Goal: Information Seeking & Learning: Learn about a topic

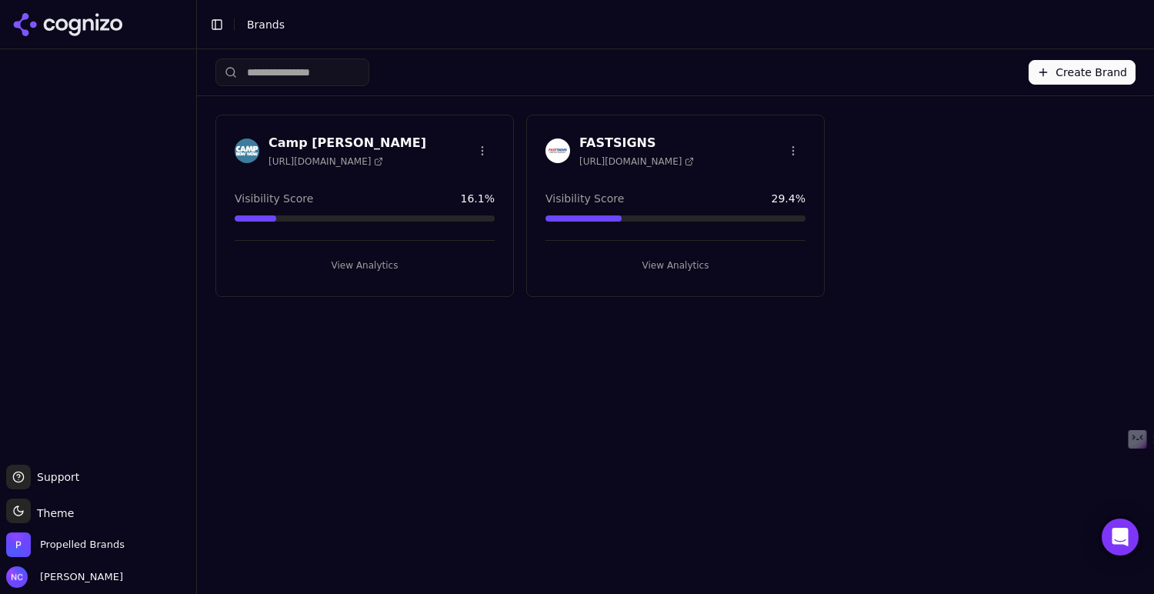
click at [676, 175] on div "FASTSIGNS [URL][DOMAIN_NAME] Visibility Score 29.4 % View Analytics" at bounding box center [675, 206] width 299 height 182
click at [666, 265] on button "View Analytics" at bounding box center [676, 265] width 260 height 25
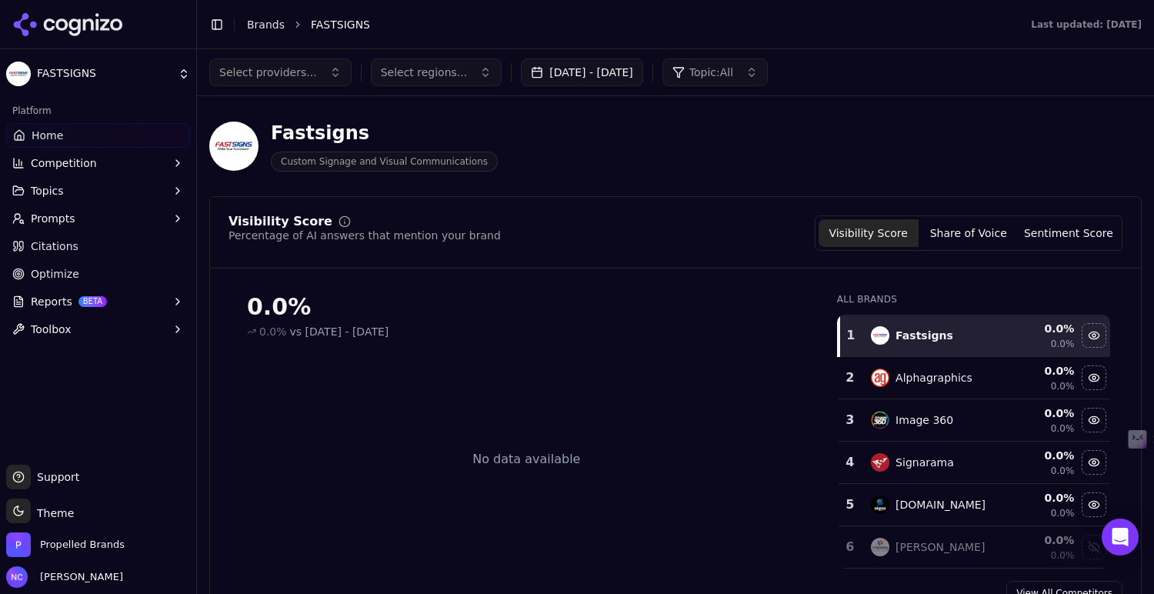
click at [99, 216] on button "Prompts" at bounding box center [98, 218] width 184 height 25
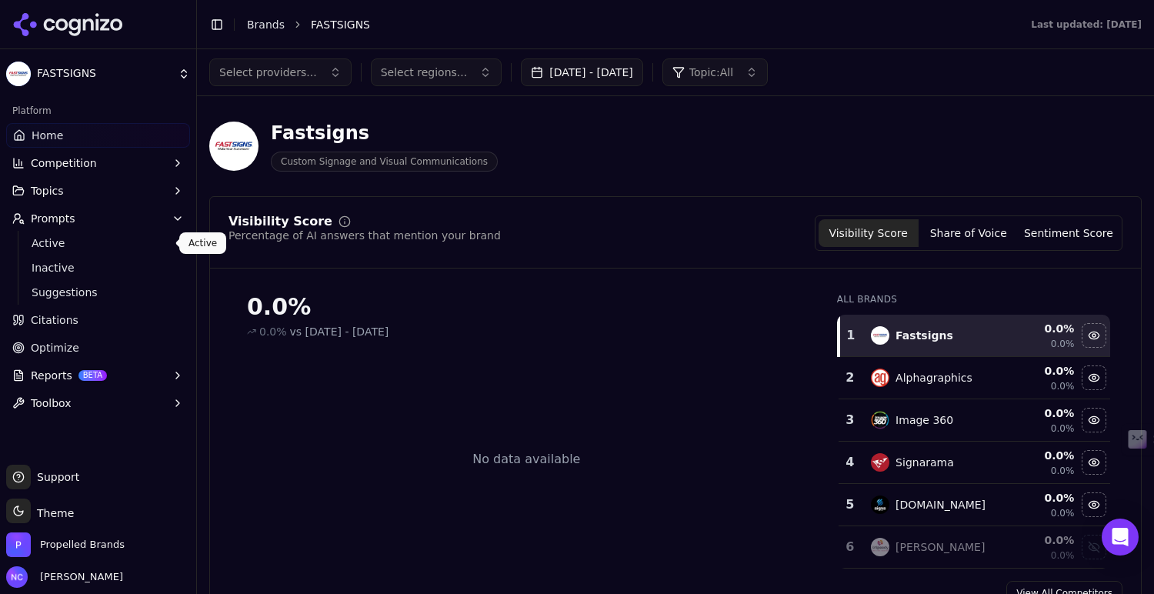
click at [95, 238] on span "Active" at bounding box center [99, 242] width 134 height 15
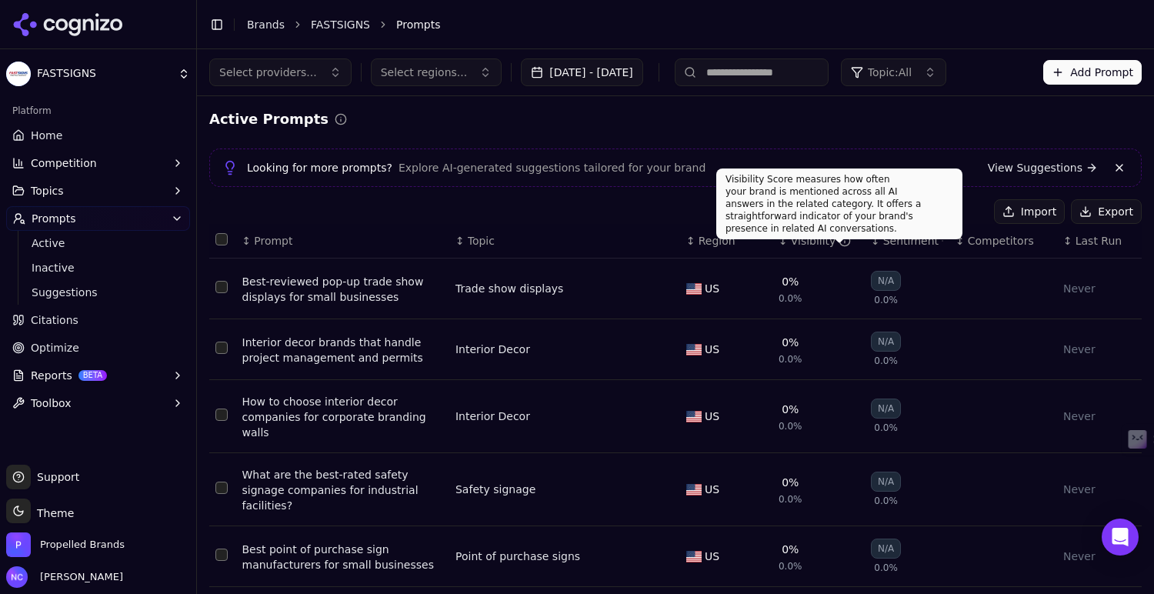
click at [839, 242] on icon "Data table" at bounding box center [845, 241] width 12 height 12
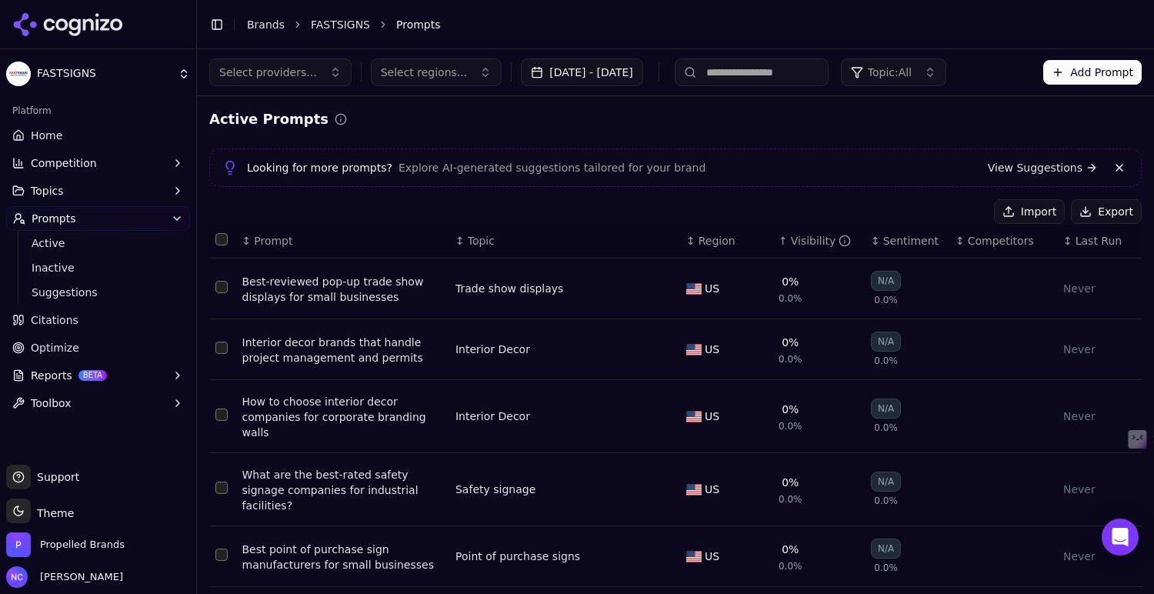
click at [839, 242] on icon "Data table" at bounding box center [845, 241] width 12 height 12
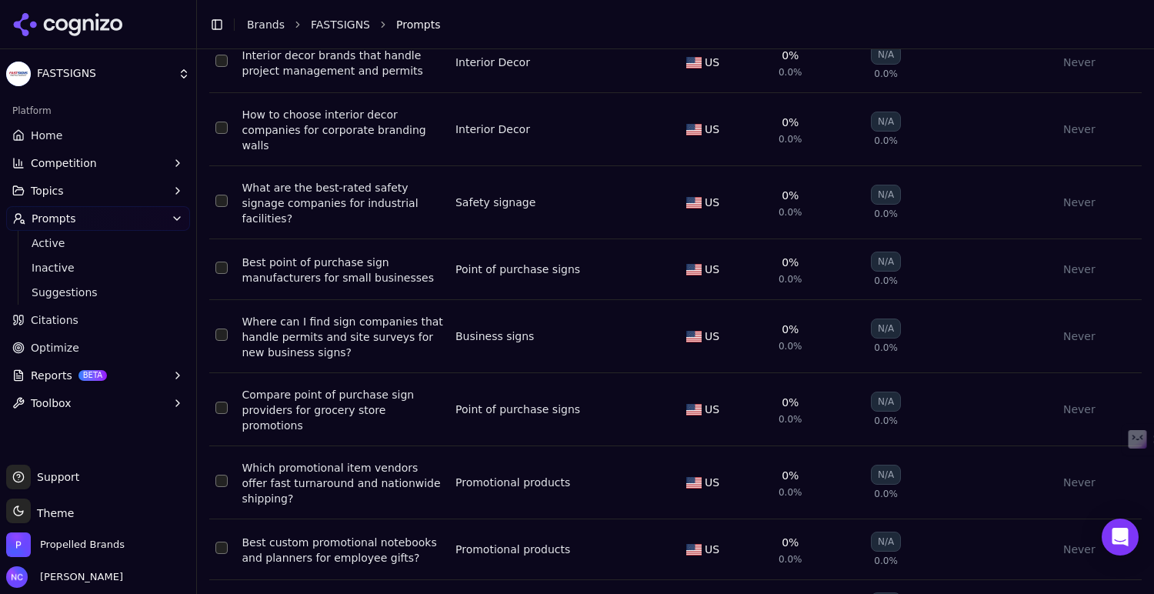
scroll to position [363, 0]
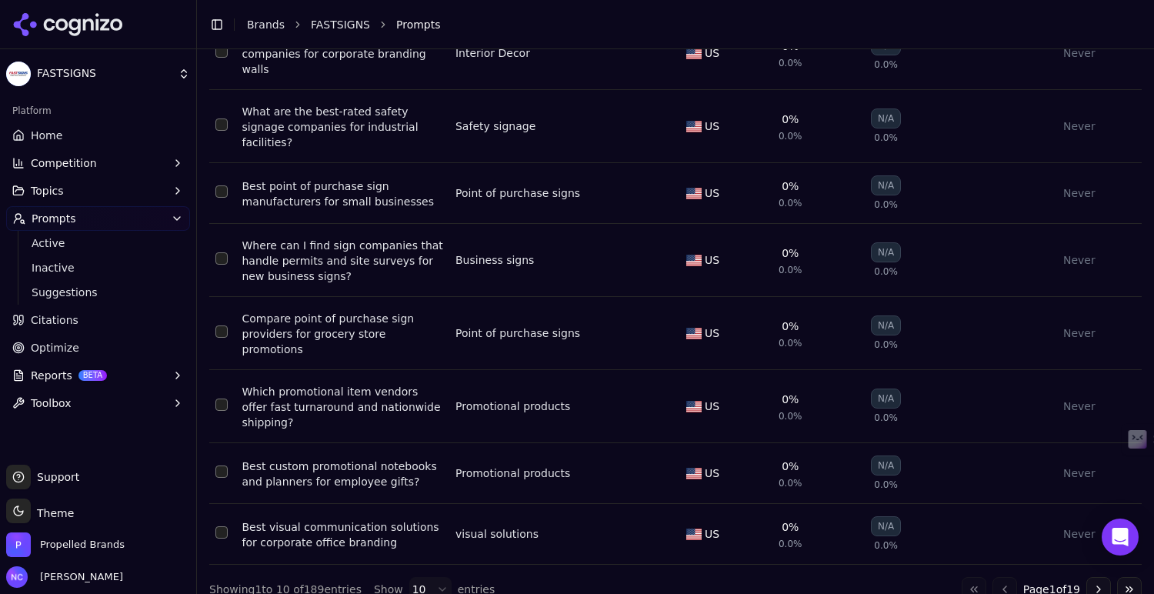
click at [1098, 577] on button "Go to next page" at bounding box center [1099, 589] width 25 height 25
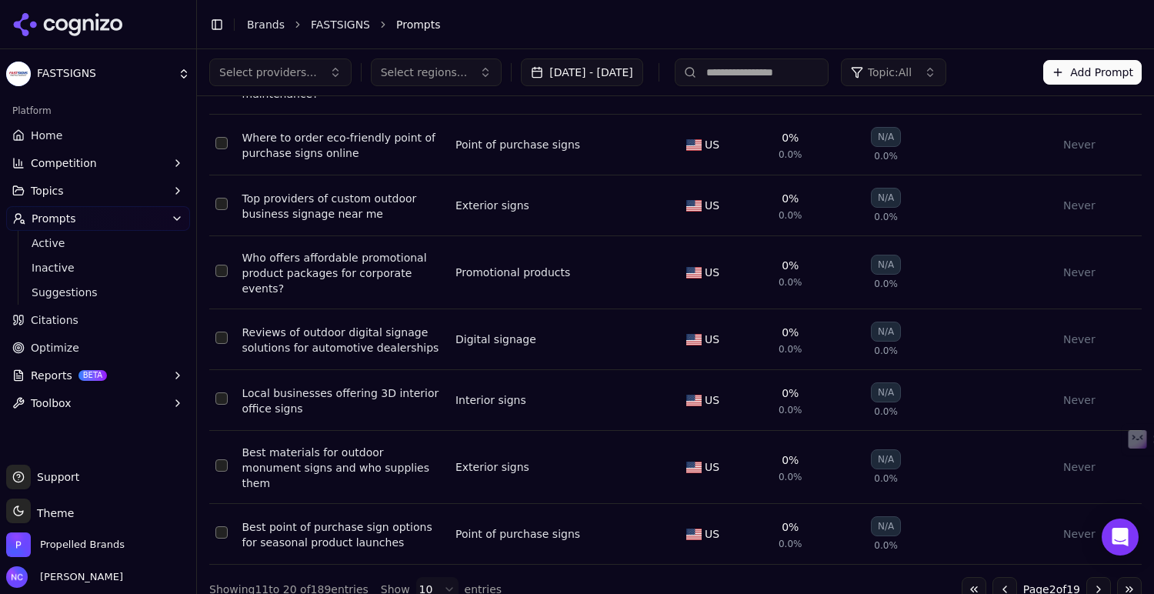
click at [1098, 577] on button "Go to next page" at bounding box center [1099, 589] width 25 height 25
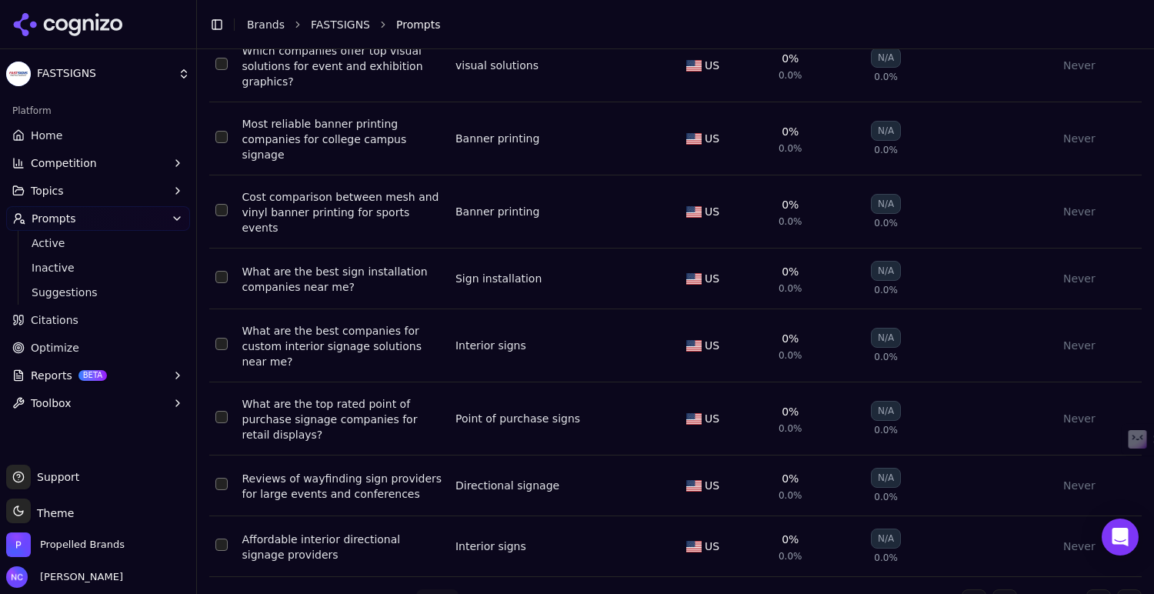
click at [1098, 589] on button "Go to next page" at bounding box center [1099, 601] width 25 height 25
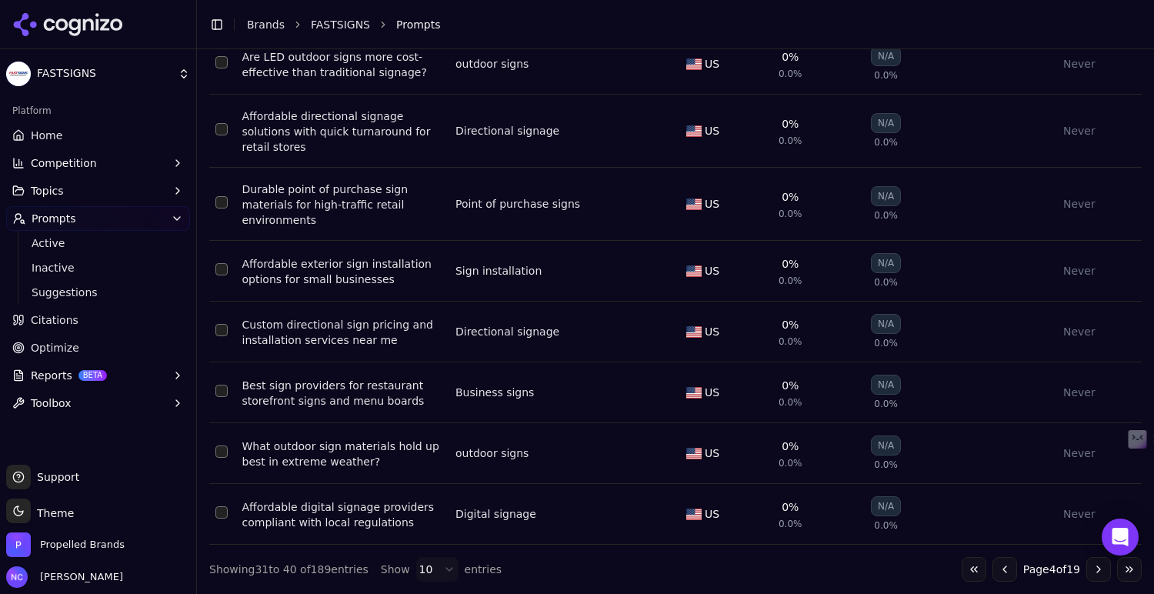
click at [1098, 577] on button "Go to next page" at bounding box center [1099, 569] width 25 height 25
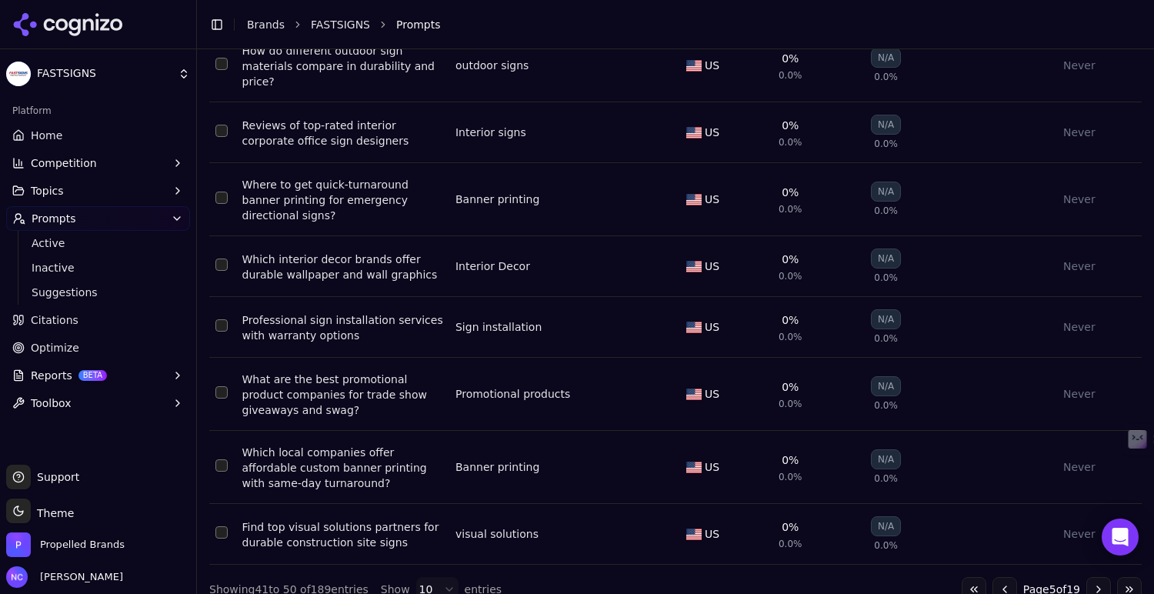
click at [1098, 577] on button "Go to next page" at bounding box center [1099, 589] width 25 height 25
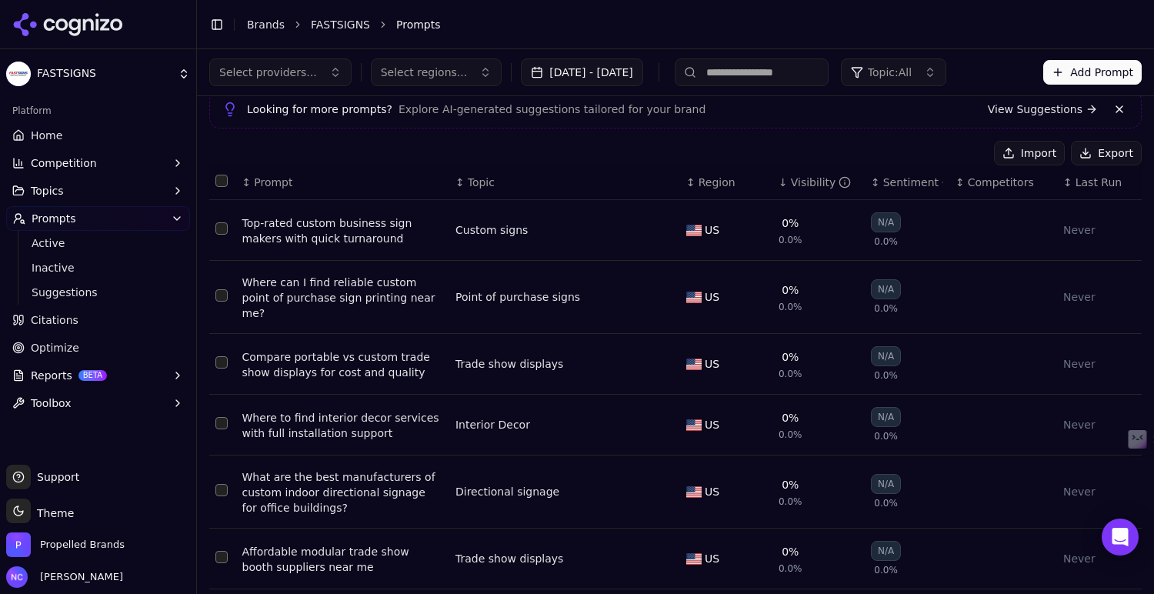
scroll to position [105, 0]
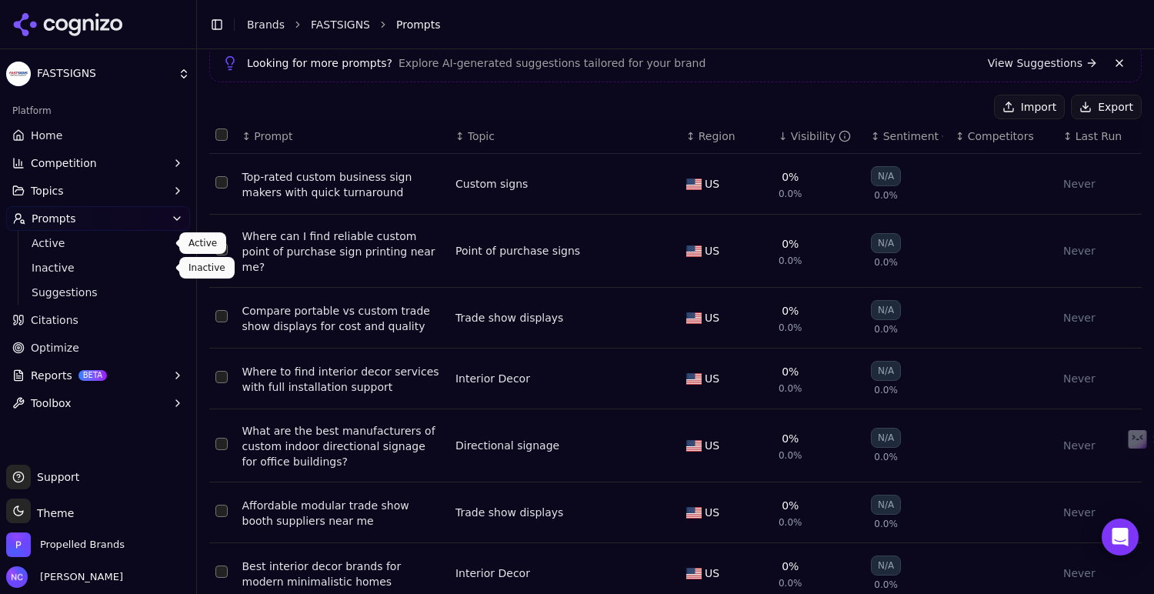
click at [85, 262] on span "Inactive" at bounding box center [99, 267] width 134 height 15
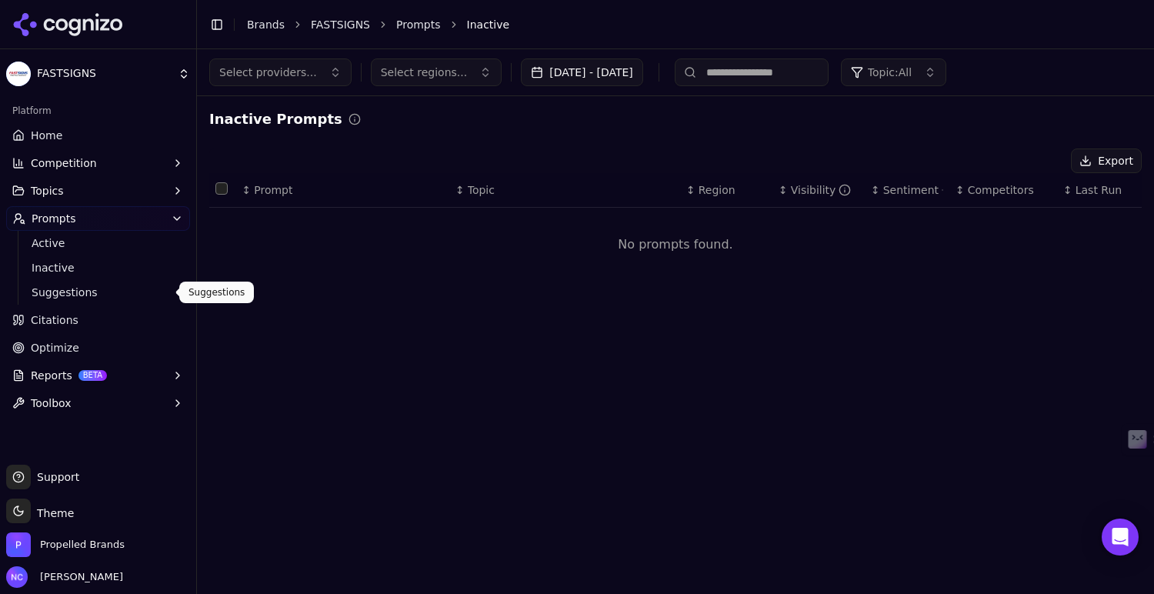
click at [88, 289] on span "Suggestions" at bounding box center [99, 292] width 134 height 15
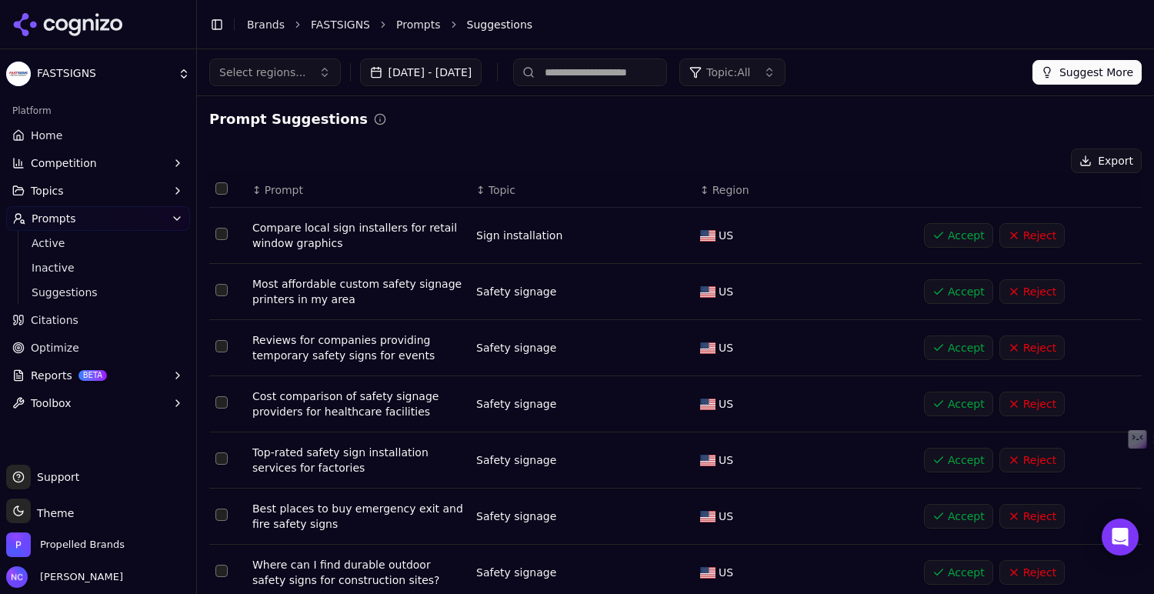
click at [961, 233] on button "Accept" at bounding box center [958, 235] width 69 height 25
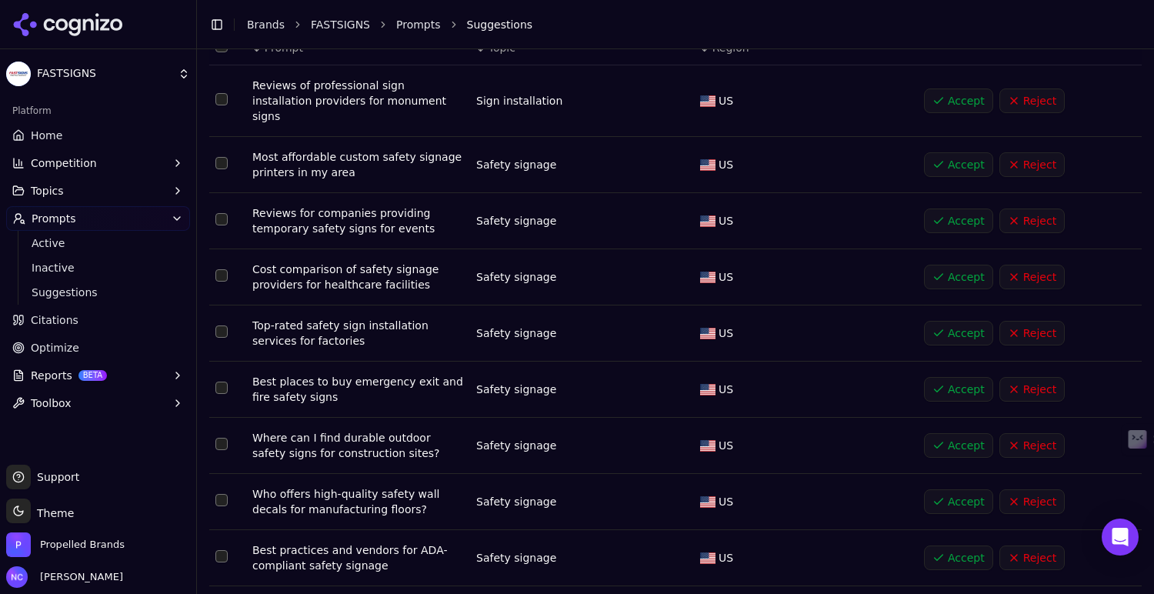
scroll to position [146, 0]
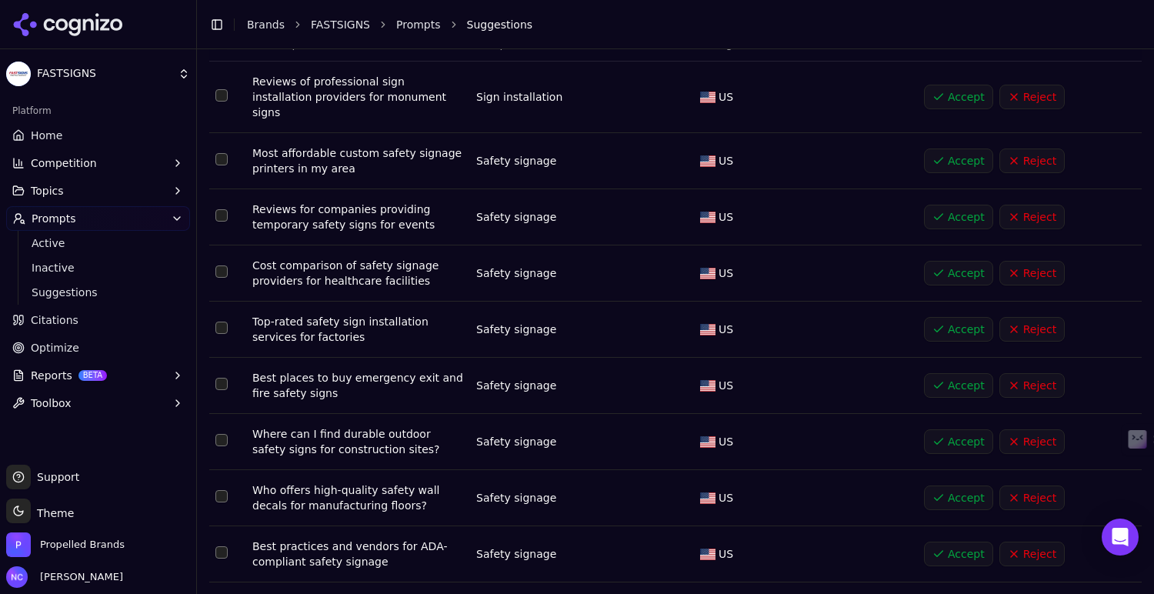
click at [963, 373] on button "Accept" at bounding box center [958, 385] width 69 height 25
click at [953, 317] on button "Accept" at bounding box center [958, 329] width 69 height 25
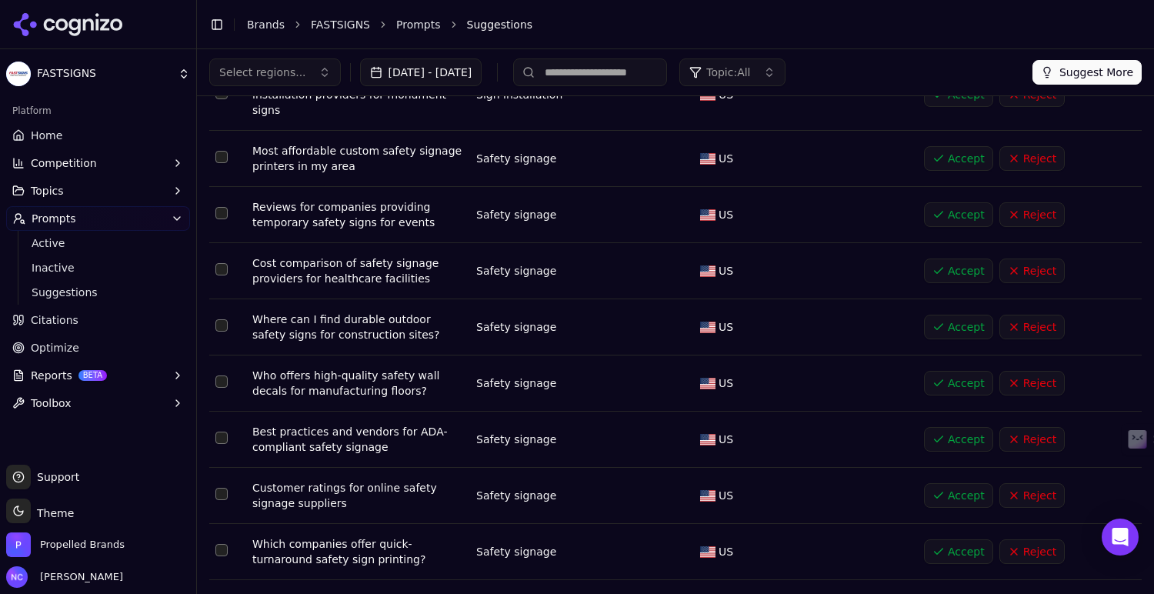
scroll to position [0, 0]
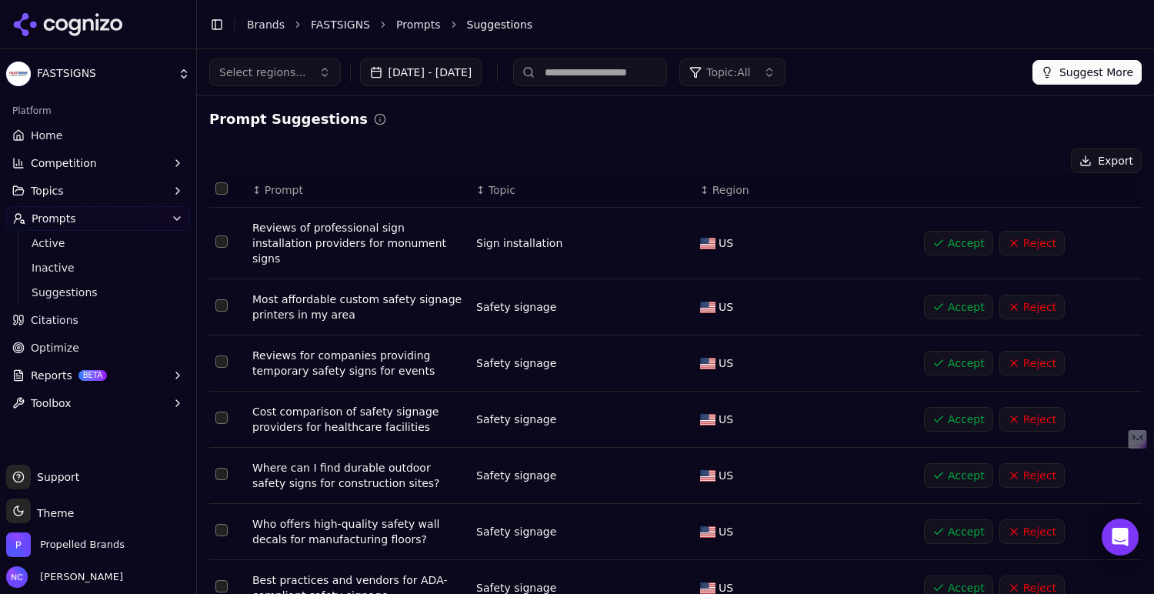
click at [219, 186] on button "Select all rows" at bounding box center [221, 188] width 12 height 12
click at [928, 163] on button "Accept ( 10 )" at bounding box center [916, 161] width 98 height 25
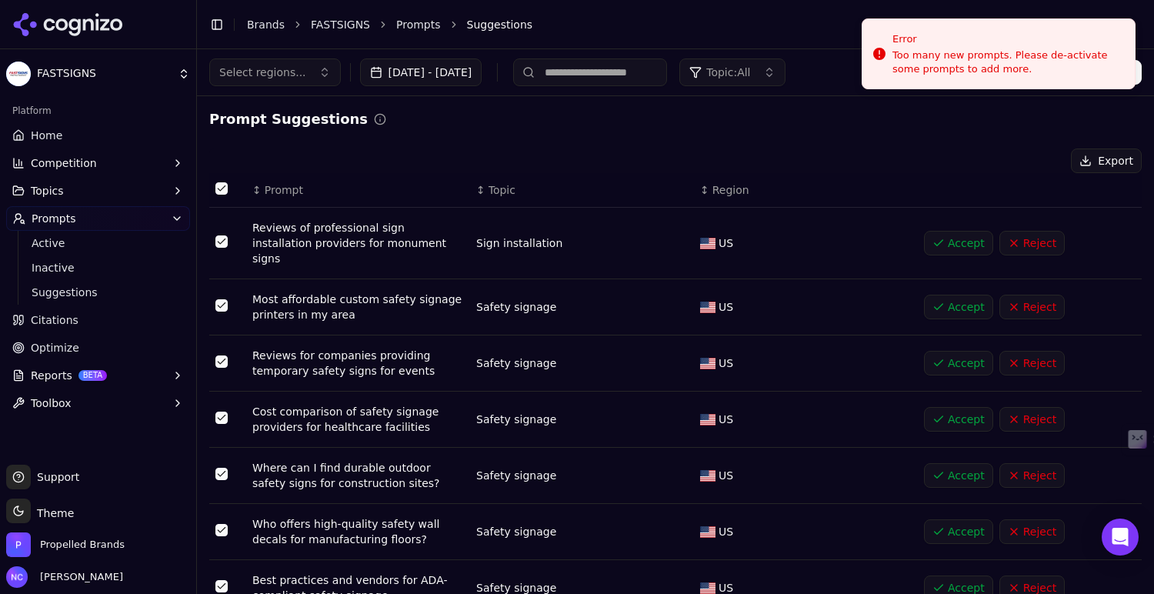
click at [223, 189] on button "Select all rows" at bounding box center [221, 188] width 12 height 12
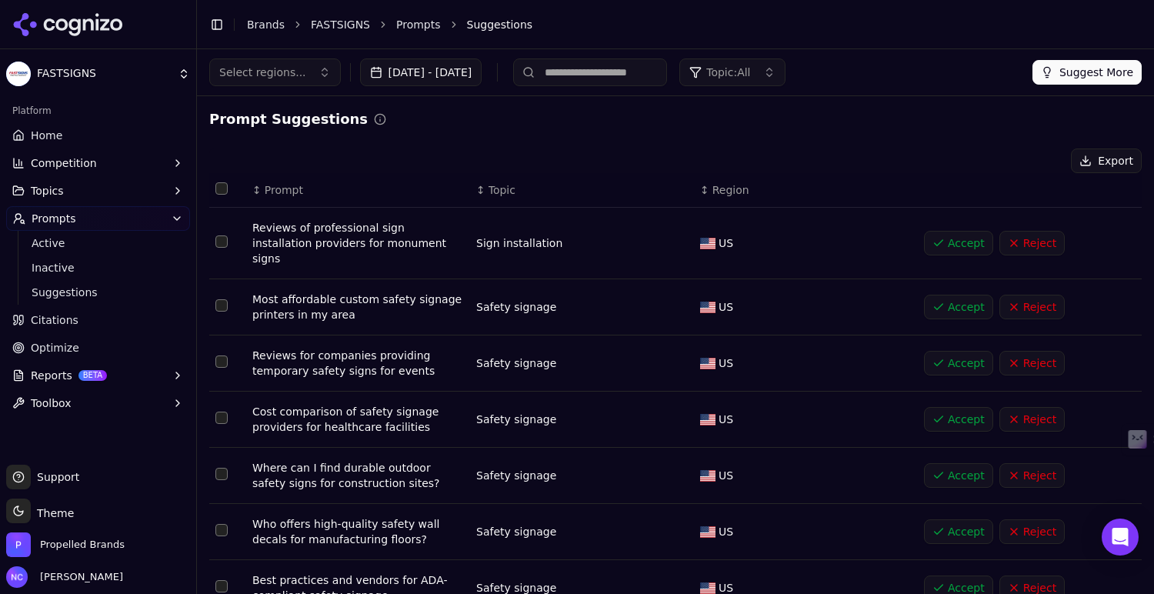
click at [482, 72] on button "[DATE] - [DATE]" at bounding box center [421, 72] width 122 height 28
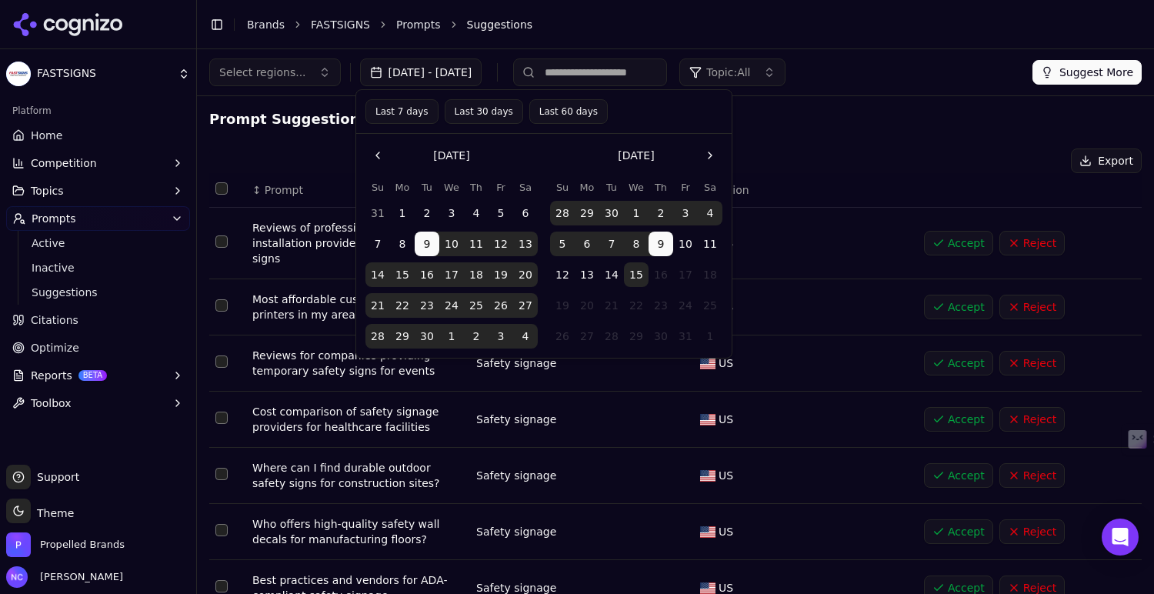
click at [637, 210] on button "1" at bounding box center [636, 213] width 25 height 25
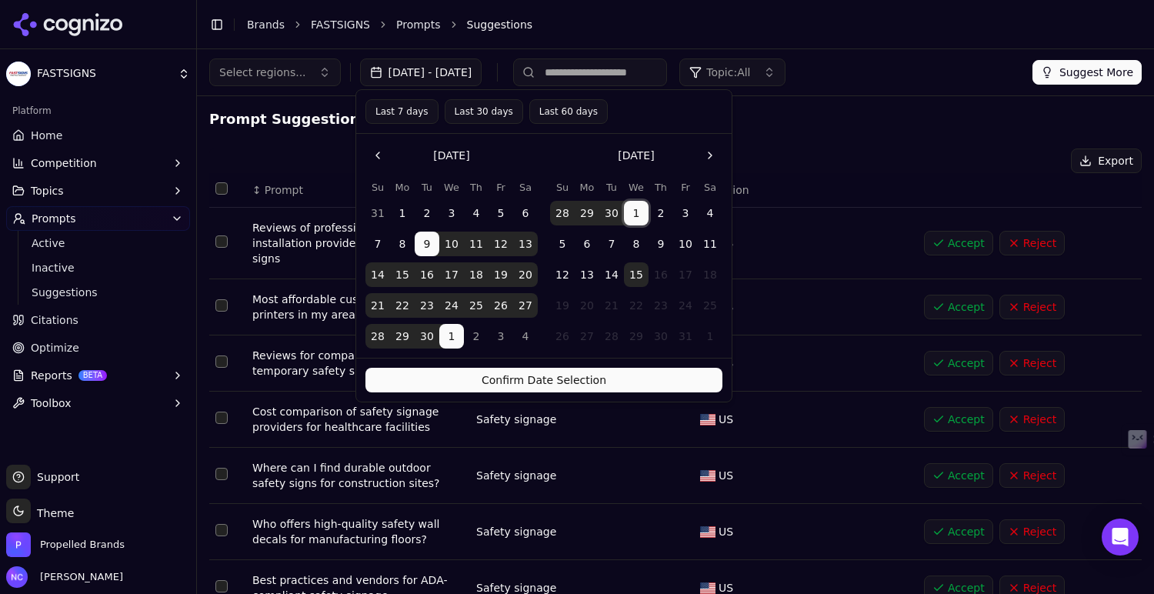
click at [636, 275] on button "15" at bounding box center [636, 274] width 25 height 25
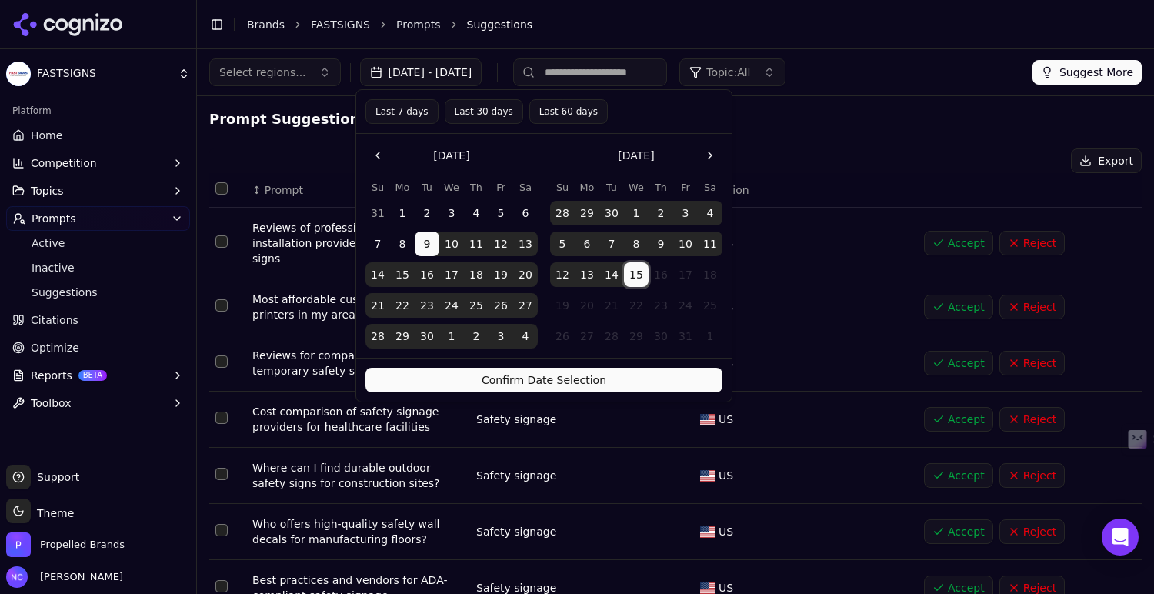
click at [629, 378] on button "Confirm Date Selection" at bounding box center [544, 380] width 357 height 25
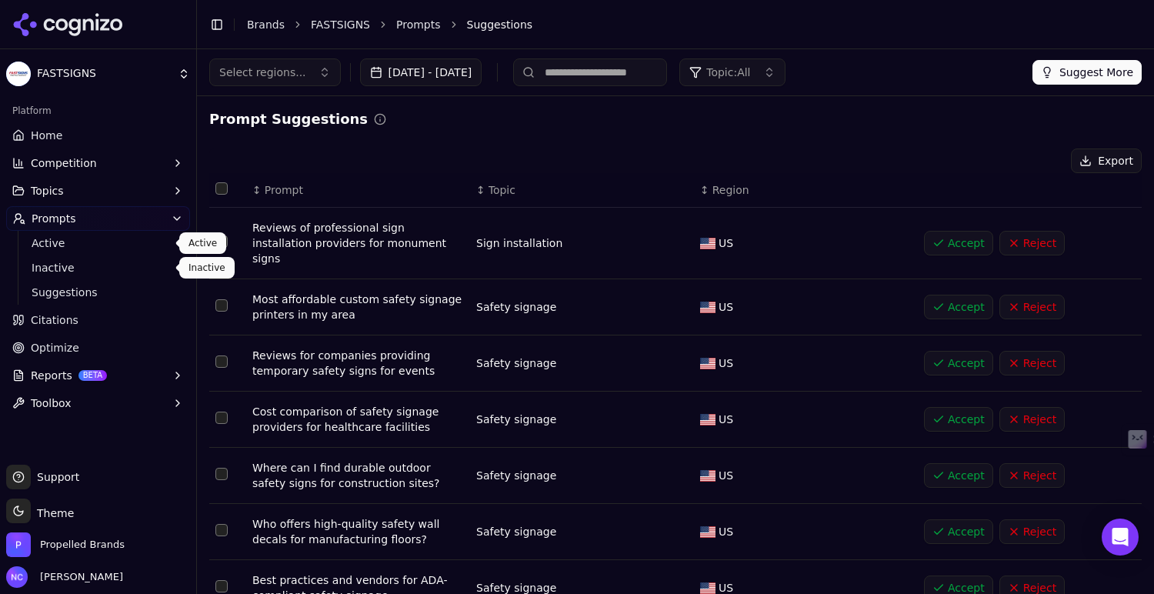
click at [75, 251] on link "Active" at bounding box center [98, 243] width 146 height 22
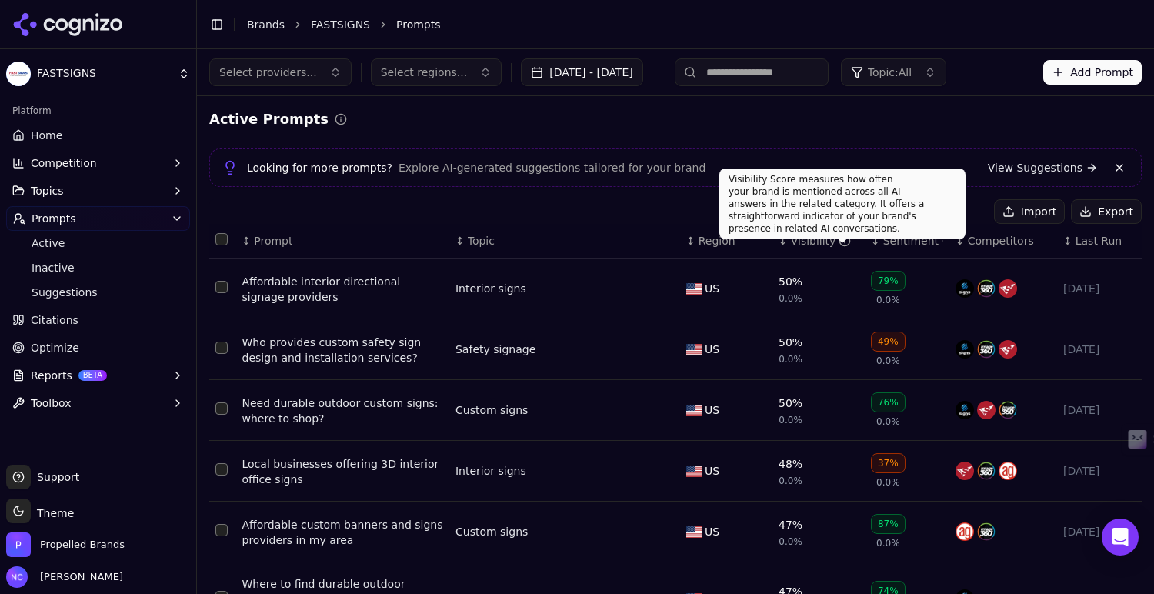
click at [843, 242] on icon "Data table" at bounding box center [845, 241] width 12 height 12
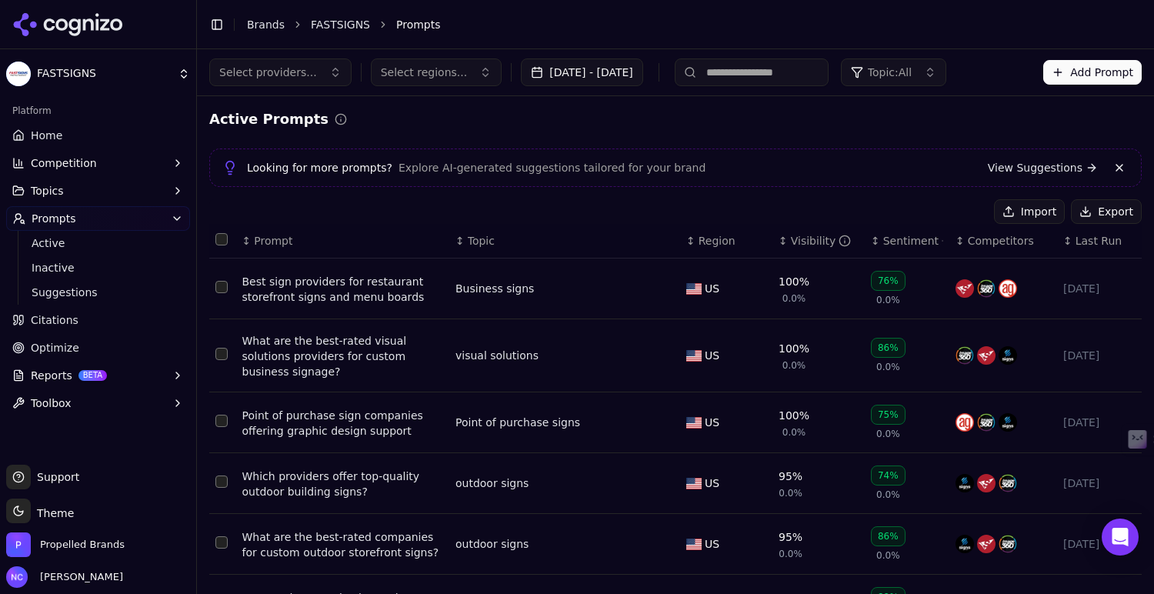
click at [842, 239] on icon "Data table" at bounding box center [845, 241] width 12 height 12
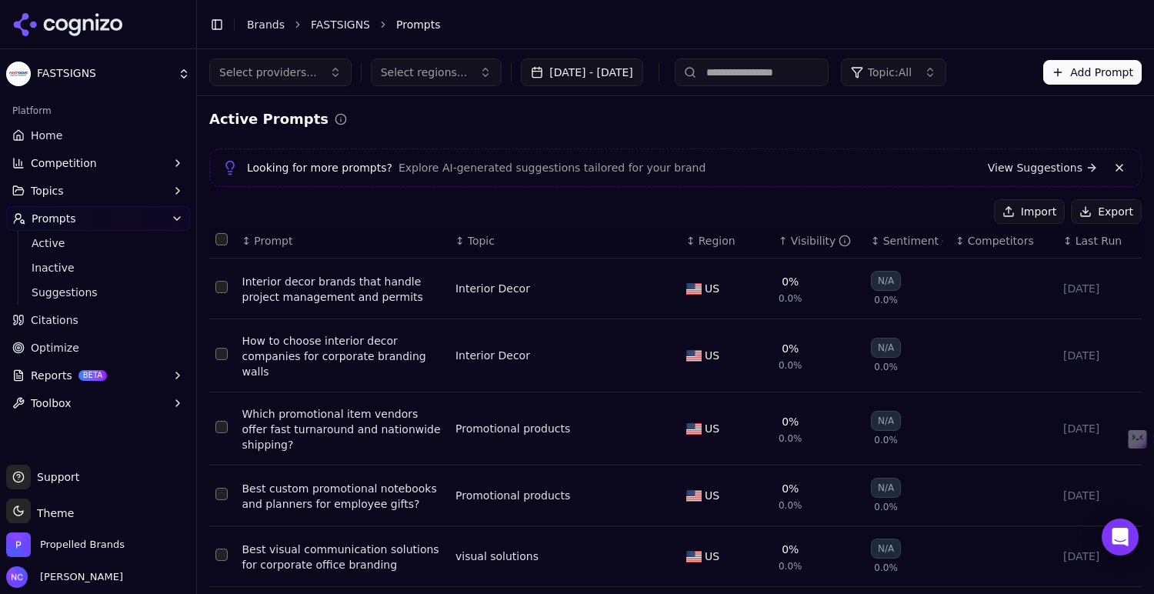
click at [998, 241] on span "Competitors" at bounding box center [1001, 240] width 66 height 15
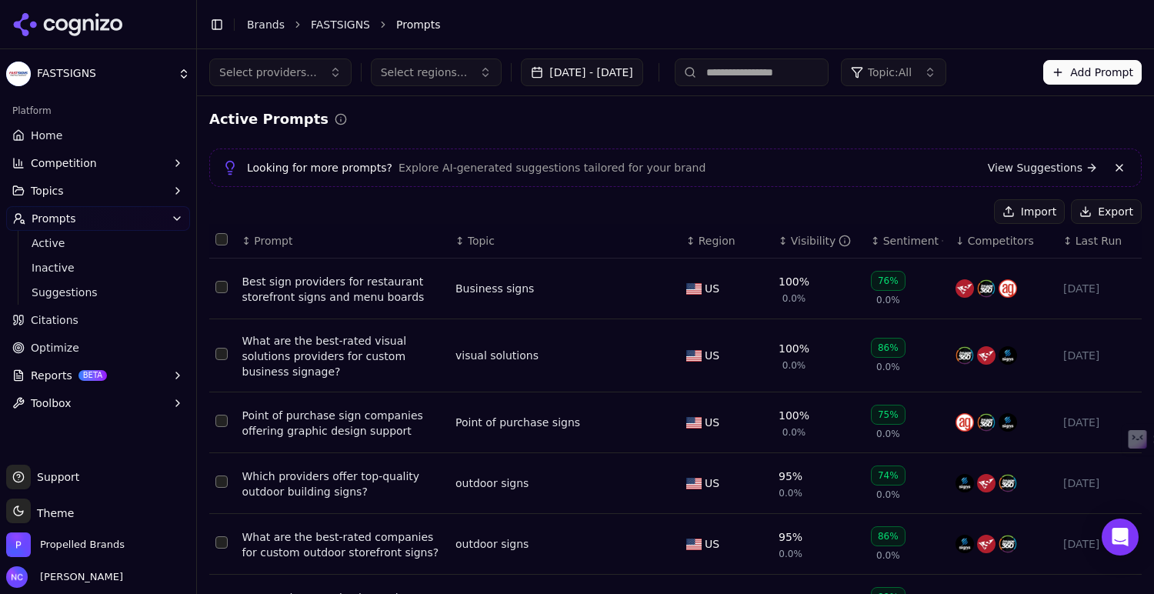
click at [817, 241] on div "Visibility" at bounding box center [821, 240] width 61 height 15
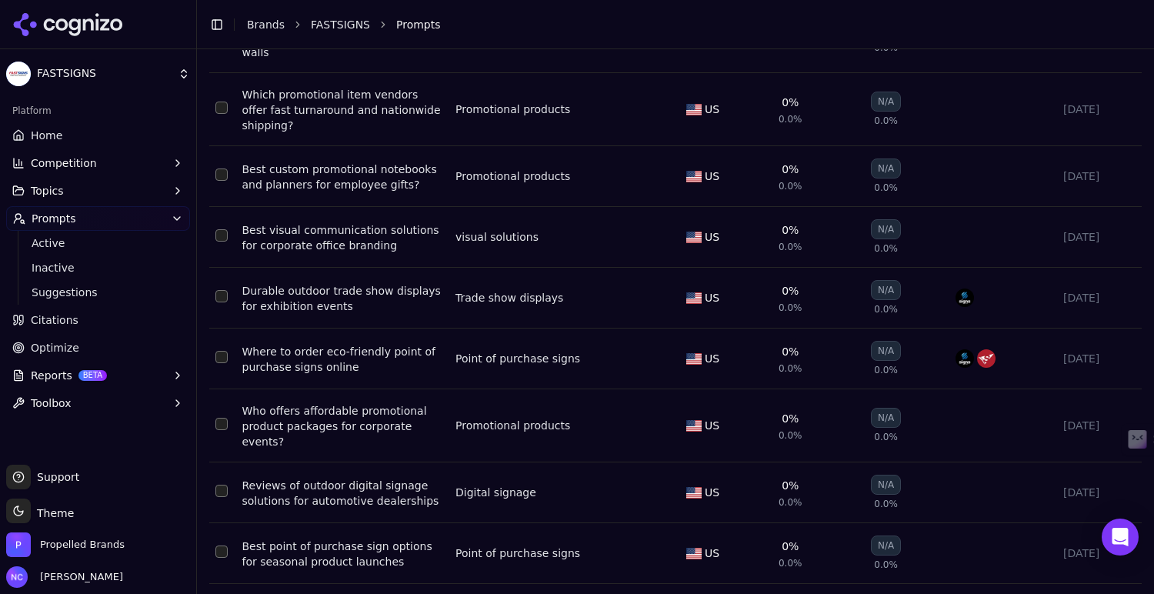
scroll to position [363, 0]
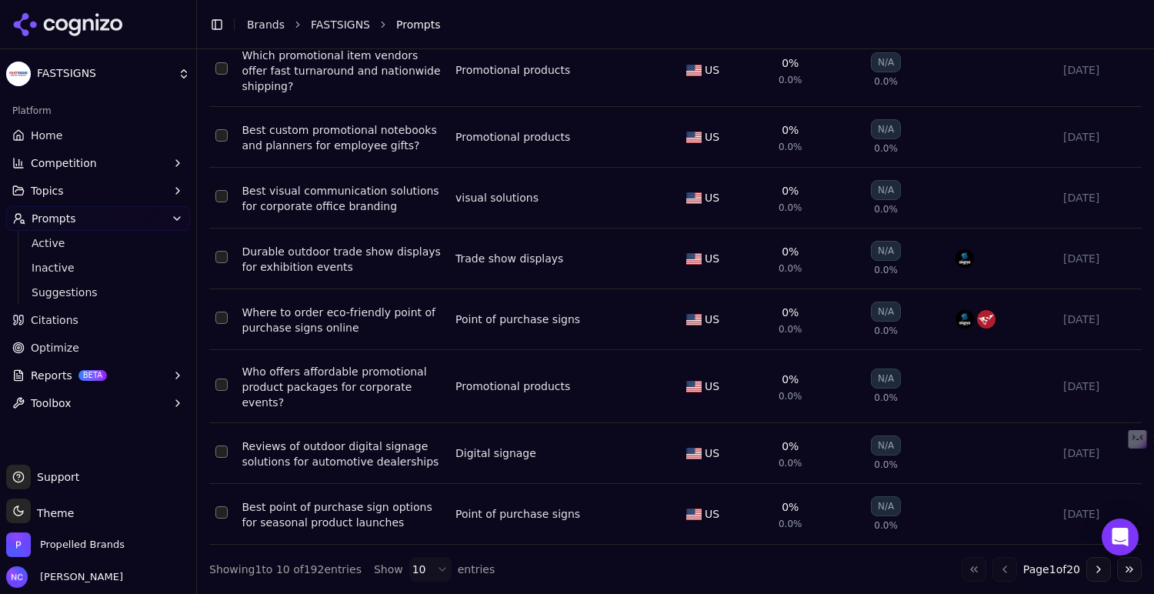
click at [1099, 573] on button "Go to next page" at bounding box center [1099, 569] width 25 height 25
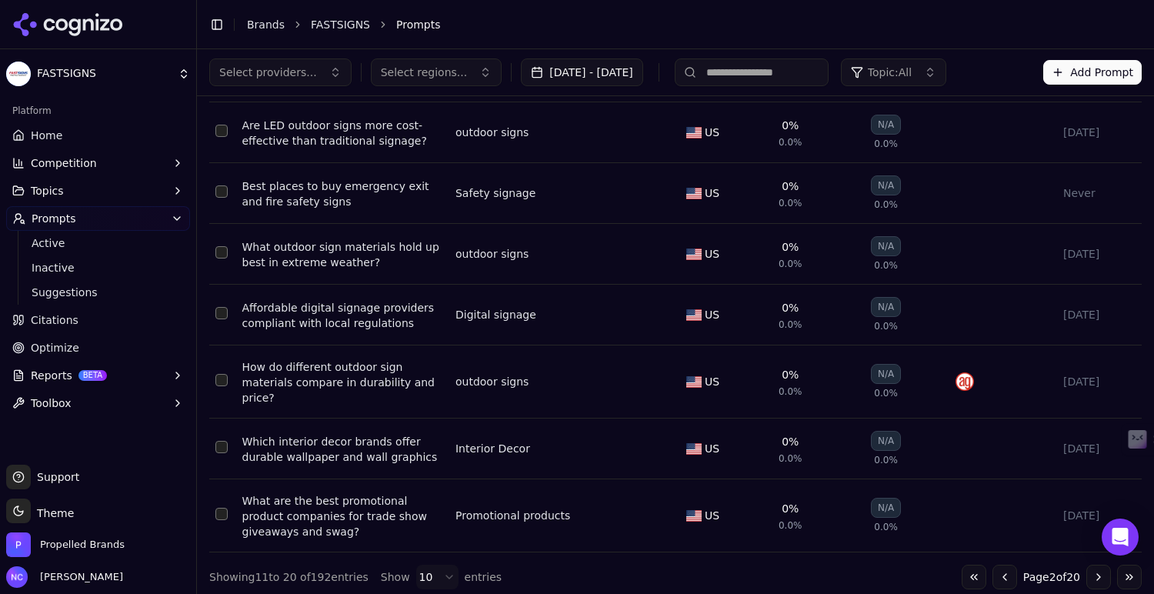
click at [1099, 573] on button "Go to next page" at bounding box center [1099, 577] width 25 height 25
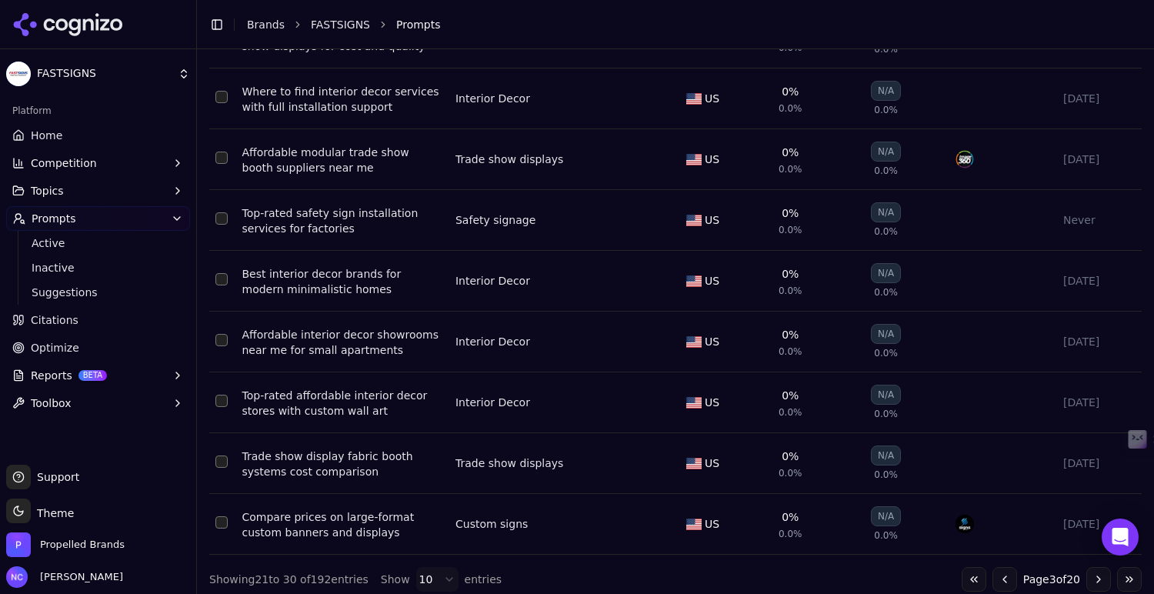
scroll to position [338, 0]
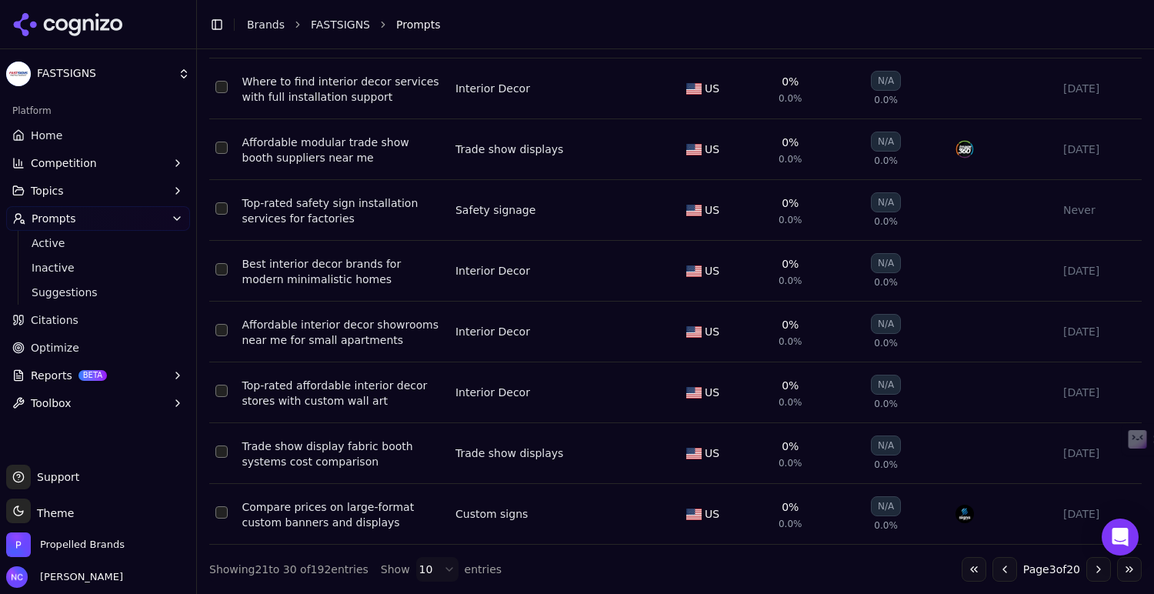
click at [1096, 574] on button "Go to next page" at bounding box center [1099, 569] width 25 height 25
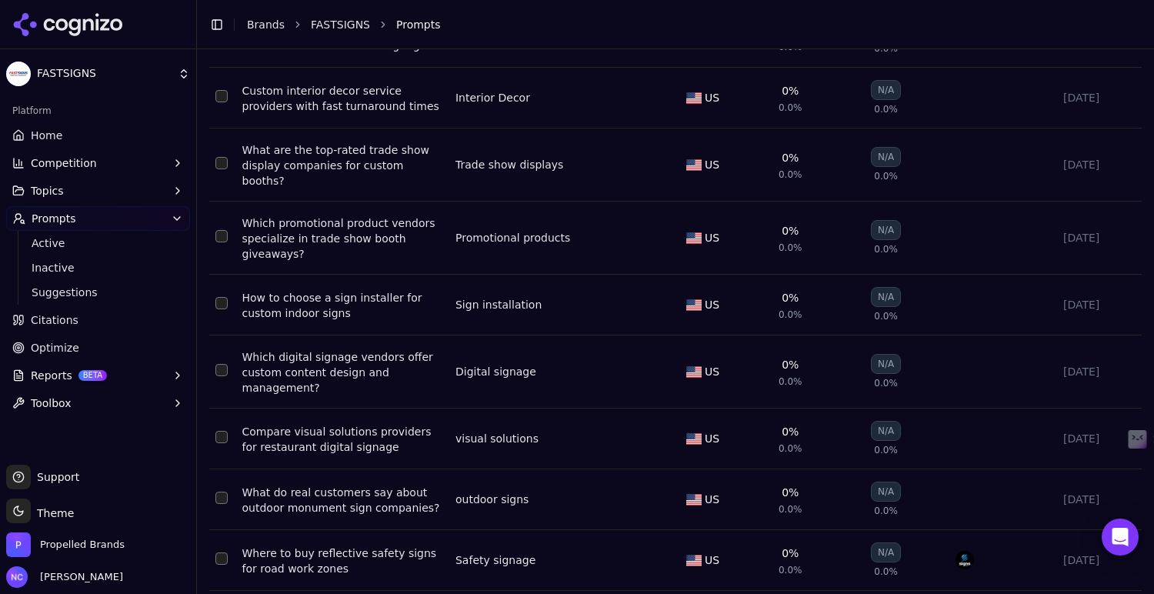
scroll to position [351, 0]
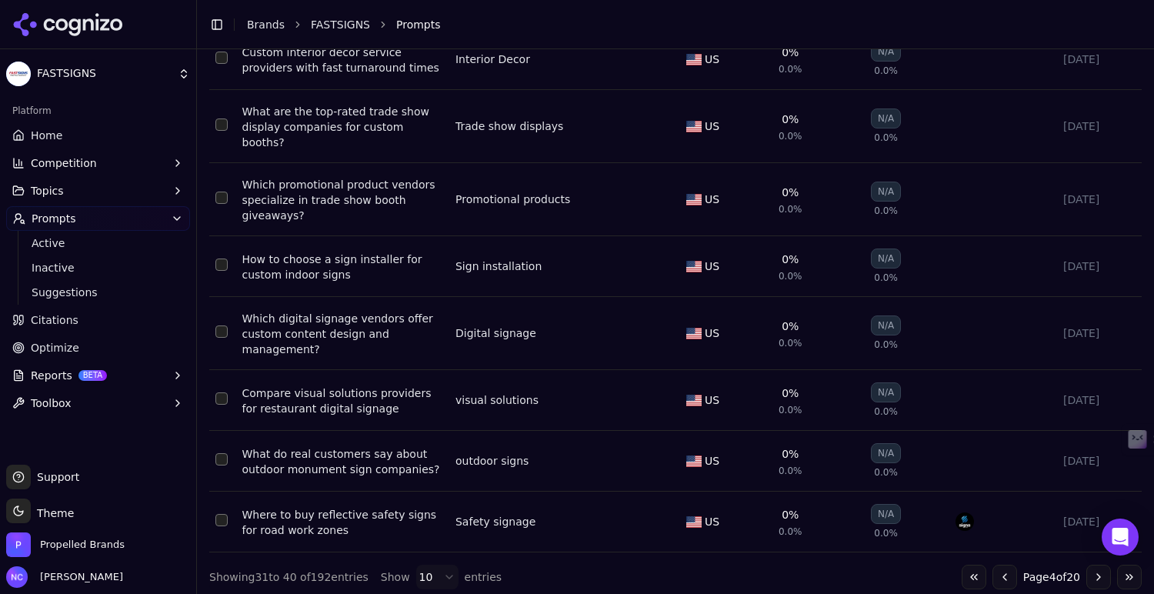
click at [1097, 573] on button "Go to next page" at bounding box center [1099, 577] width 25 height 25
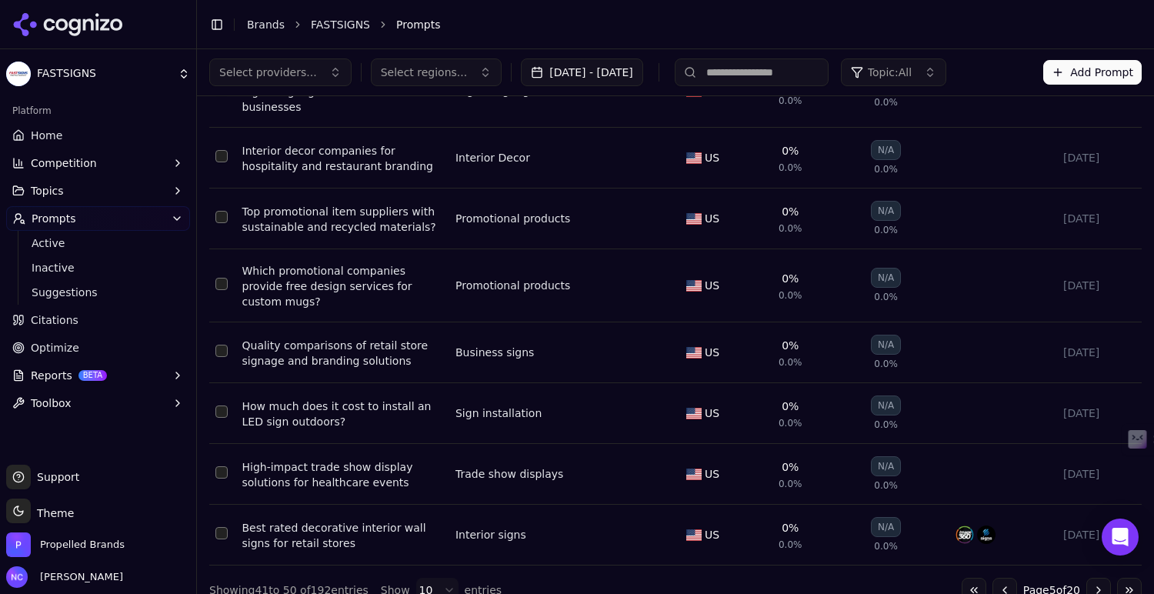
click at [1097, 578] on button "Go to next page" at bounding box center [1099, 590] width 25 height 25
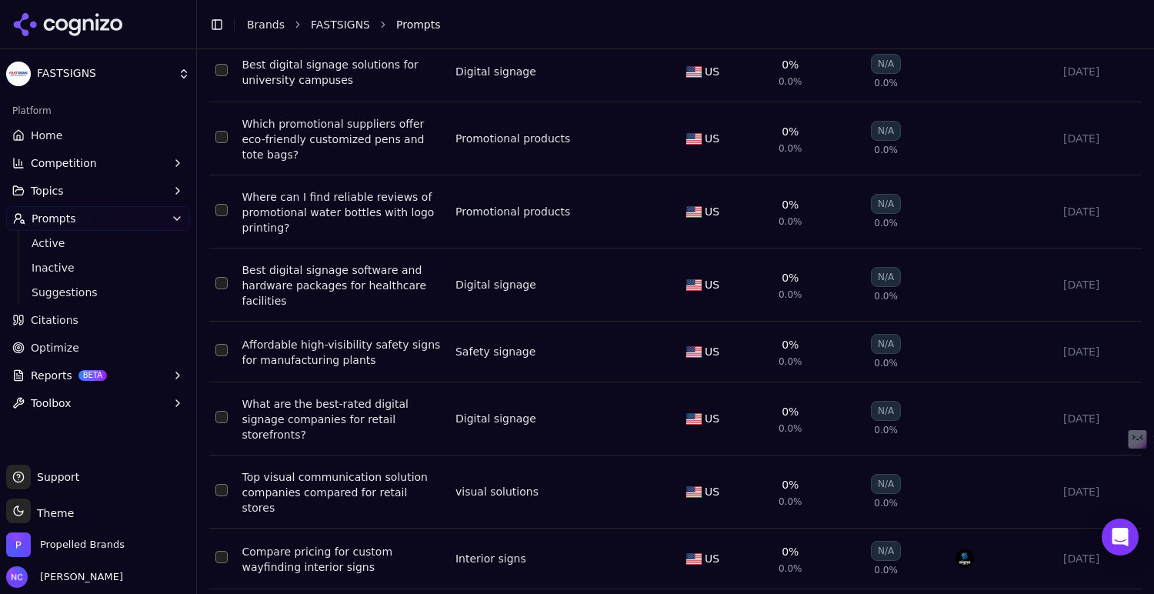
scroll to position [376, 0]
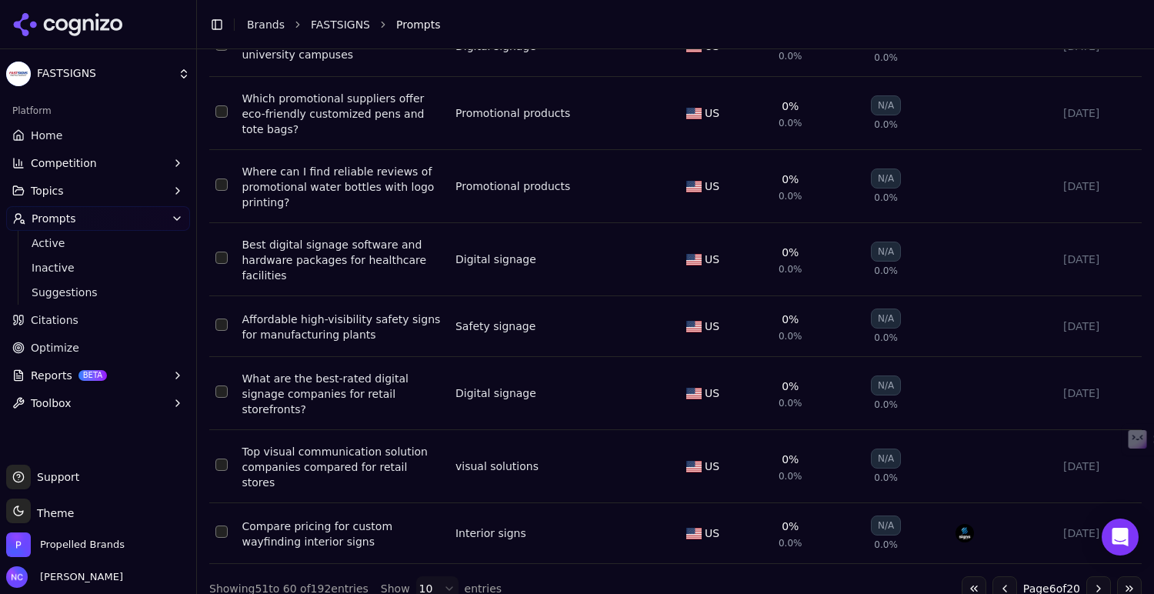
click at [1099, 576] on button "Go to next page" at bounding box center [1099, 588] width 25 height 25
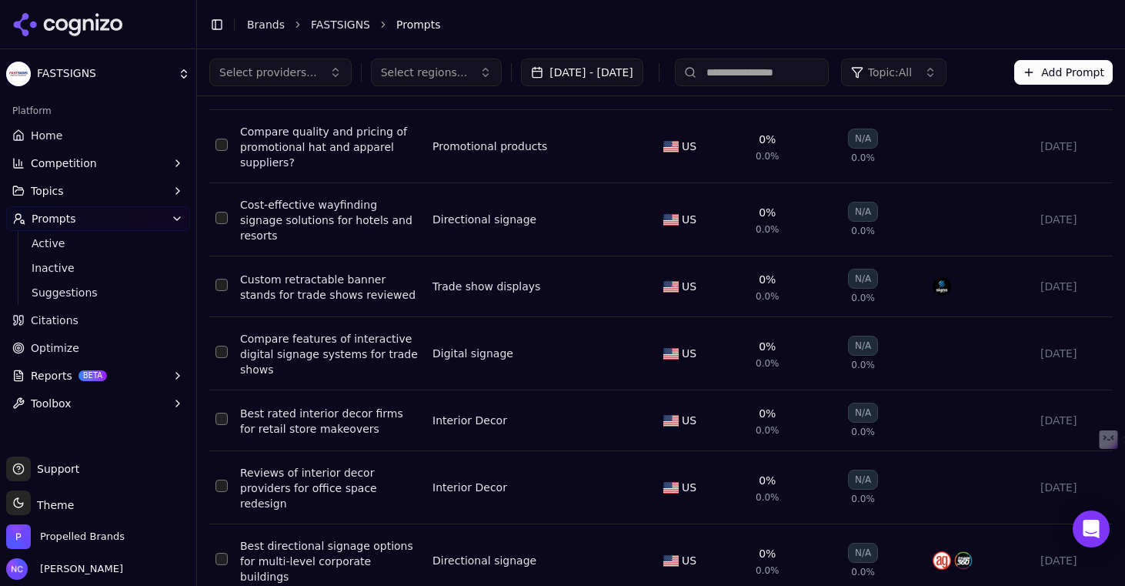
scroll to position [359, 0]
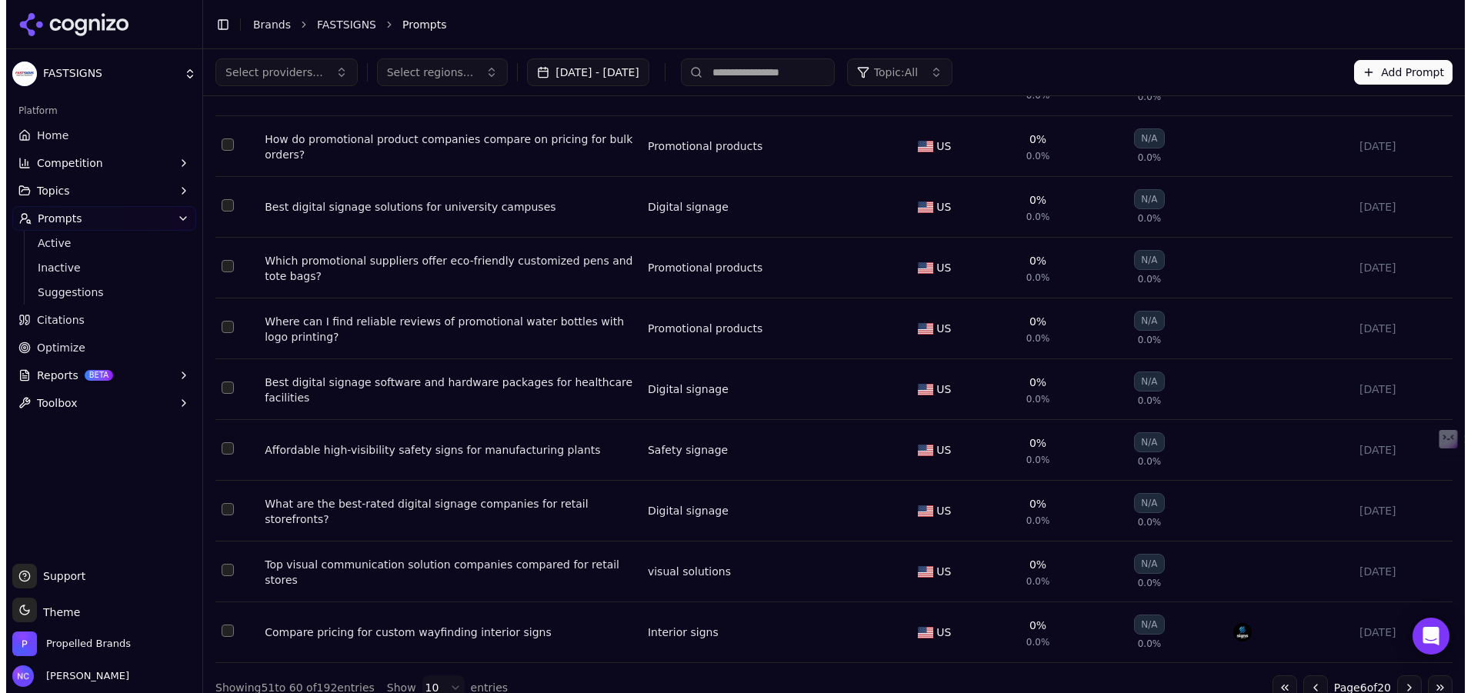
scroll to position [203, 0]
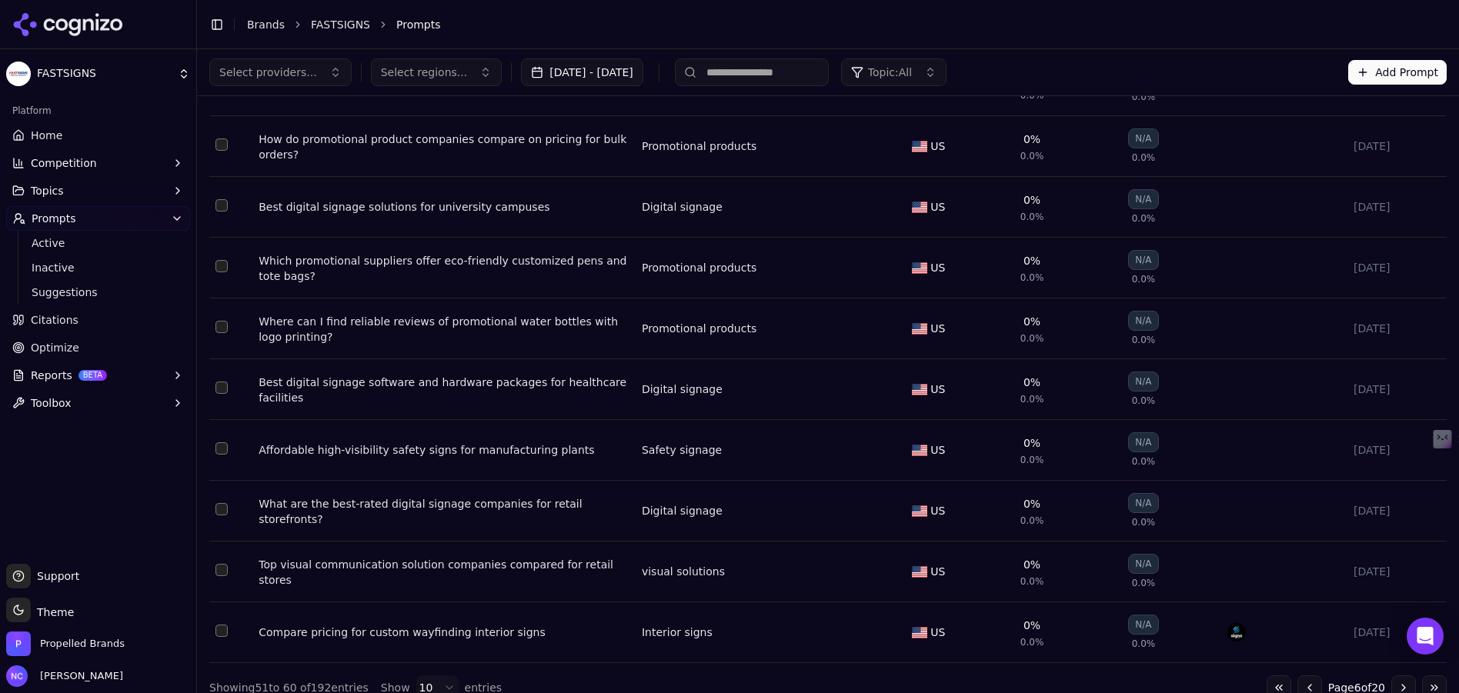
click at [1090, 27] on li "Prompts" at bounding box center [906, 24] width 1020 height 15
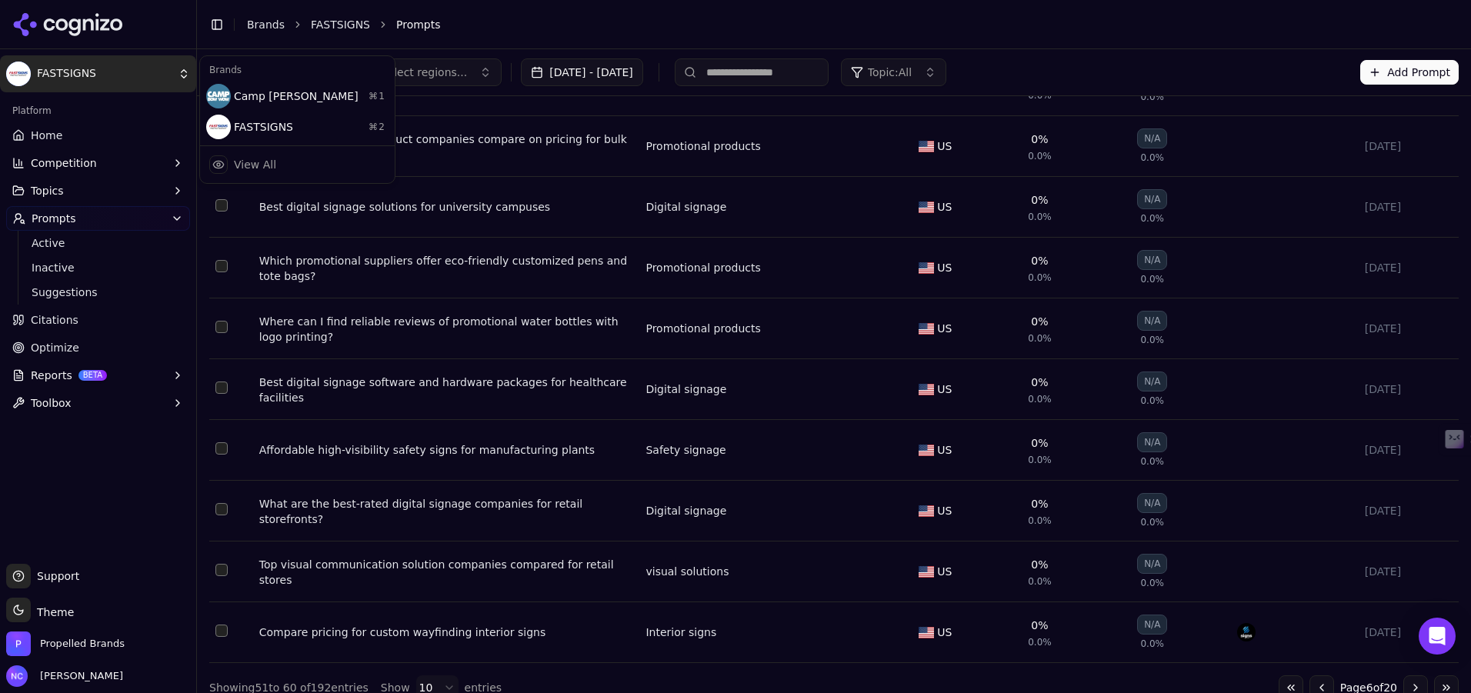
click at [92, 83] on html "FASTSIGNS Platform Home Competition Topics Prompts Active Inactive Suggestions …" at bounding box center [735, 346] width 1471 height 693
click at [75, 30] on html "FASTSIGNS Platform Home Competition Topics Prompts Active Inactive Suggestions …" at bounding box center [735, 346] width 1471 height 693
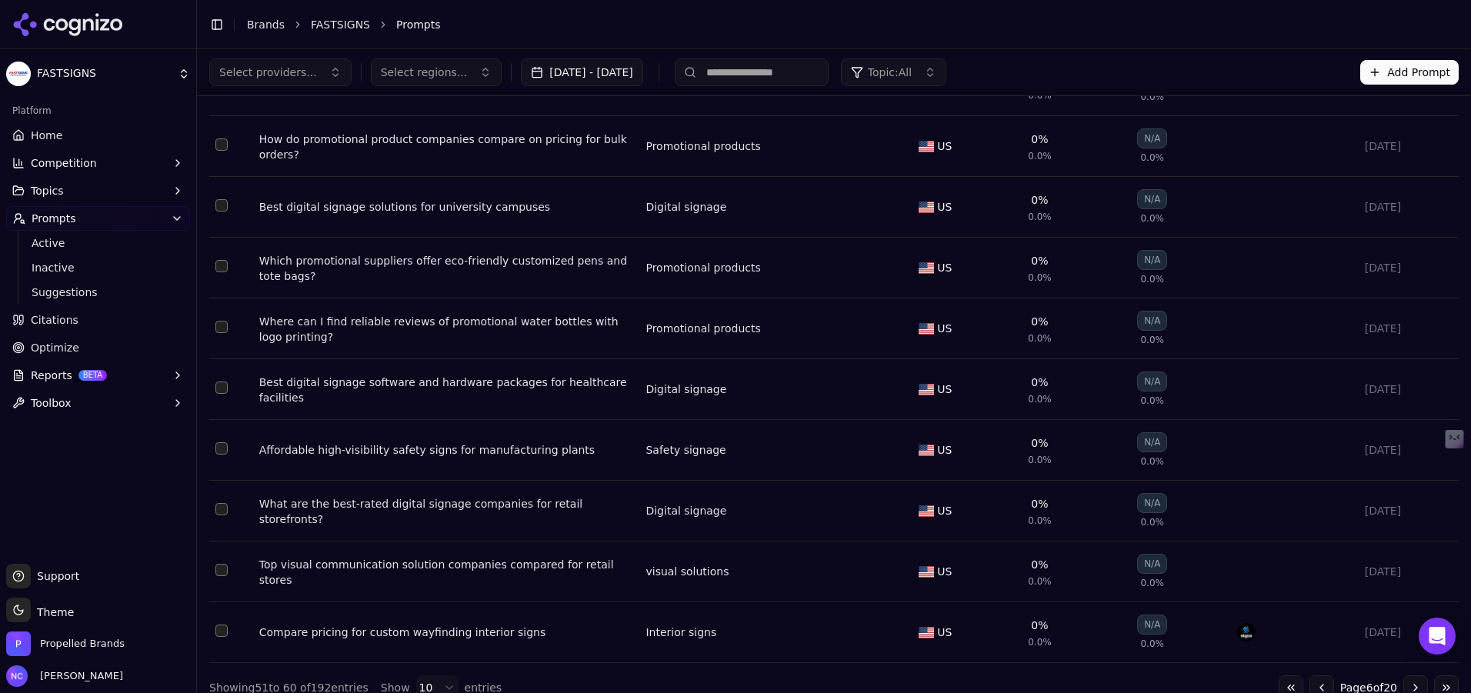
click at [78, 30] on icon at bounding box center [74, 27] width 12 height 18
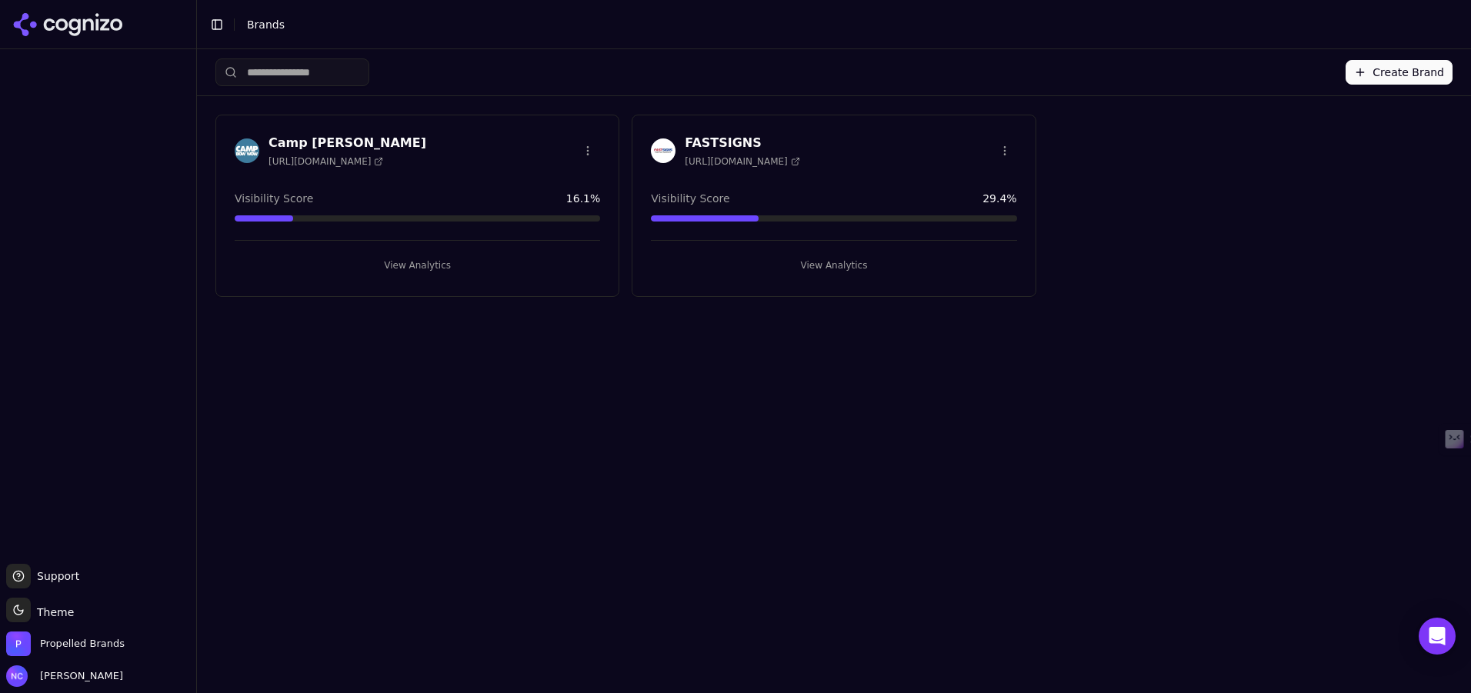
click at [893, 165] on div "FASTSIGNS [URL][DOMAIN_NAME]" at bounding box center [834, 153] width 402 height 38
click at [983, 152] on div "FASTSIGNS [URL][DOMAIN_NAME]" at bounding box center [834, 151] width 366 height 34
click at [836, 139] on div "FASTSIGNS [URL][DOMAIN_NAME]" at bounding box center [834, 151] width 366 height 34
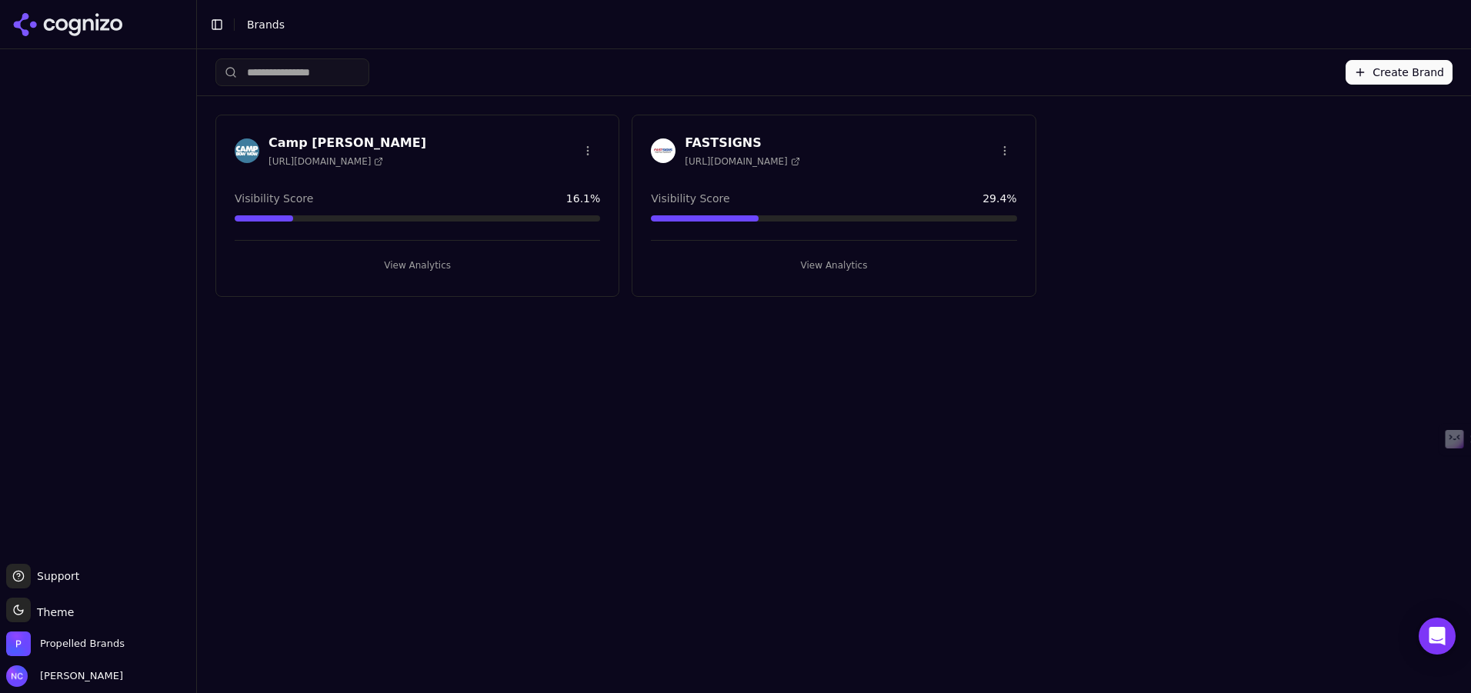
click at [836, 139] on div "FASTSIGNS [URL][DOMAIN_NAME]" at bounding box center [834, 151] width 366 height 34
click at [736, 139] on h3 "FASTSIGNS" at bounding box center [742, 143] width 115 height 18
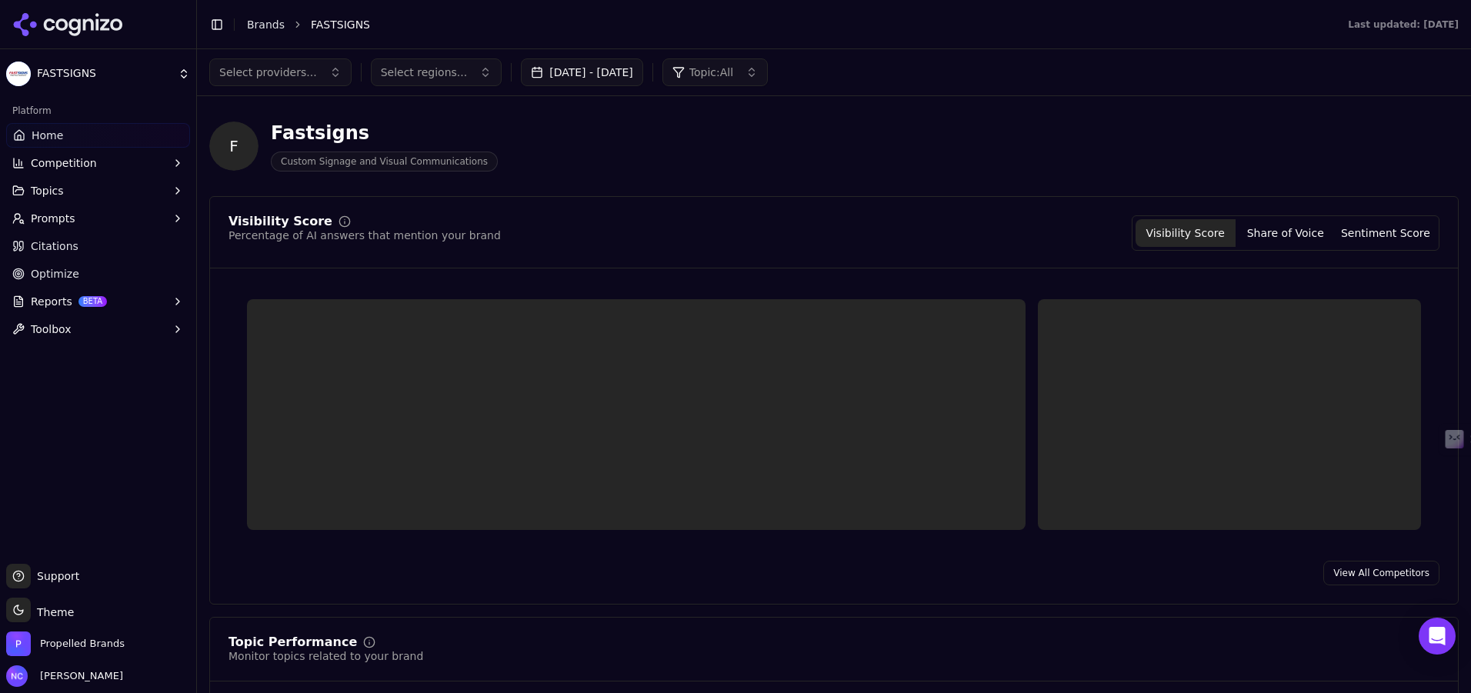
click at [736, 139] on html "FASTSIGNS Platform Home Competition Topics Prompts Citations Optimize Reports B…" at bounding box center [735, 346] width 1471 height 693
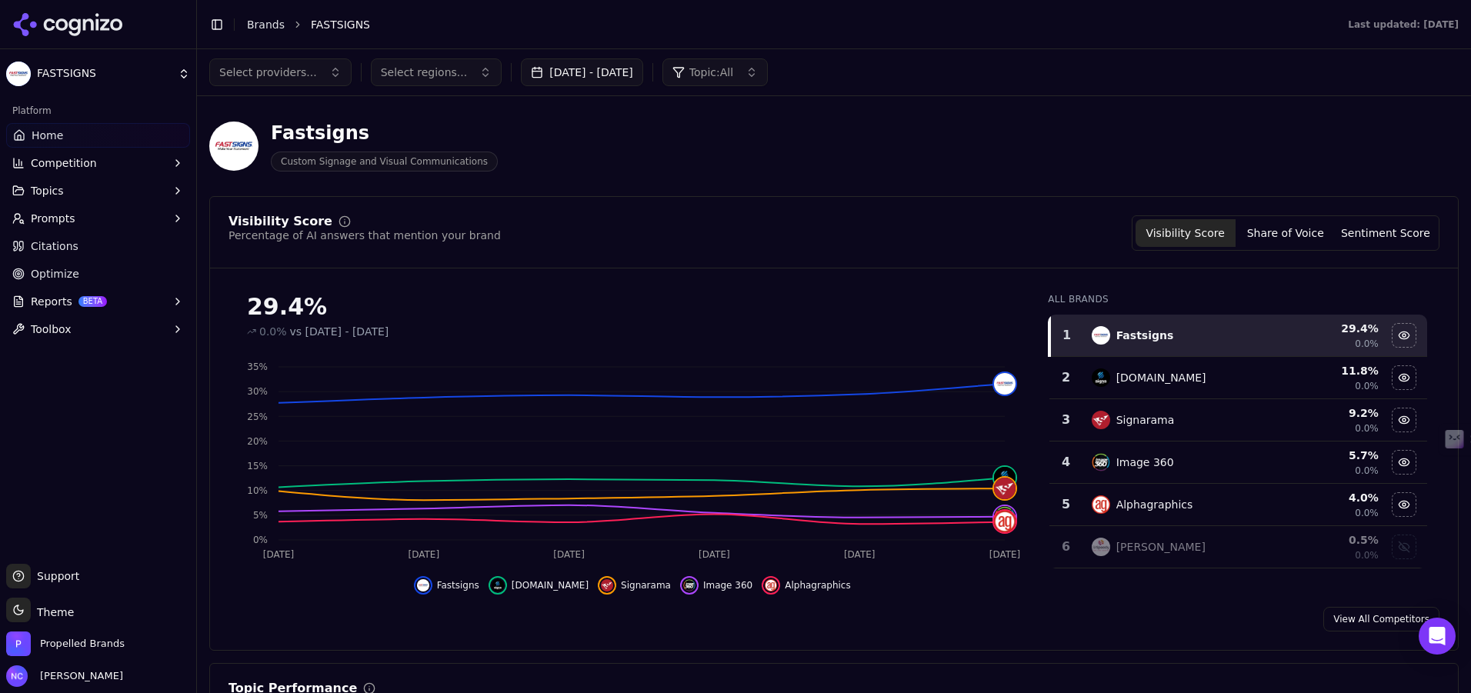
click at [99, 213] on button "Prompts" at bounding box center [98, 218] width 184 height 25
click at [119, 237] on span "Active" at bounding box center [99, 242] width 134 height 15
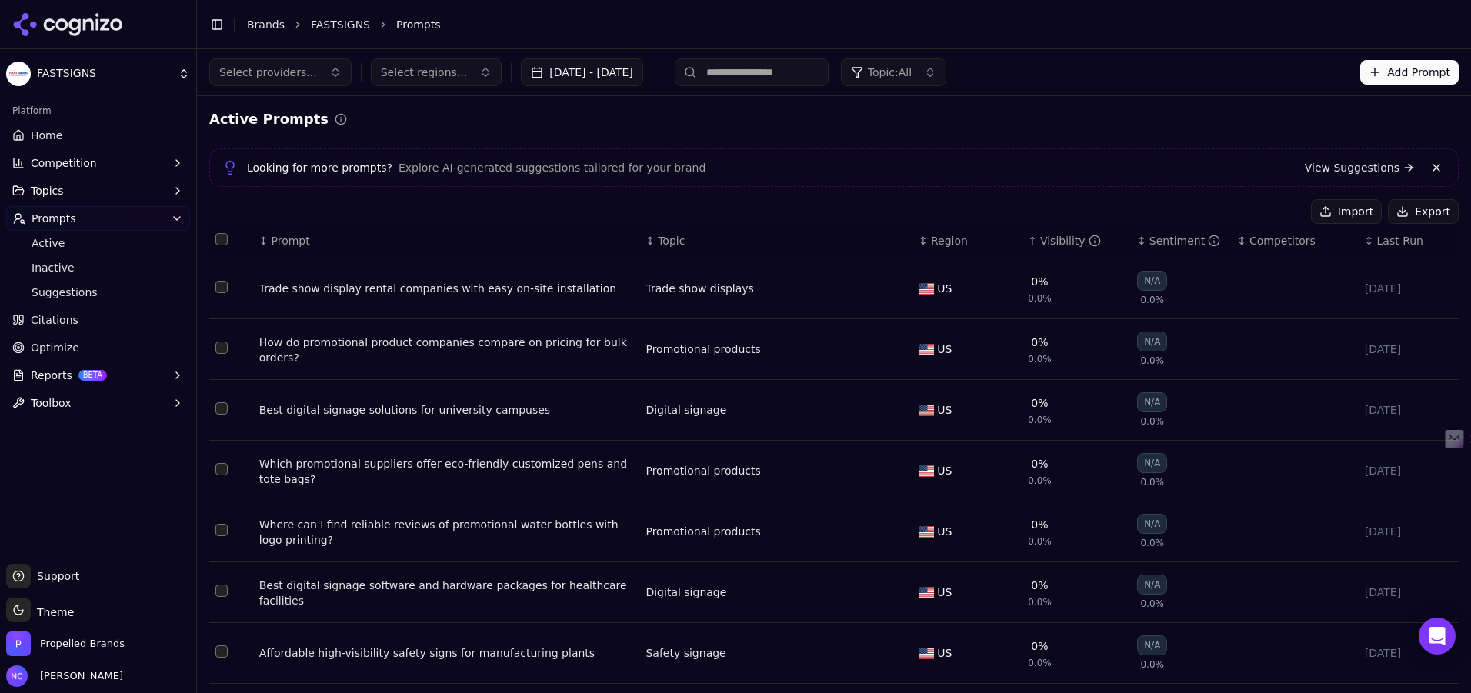
click at [1044, 239] on div "Visibility" at bounding box center [1070, 240] width 61 height 15
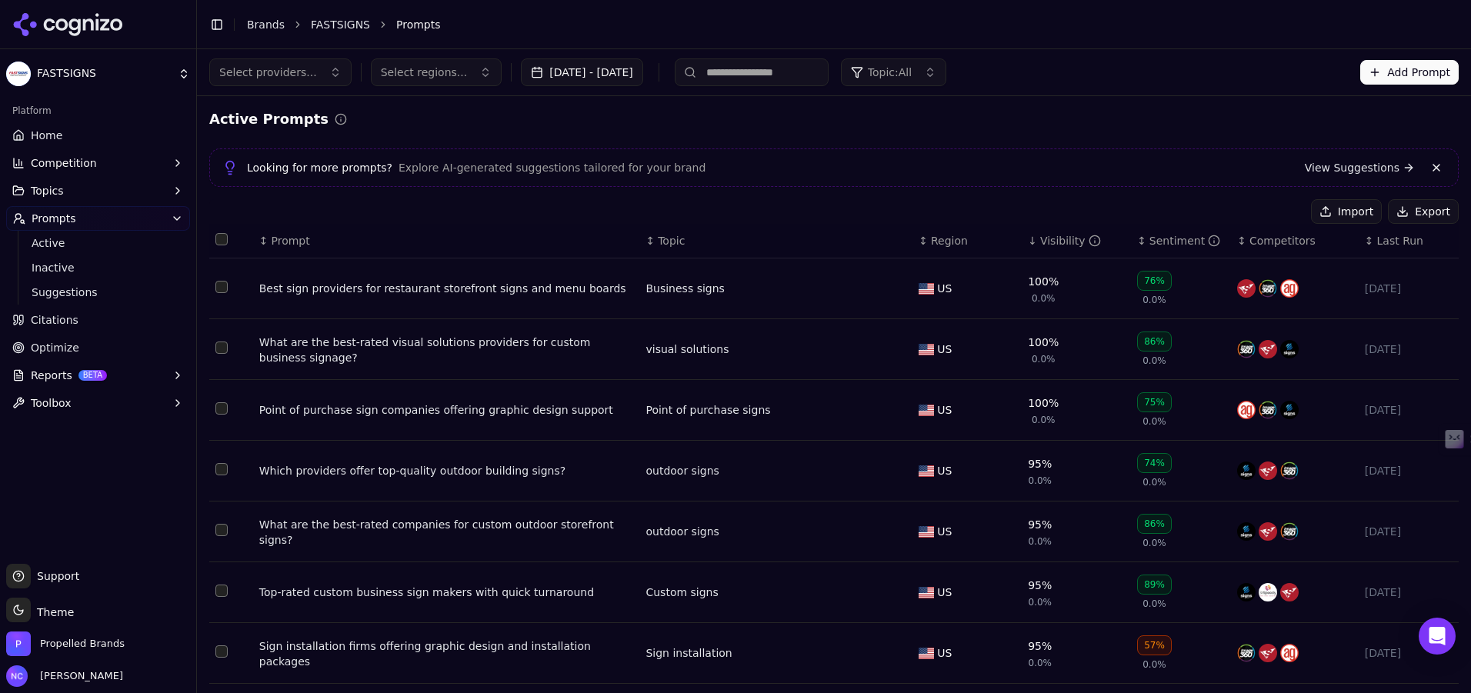
click at [1060, 242] on div "Visibility" at bounding box center [1070, 240] width 61 height 15
click at [1040, 241] on div "Visibility" at bounding box center [1070, 240] width 61 height 15
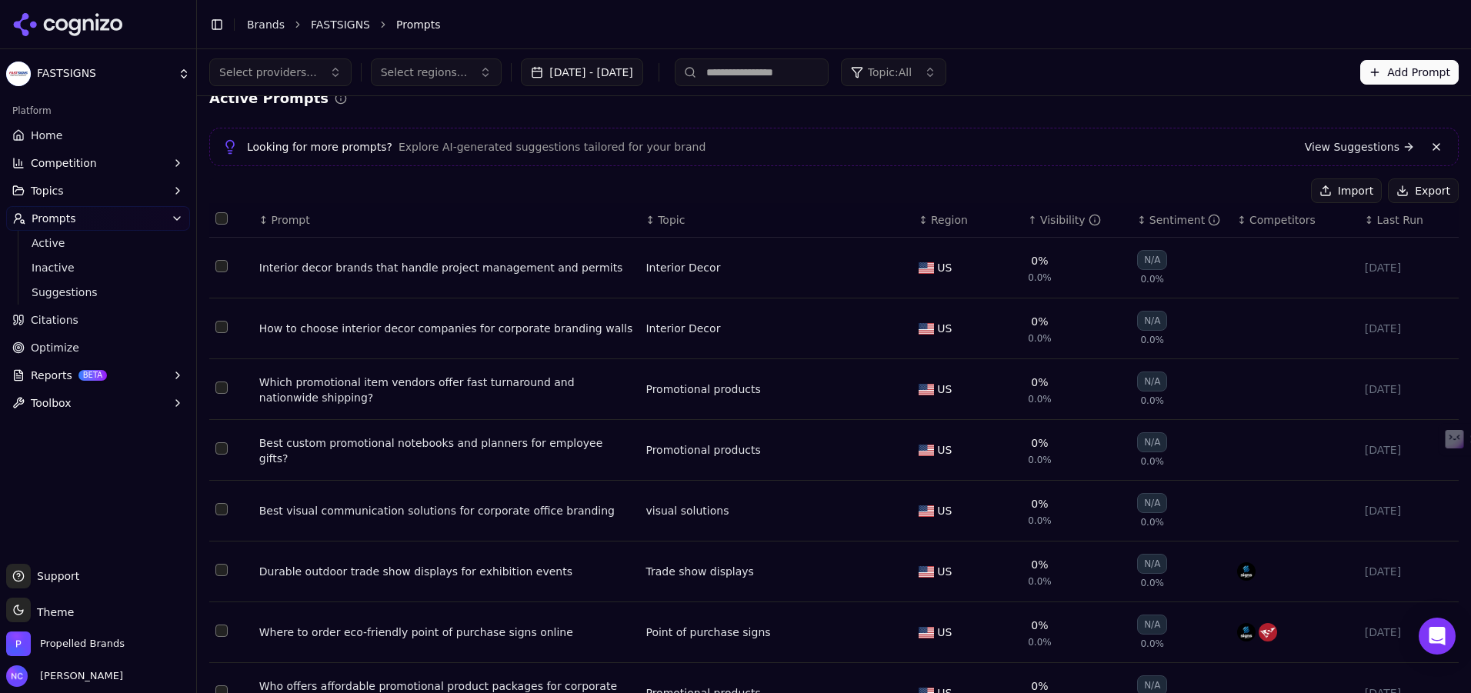
scroll to position [230, 0]
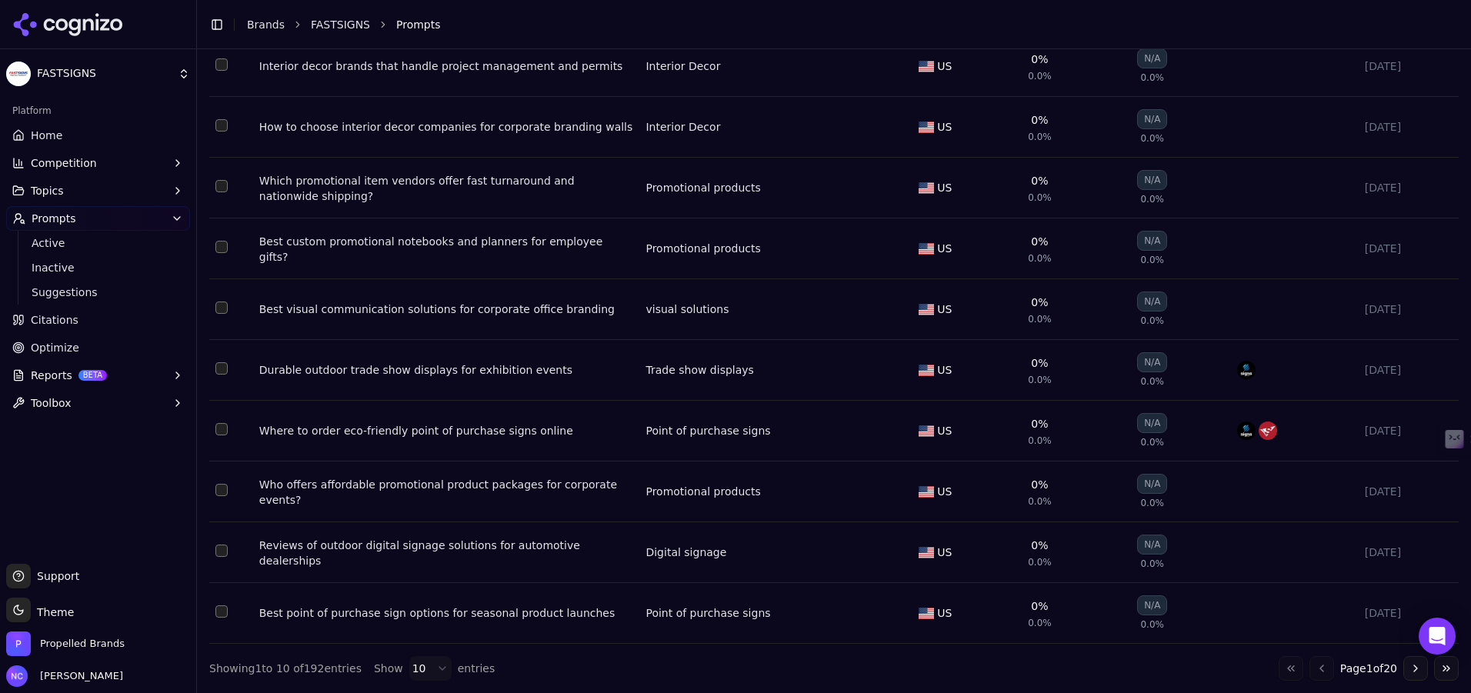
click at [1154, 593] on button "Go to next page" at bounding box center [1416, 668] width 25 height 25
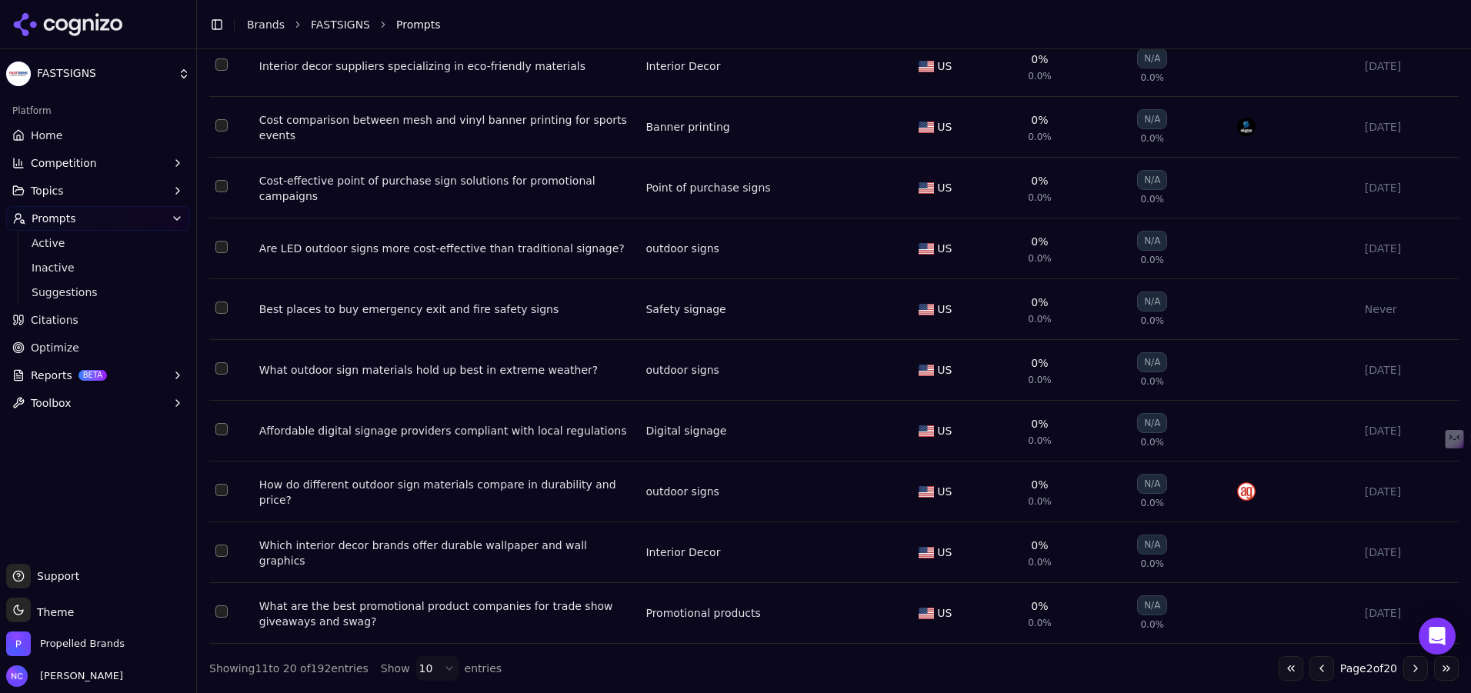
click at [1154, 593] on button "Go to next page" at bounding box center [1416, 668] width 25 height 25
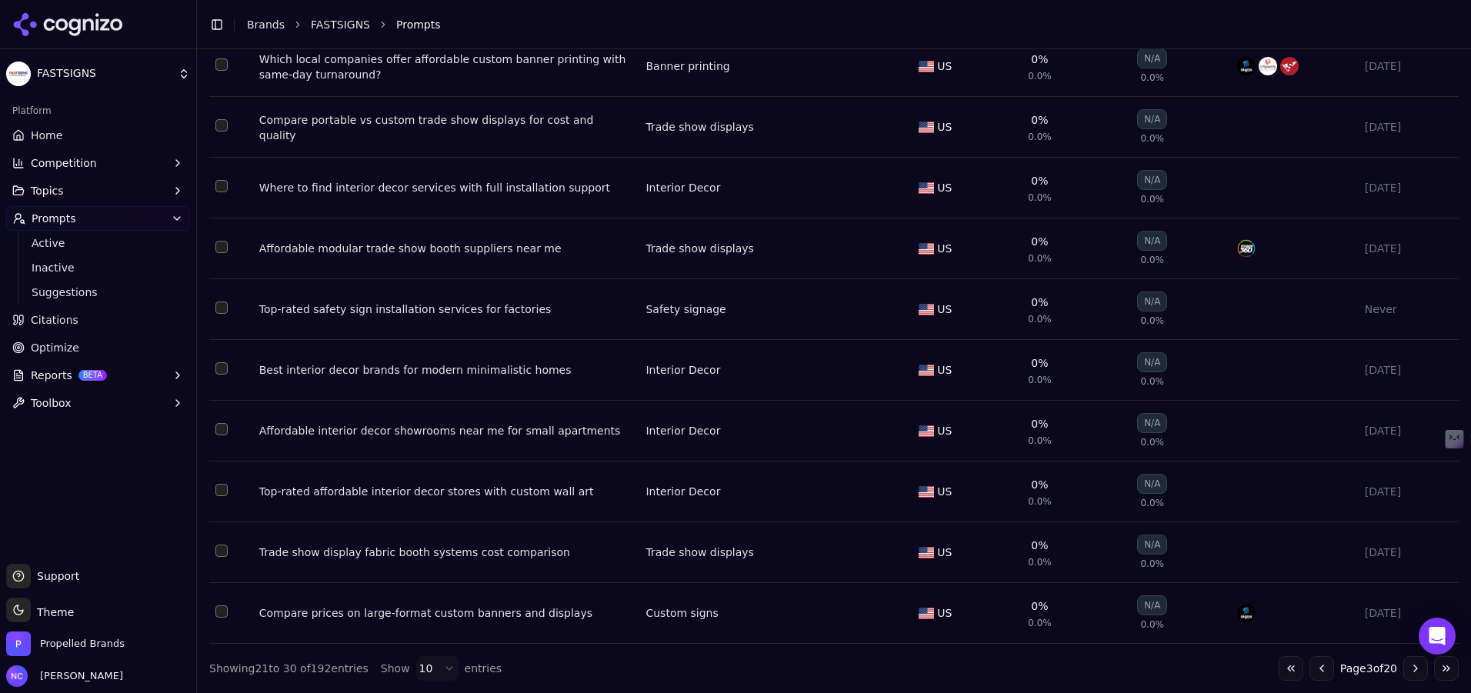
click at [1154, 593] on button "Go to next page" at bounding box center [1416, 668] width 25 height 25
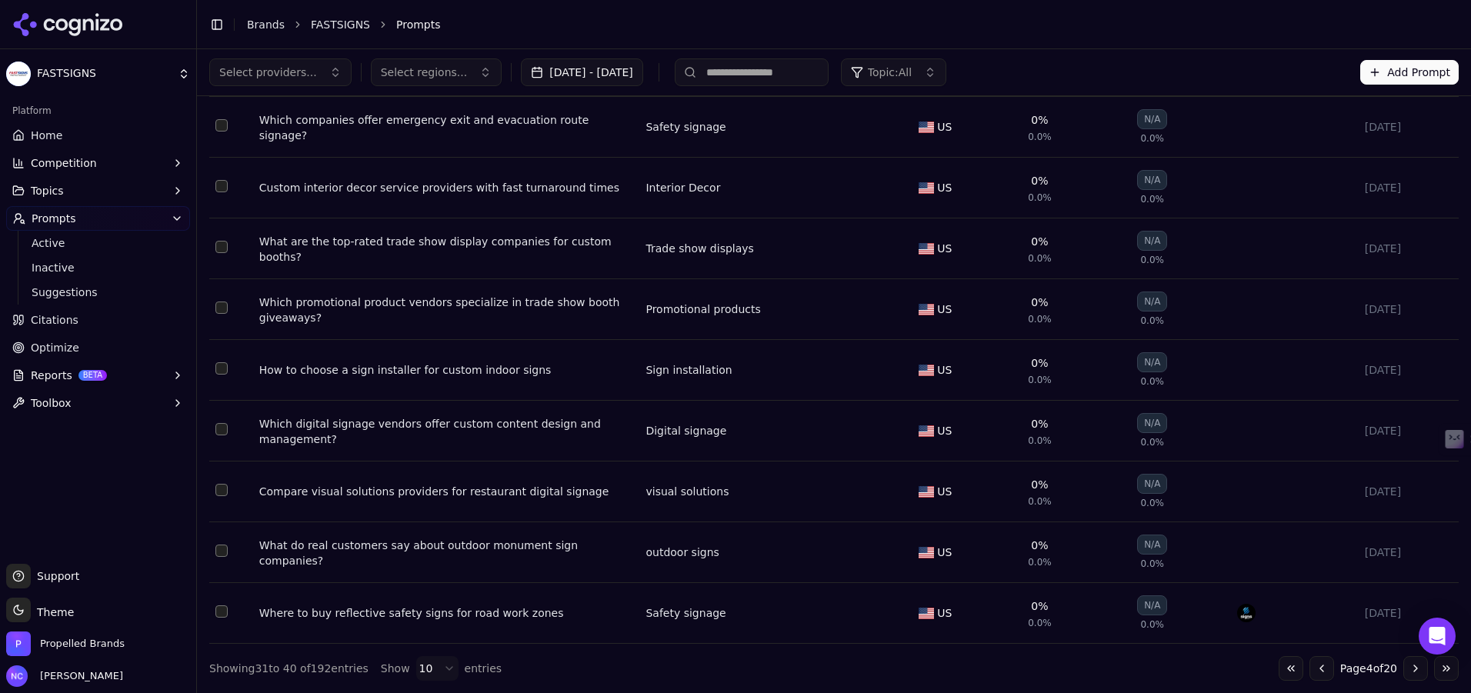
scroll to position [0, 0]
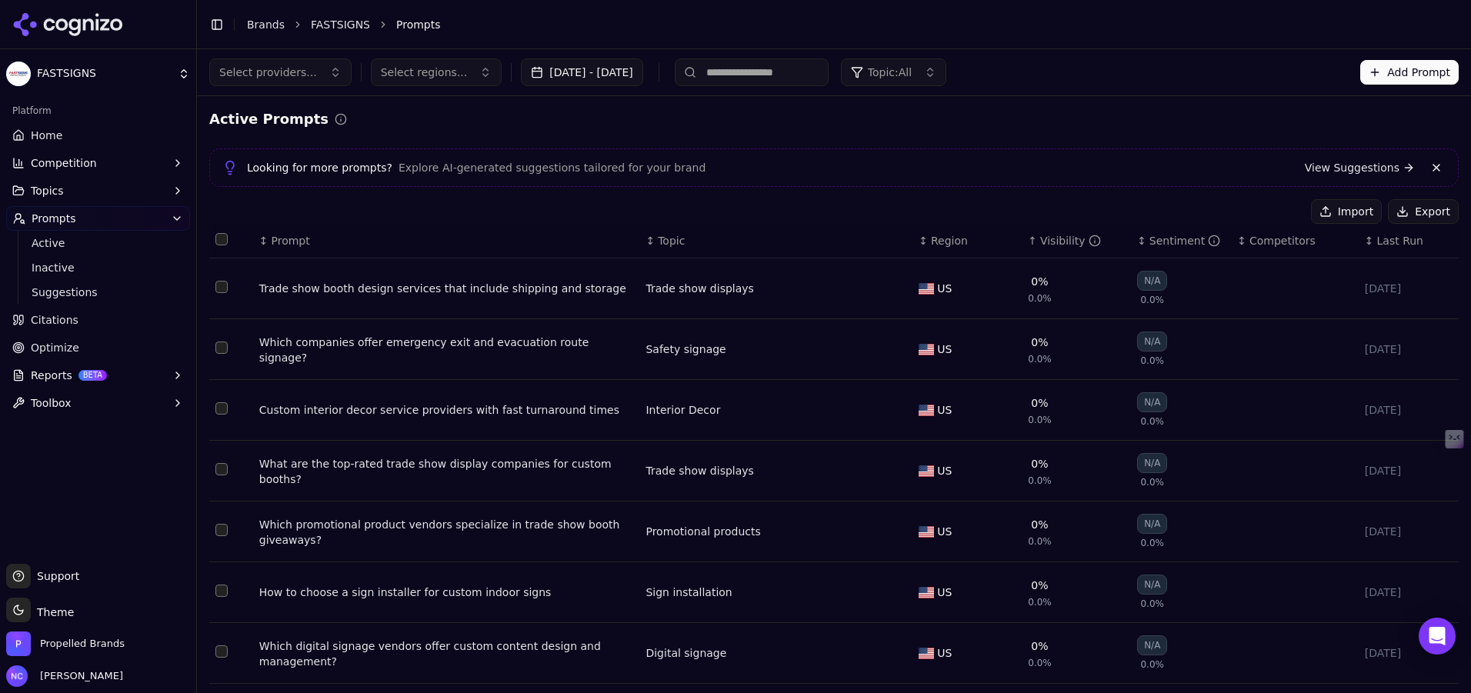
click at [1052, 241] on div "Visibility" at bounding box center [1070, 240] width 61 height 15
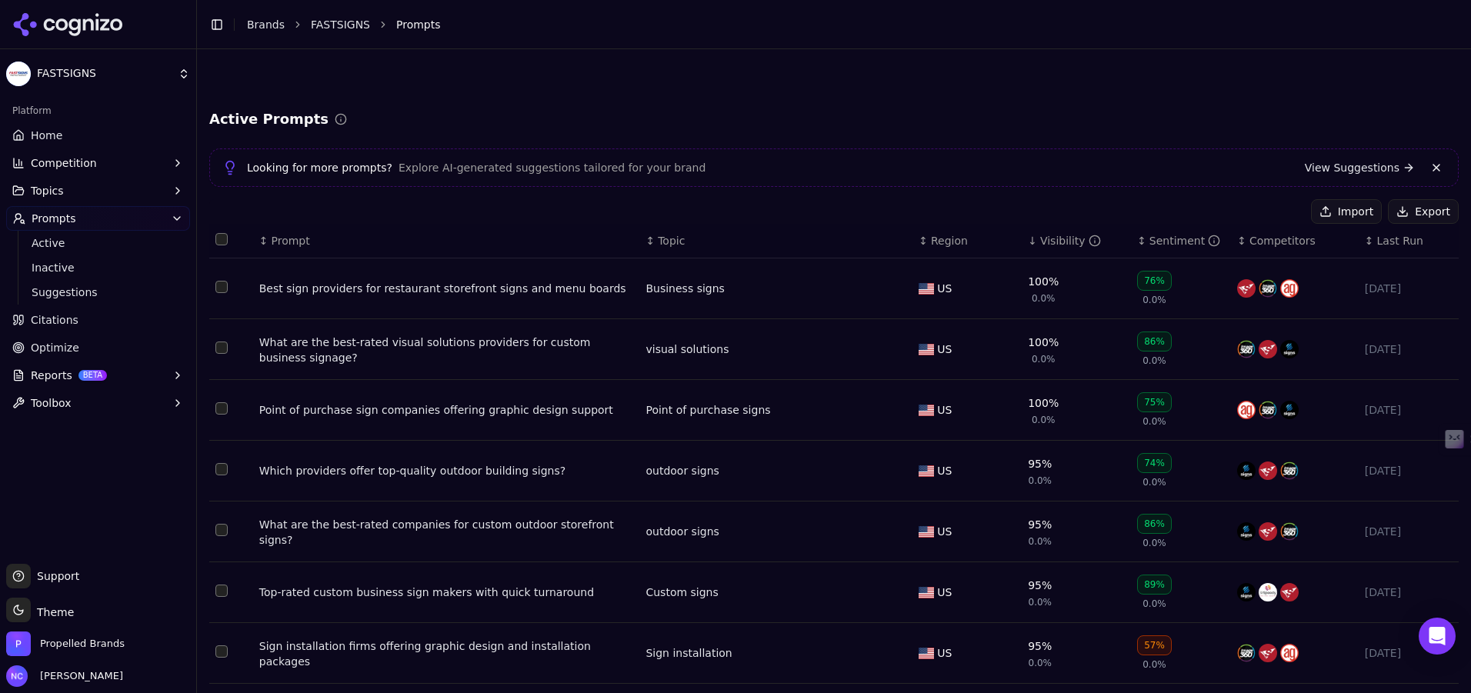
scroll to position [230, 0]
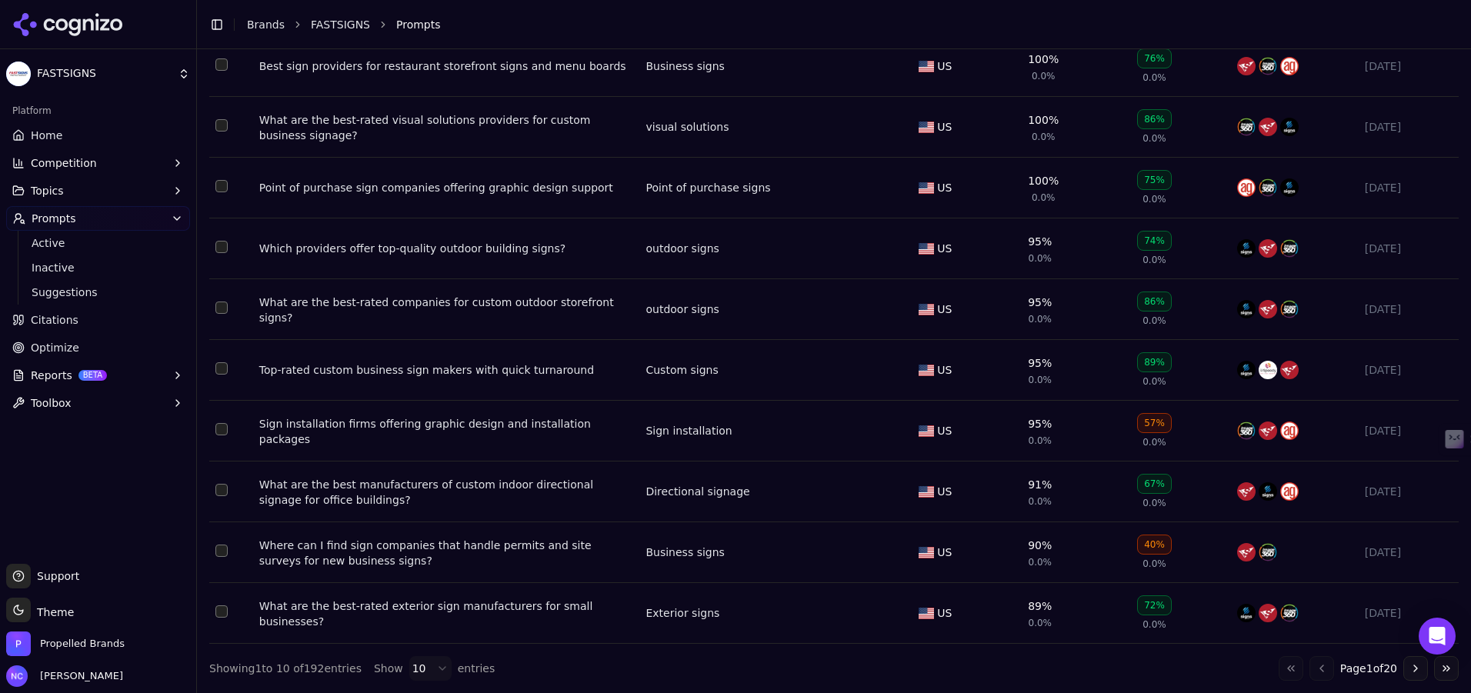
click at [1154, 593] on button "Go to next page" at bounding box center [1416, 668] width 25 height 25
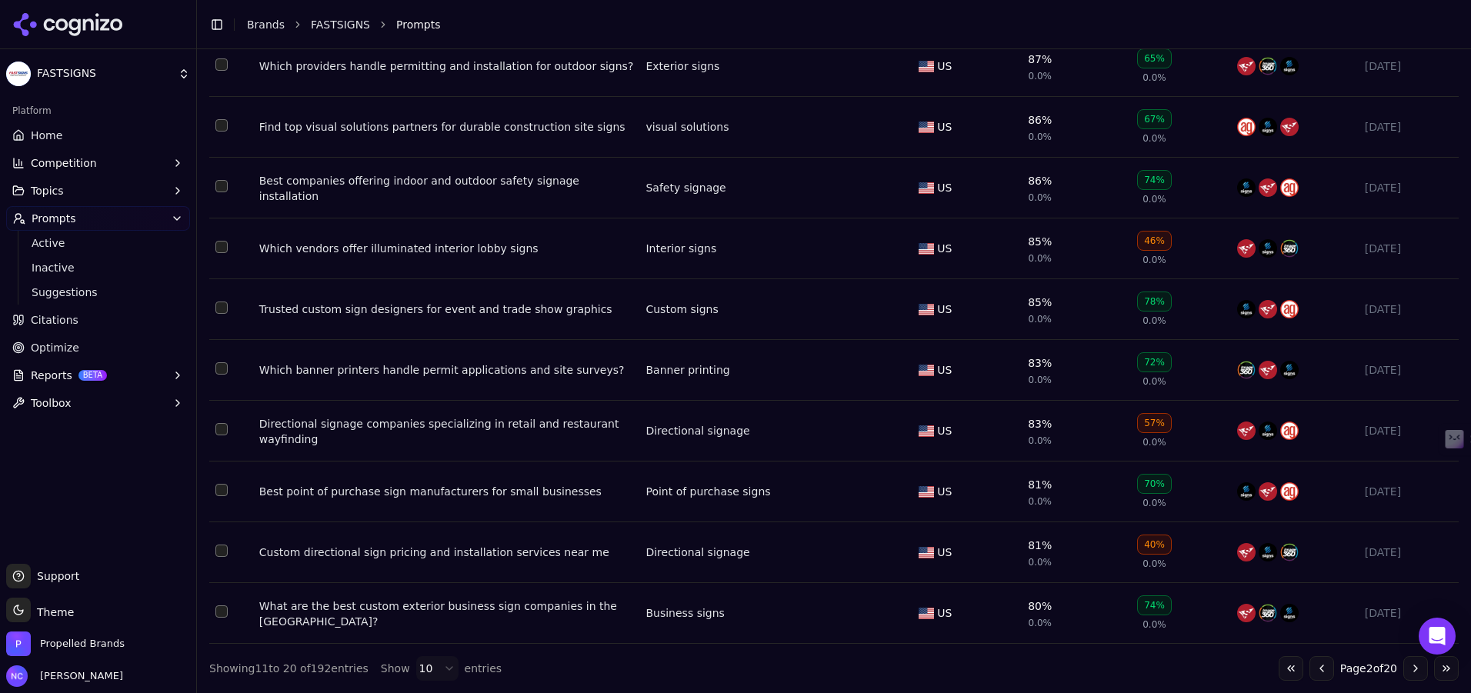
click at [1154, 593] on button "Go to next page" at bounding box center [1416, 668] width 25 height 25
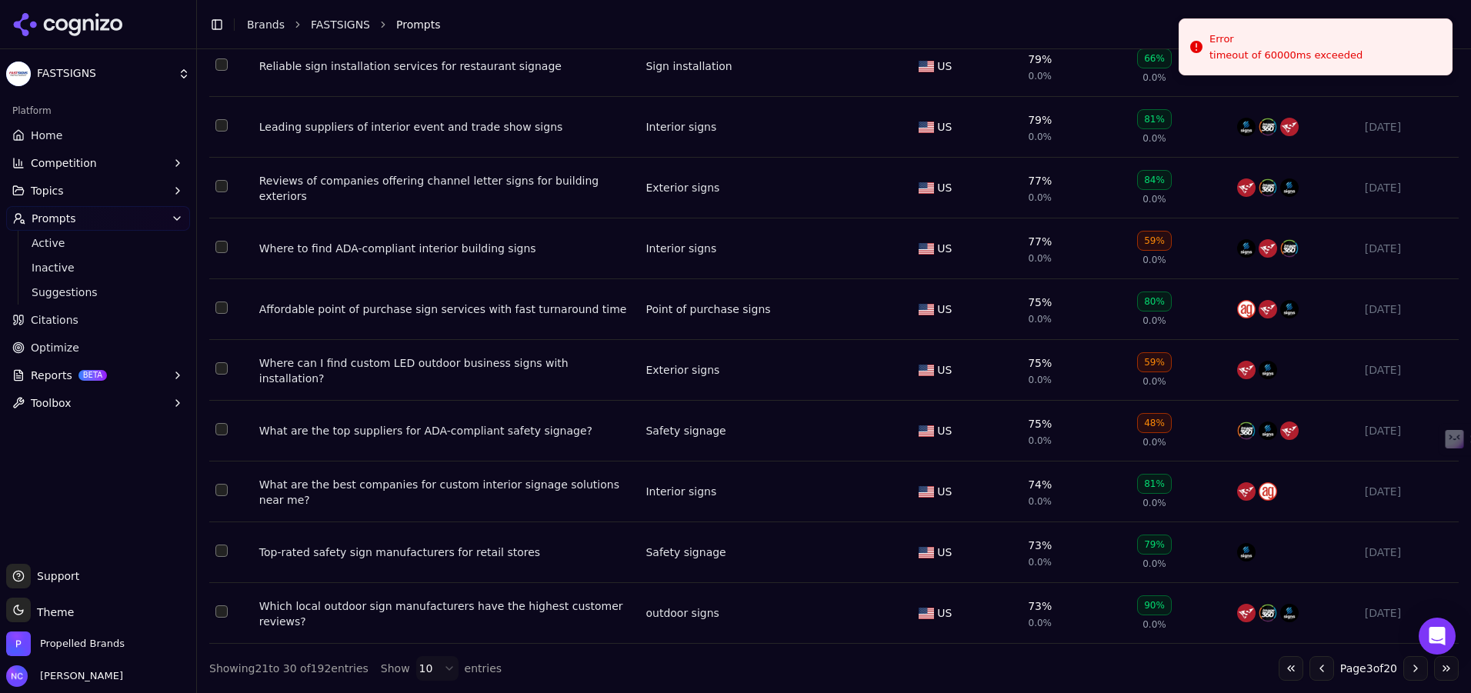
click at [1146, 18] on li "Prompts" at bounding box center [912, 24] width 1032 height 15
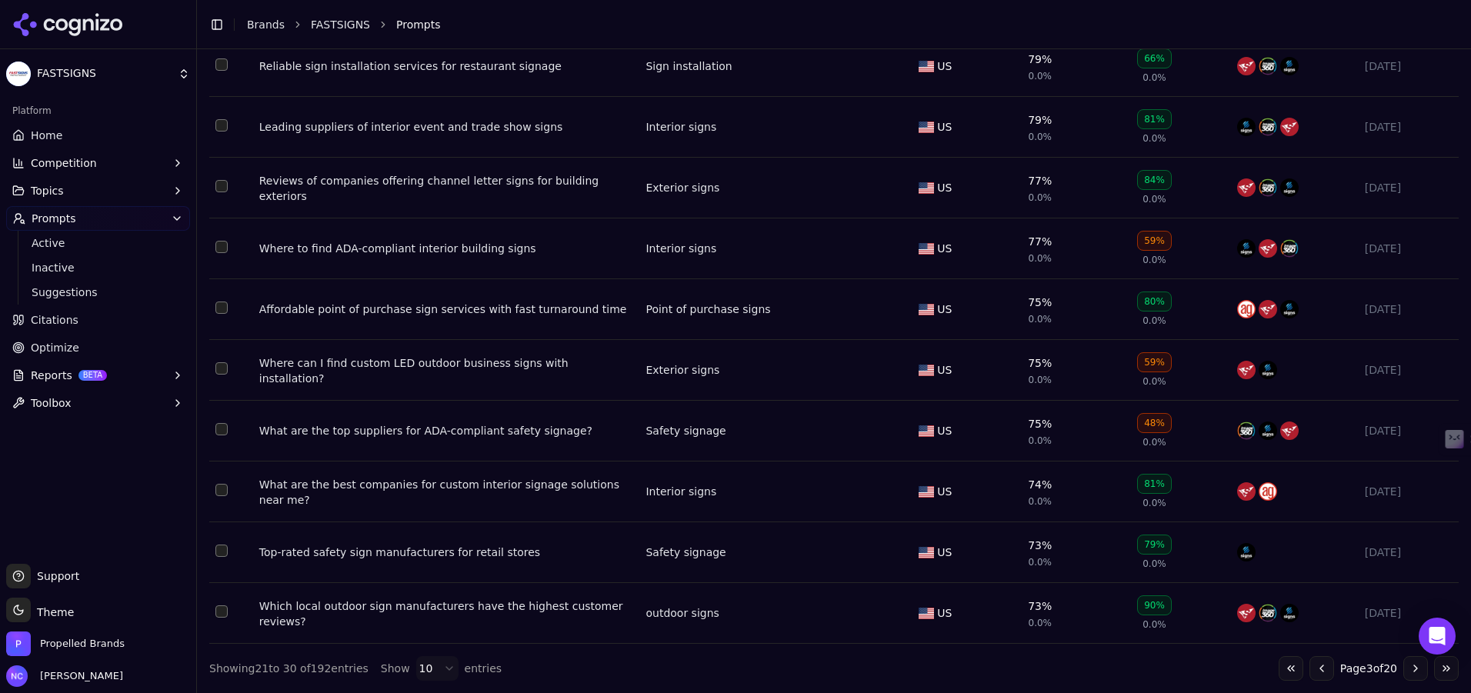
click at [100, 322] on link "Citations" at bounding box center [98, 320] width 184 height 25
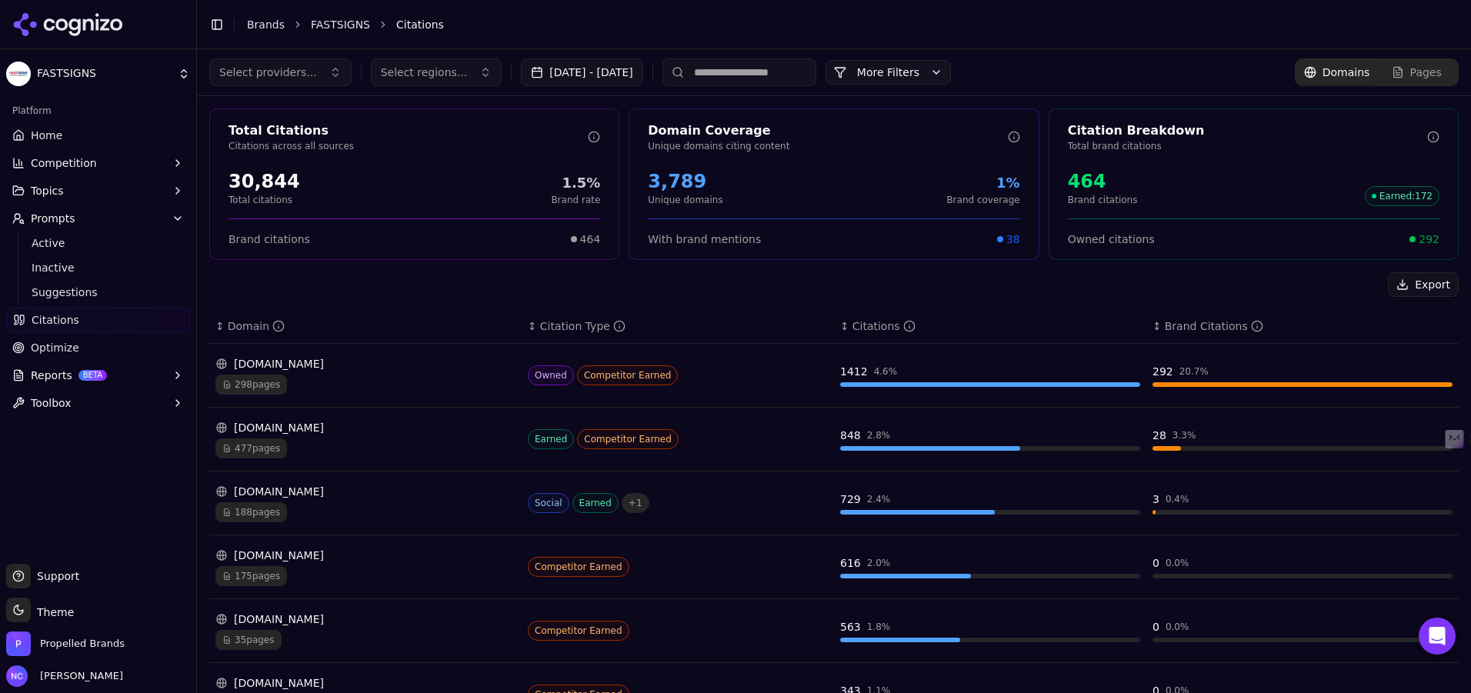
click at [1050, 360] on td "1412 4.6 %" at bounding box center [990, 376] width 312 height 64
click at [308, 363] on div "[DOMAIN_NAME]" at bounding box center [365, 363] width 300 height 15
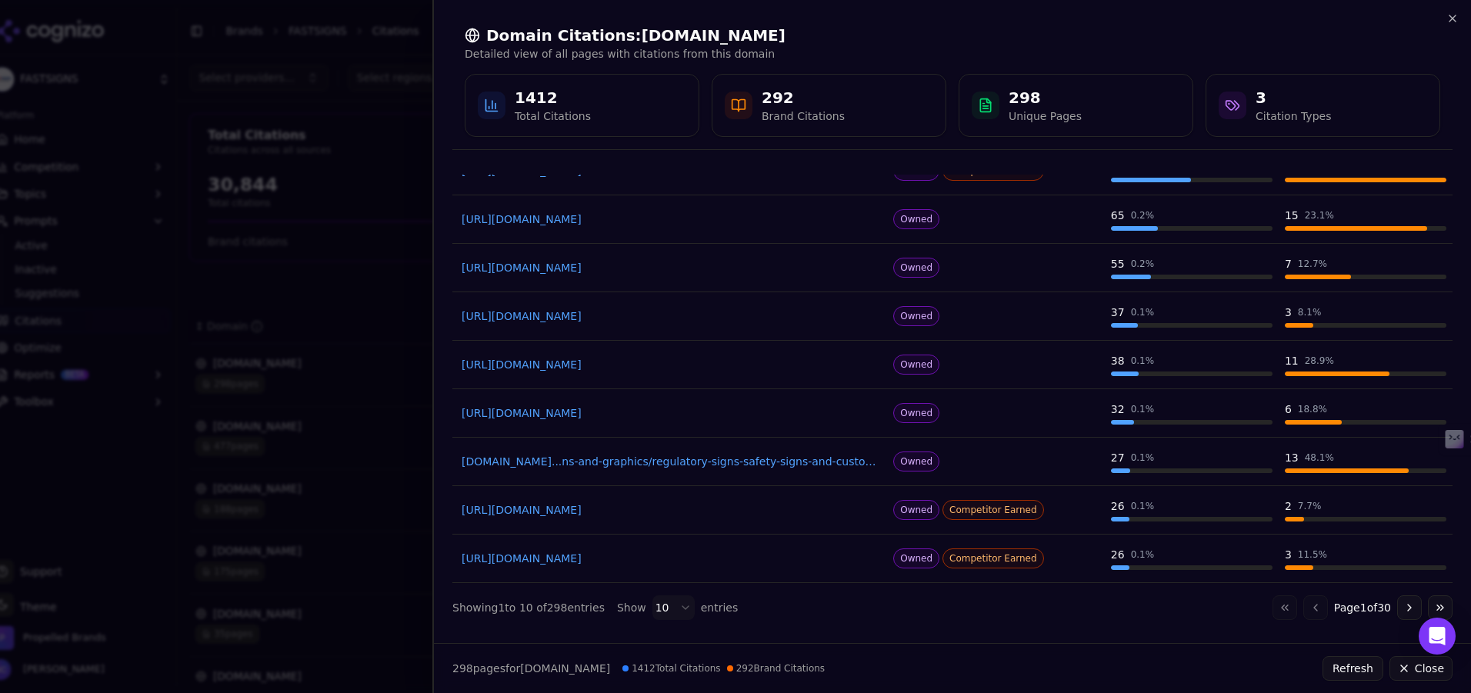
scroll to position [152, 0]
click at [1154, 593] on button "Go to next page" at bounding box center [1409, 606] width 25 height 25
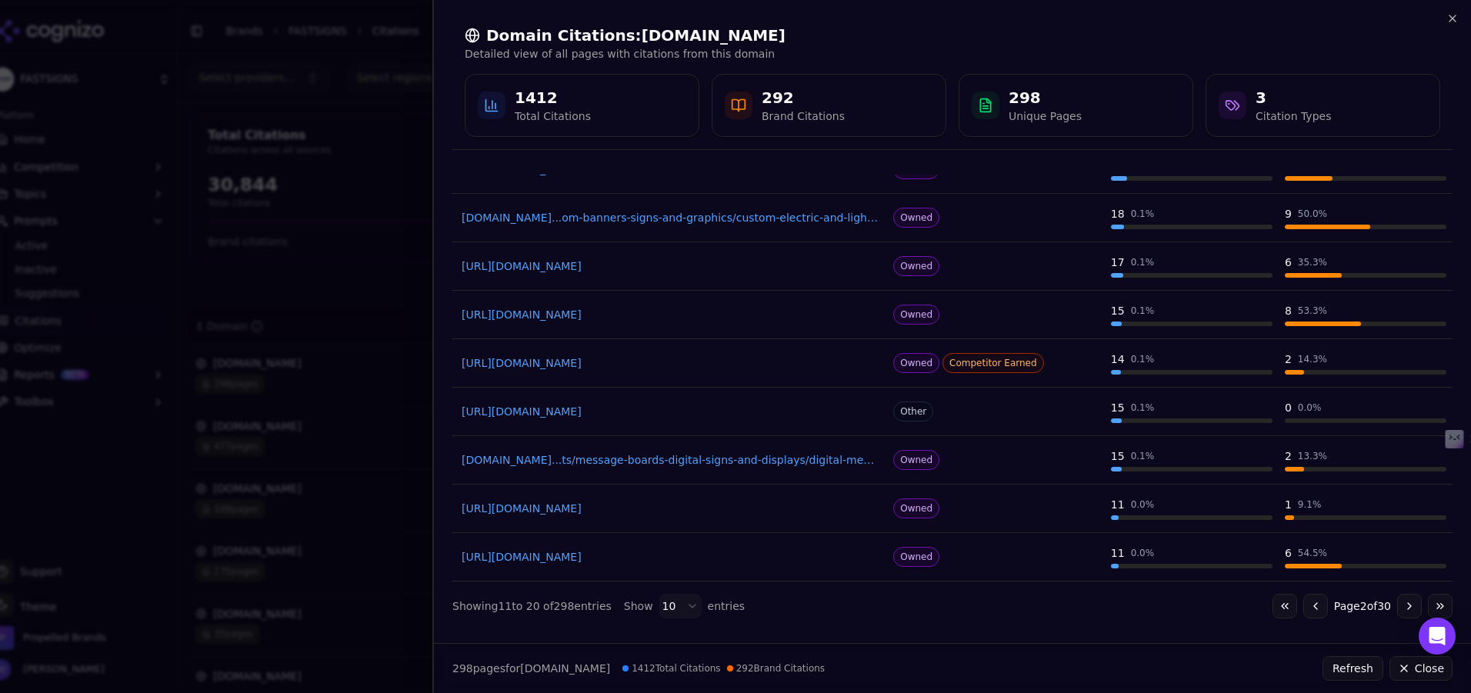
click at [1154, 593] on button "Go to next page" at bounding box center [1409, 606] width 25 height 25
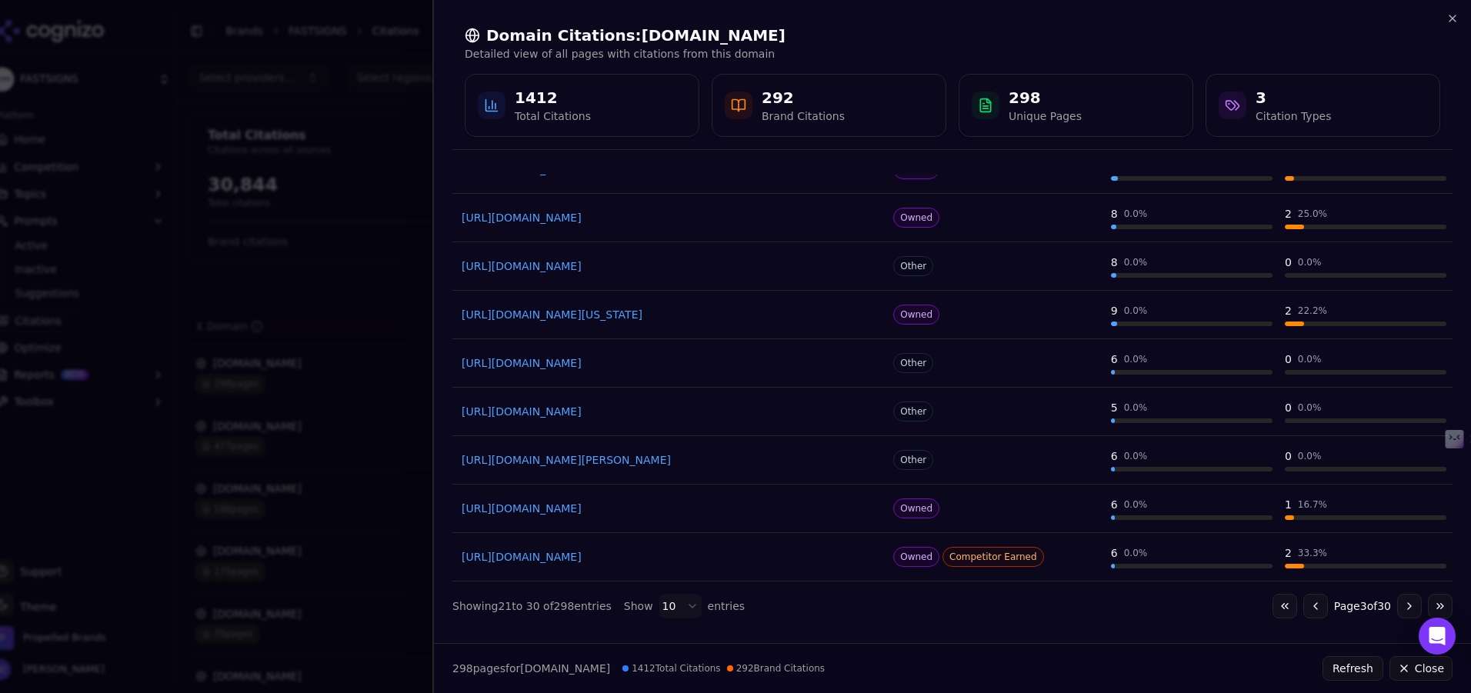
click at [1154, 593] on button "Go to next page" at bounding box center [1409, 606] width 25 height 25
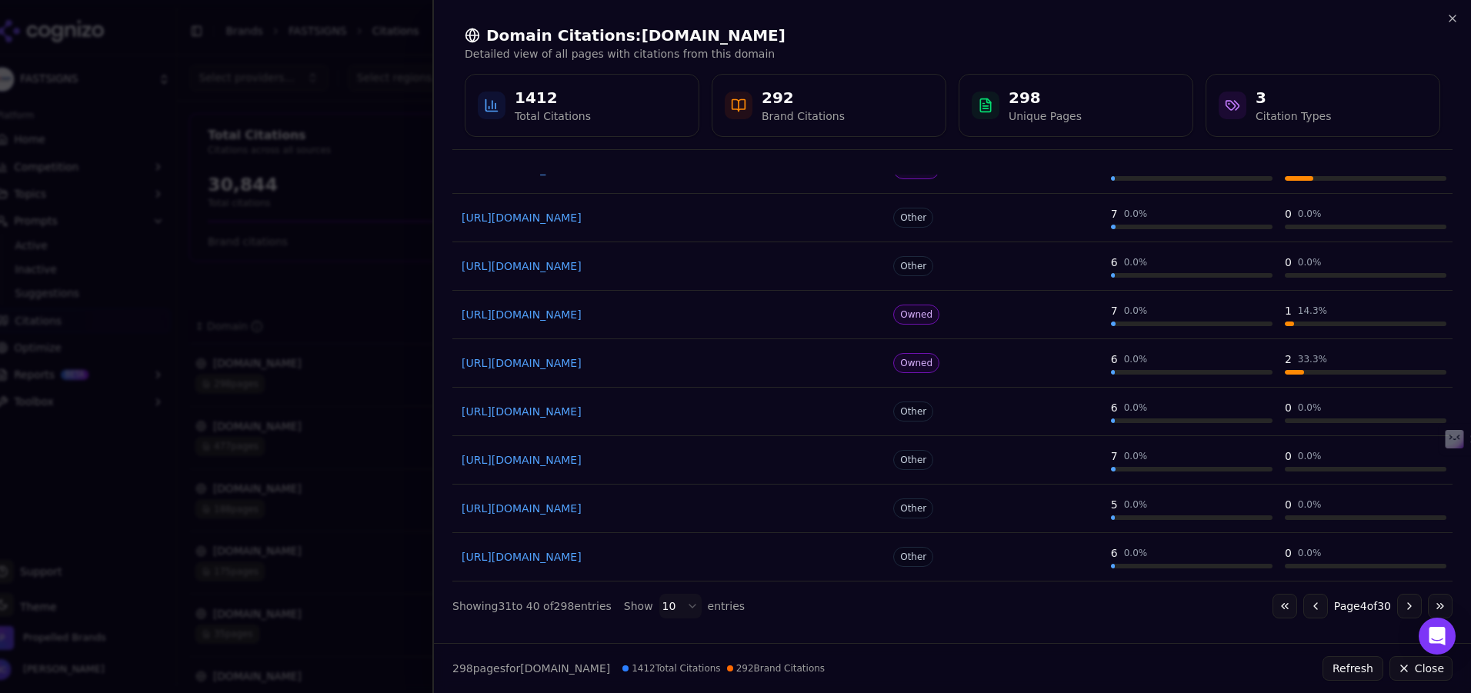
click at [1154, 593] on button "Go to next page" at bounding box center [1409, 606] width 25 height 25
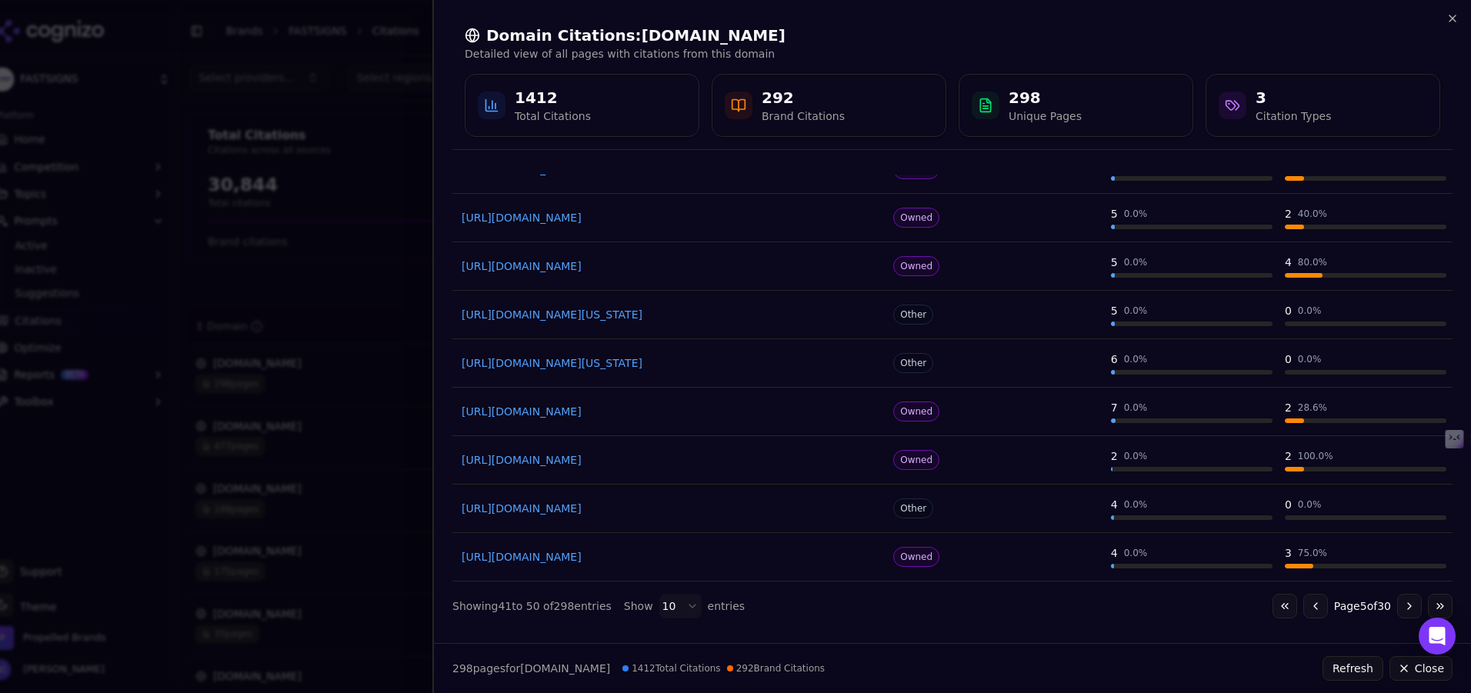
click at [1154, 593] on button "Go to next page" at bounding box center [1409, 606] width 25 height 25
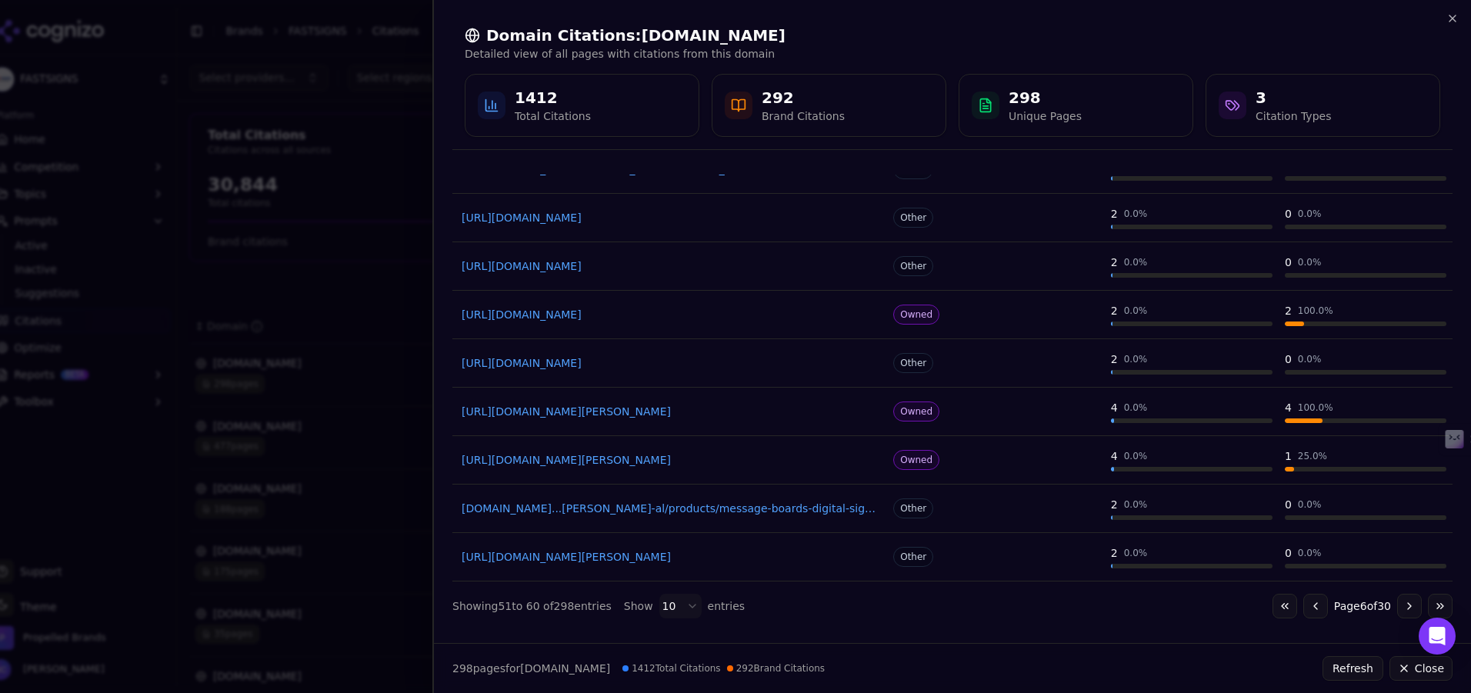
click at [1154, 593] on button "Go to next page" at bounding box center [1409, 606] width 25 height 25
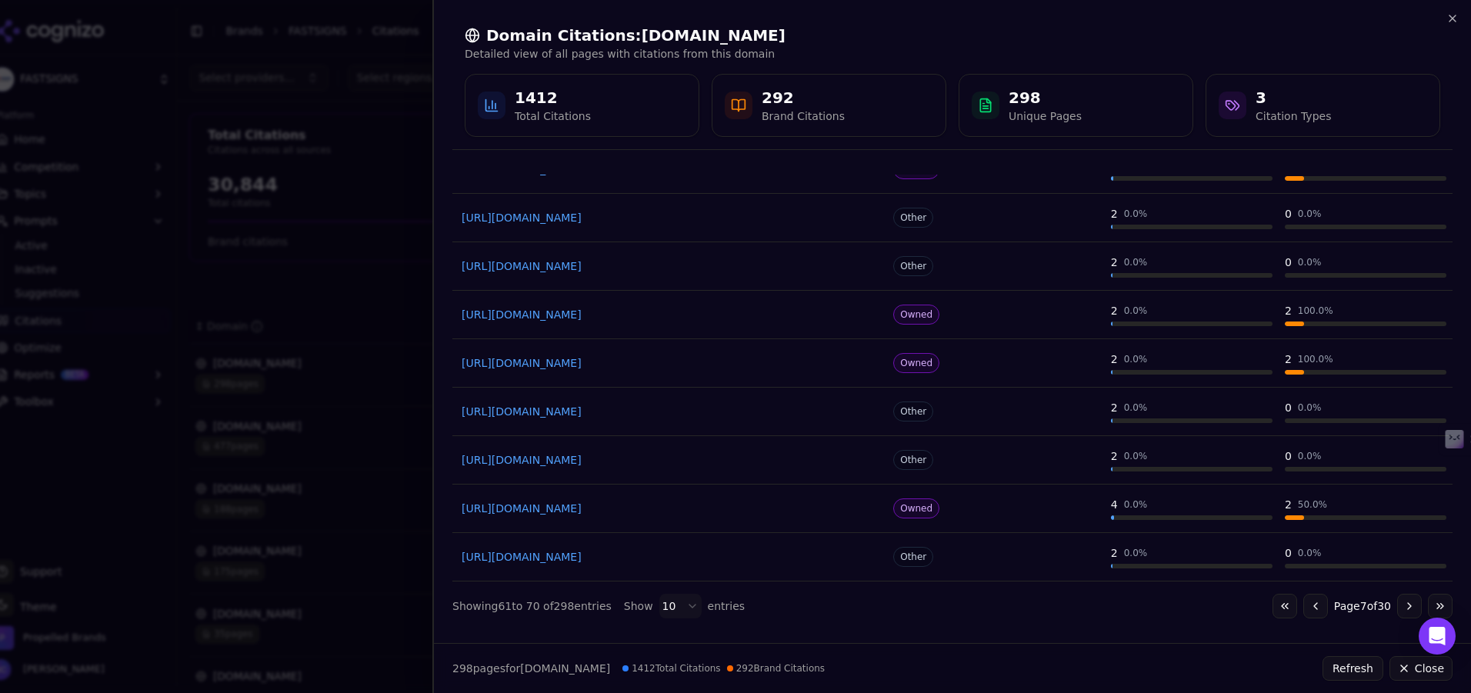
click at [1154, 593] on button "Go to next page" at bounding box center [1409, 606] width 25 height 25
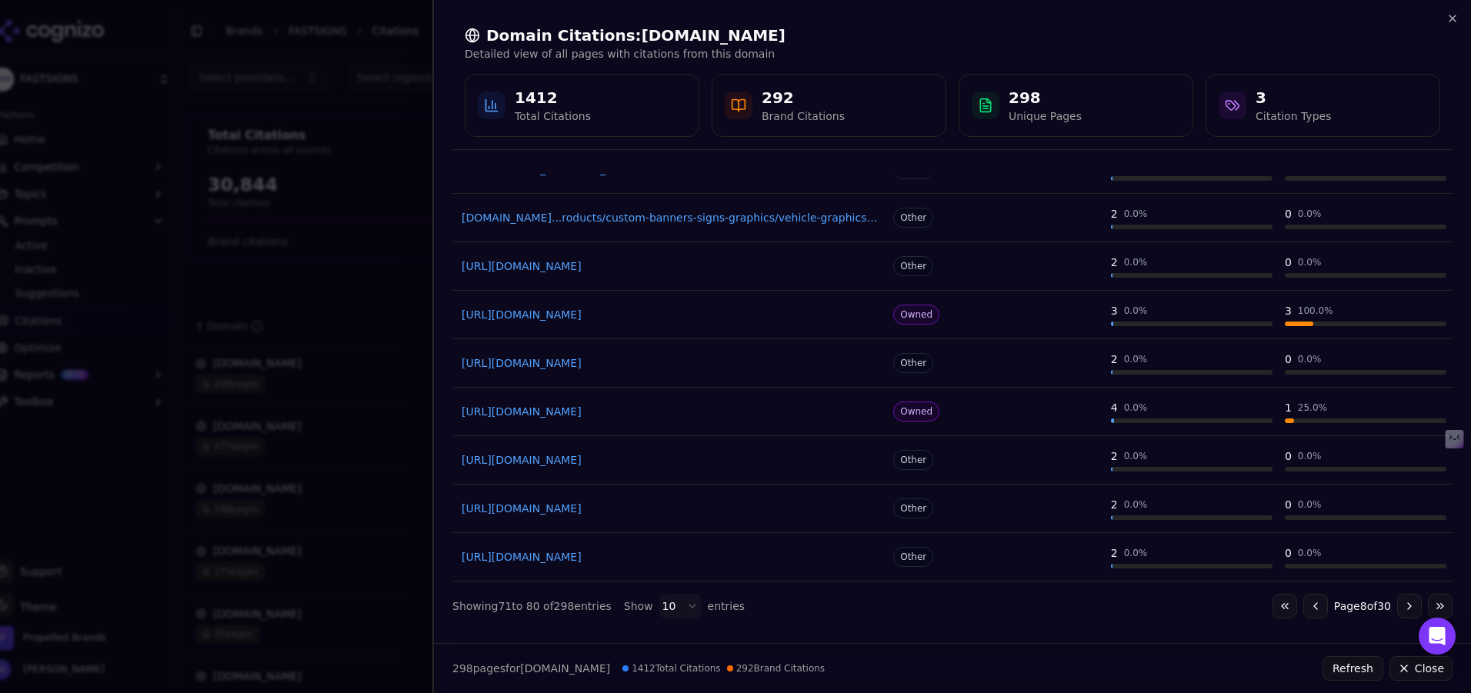
click at [1154, 593] on button "Go to next page" at bounding box center [1409, 606] width 25 height 25
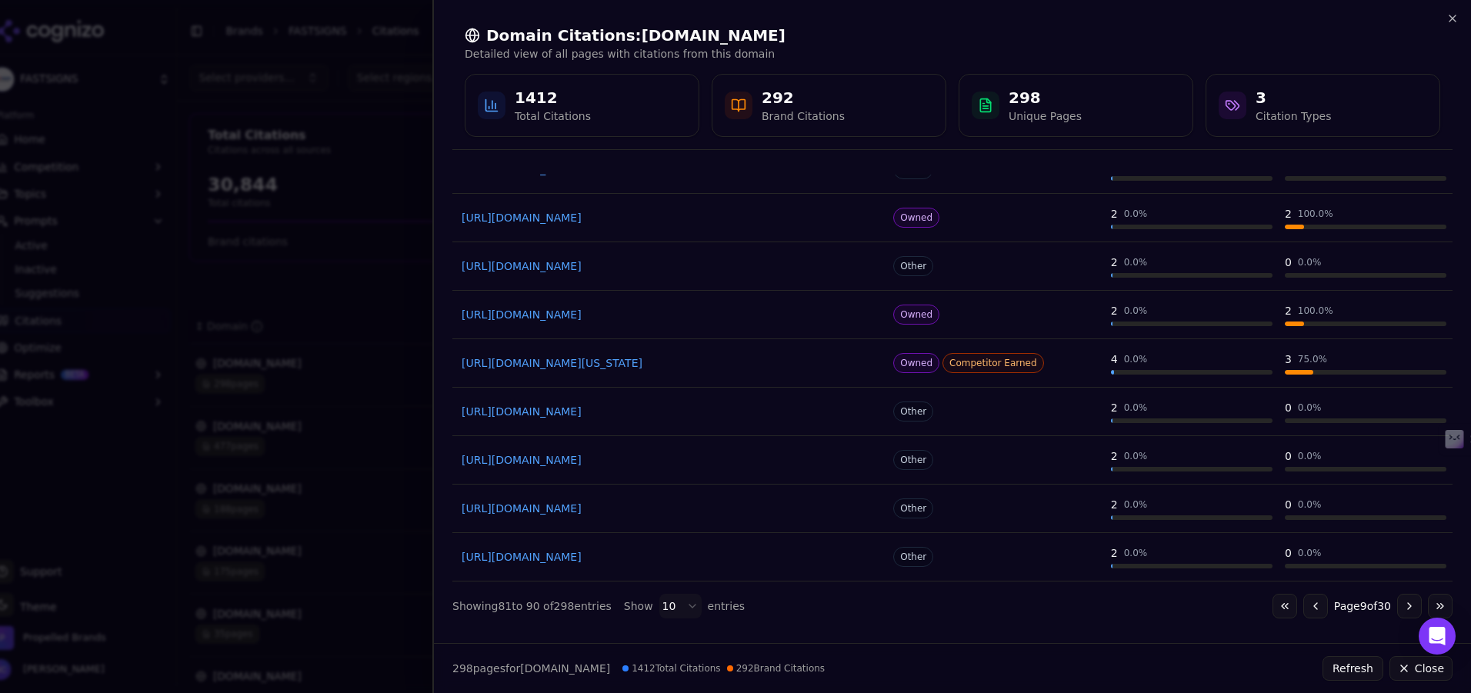
click at [1154, 593] on button "Go to next page" at bounding box center [1409, 606] width 25 height 25
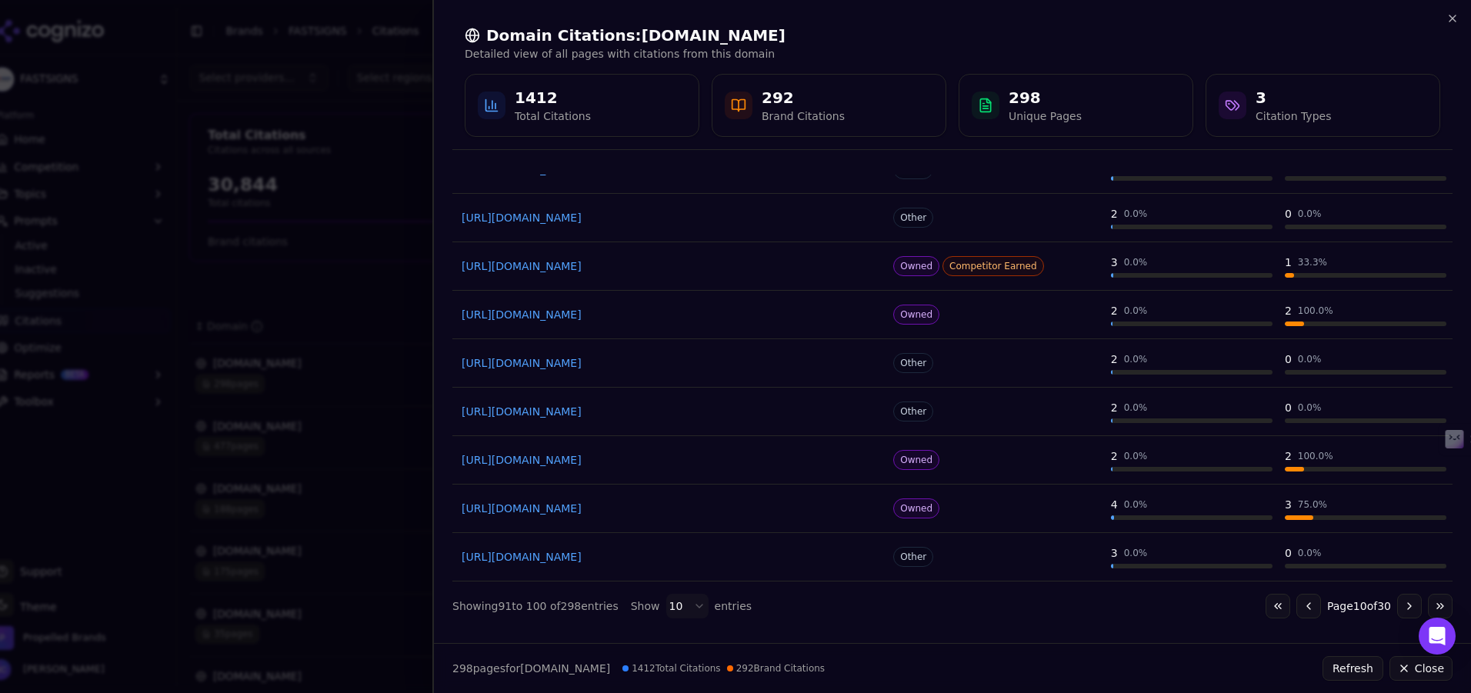
click at [1154, 593] on button "Go to next page" at bounding box center [1409, 606] width 25 height 25
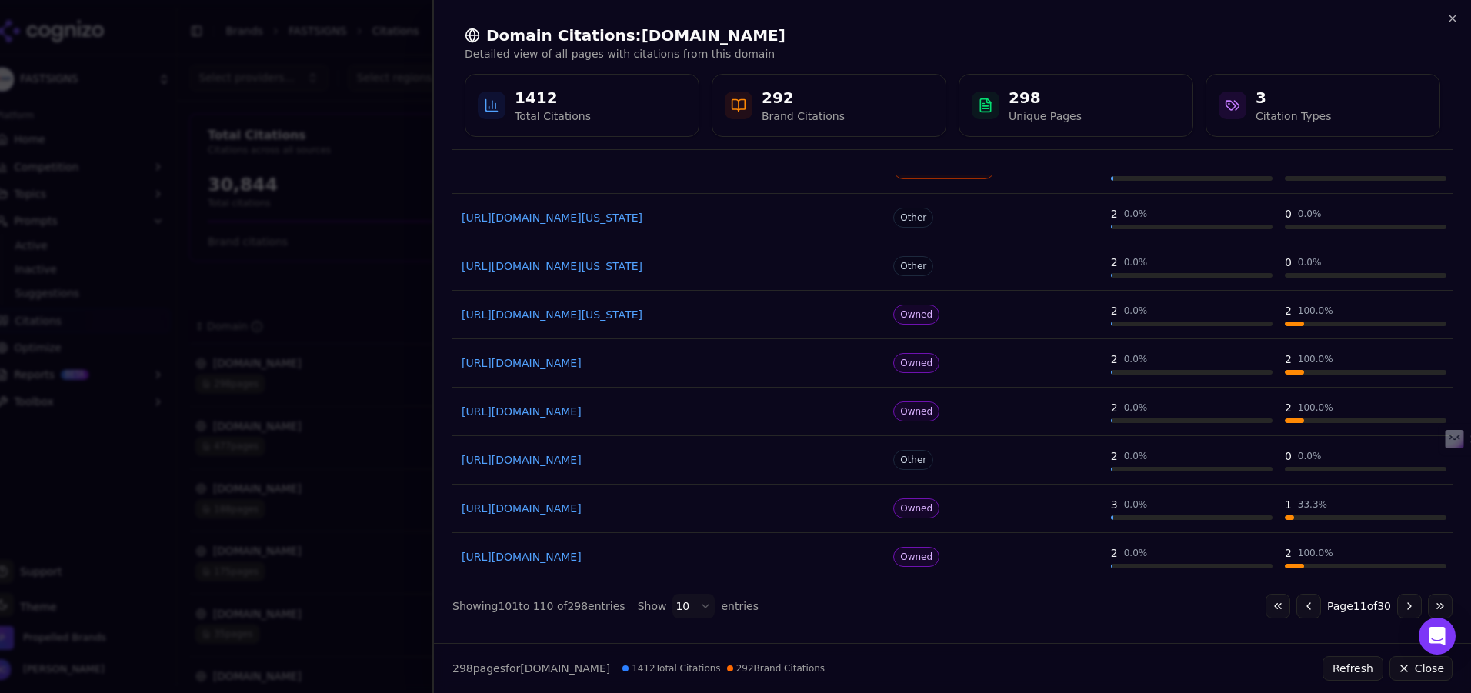
click at [1154, 593] on button "Go to next page" at bounding box center [1409, 606] width 25 height 25
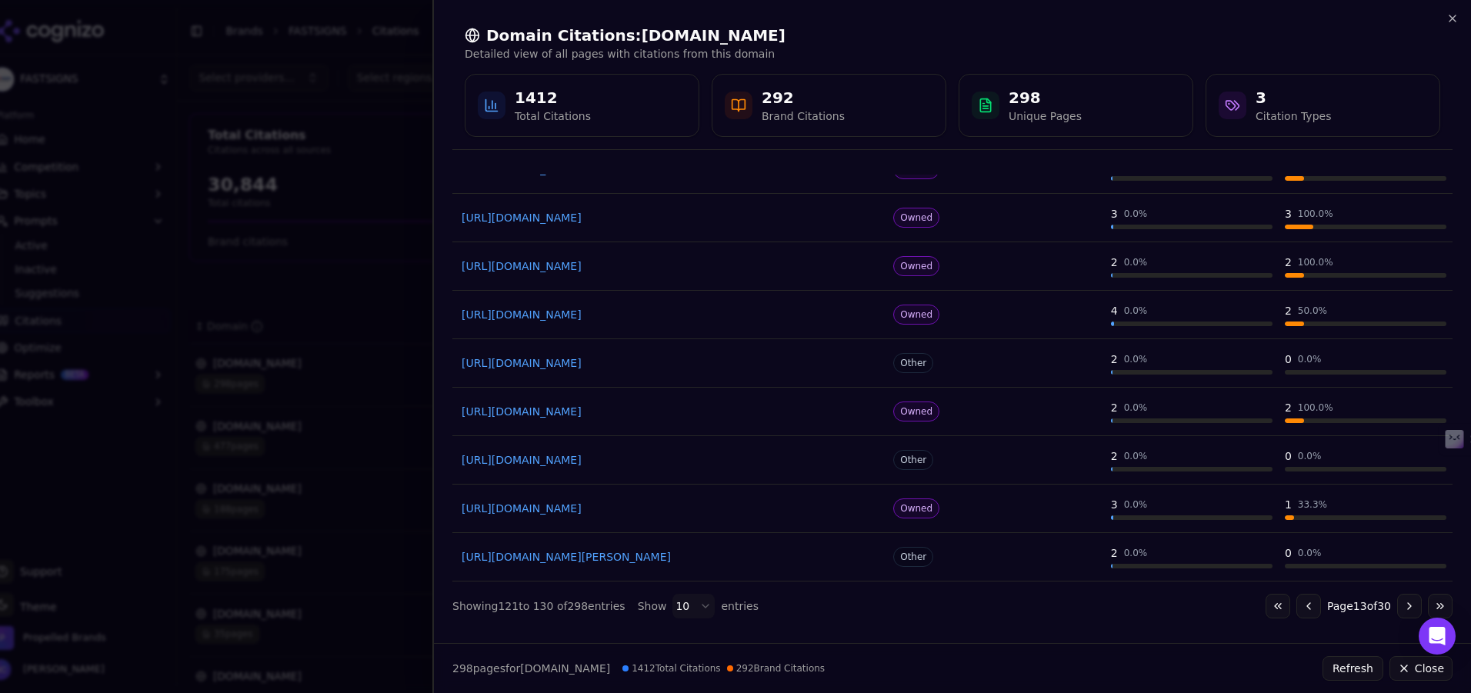
click at [1154, 593] on button "Go to next page" at bounding box center [1409, 606] width 25 height 25
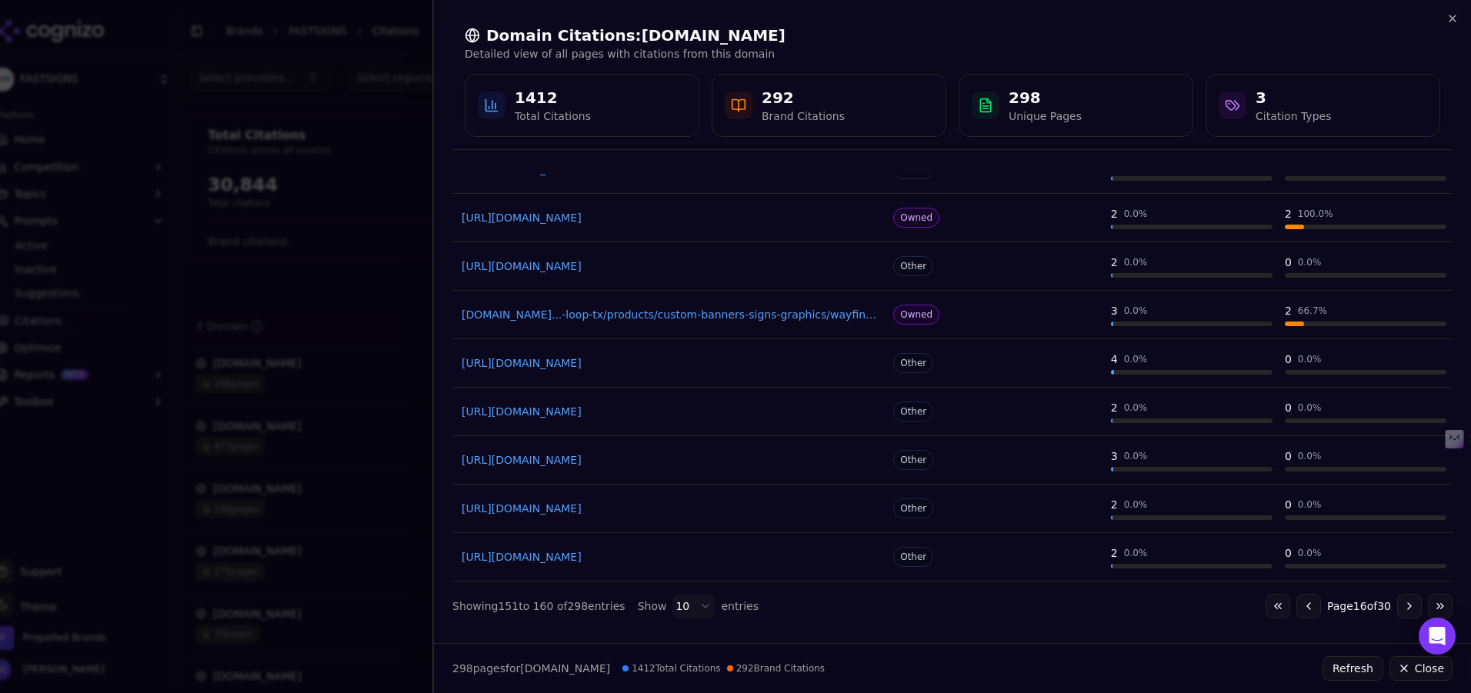
click at [1112, 119] on div "298 Unique Pages" at bounding box center [1076, 105] width 209 height 37
click at [1154, 17] on icon "button" at bounding box center [1453, 18] width 12 height 12
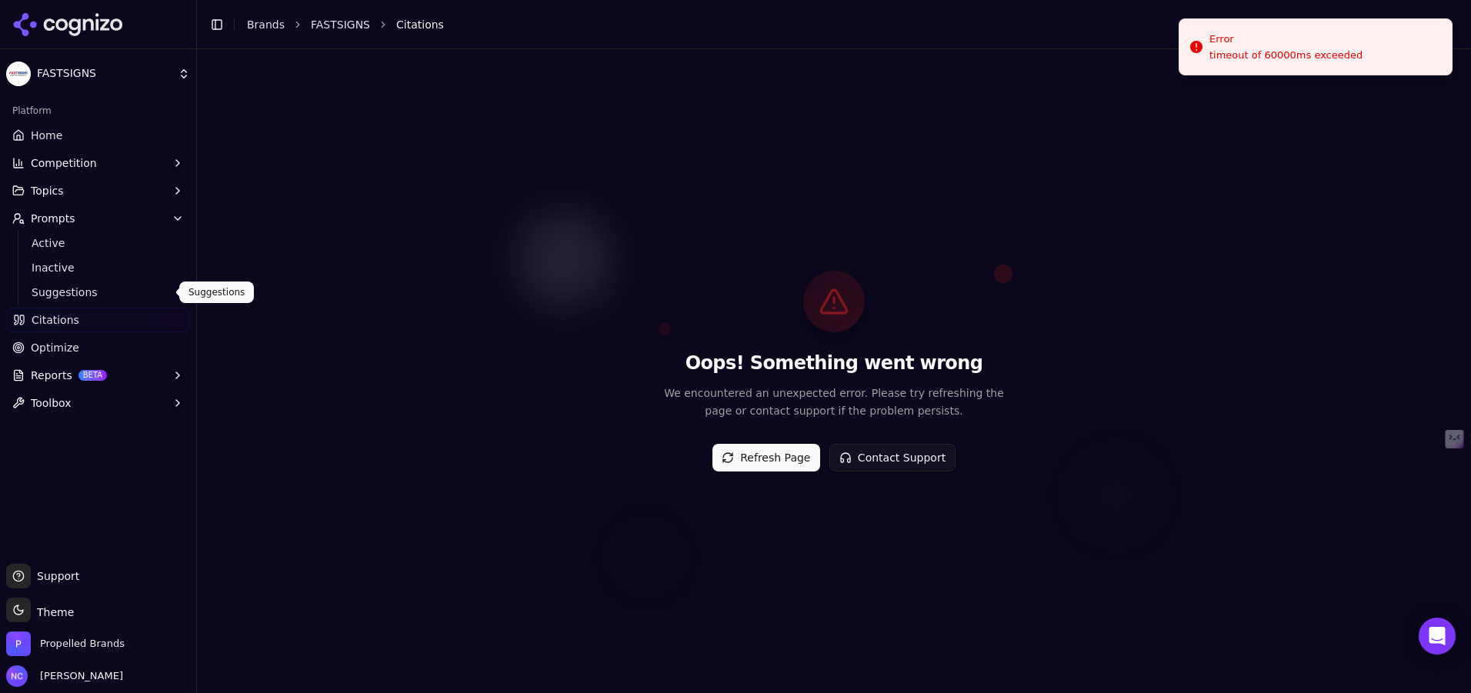
click at [112, 325] on link "Citations" at bounding box center [98, 320] width 184 height 25
click at [756, 453] on button "Refresh Page" at bounding box center [767, 458] width 108 height 28
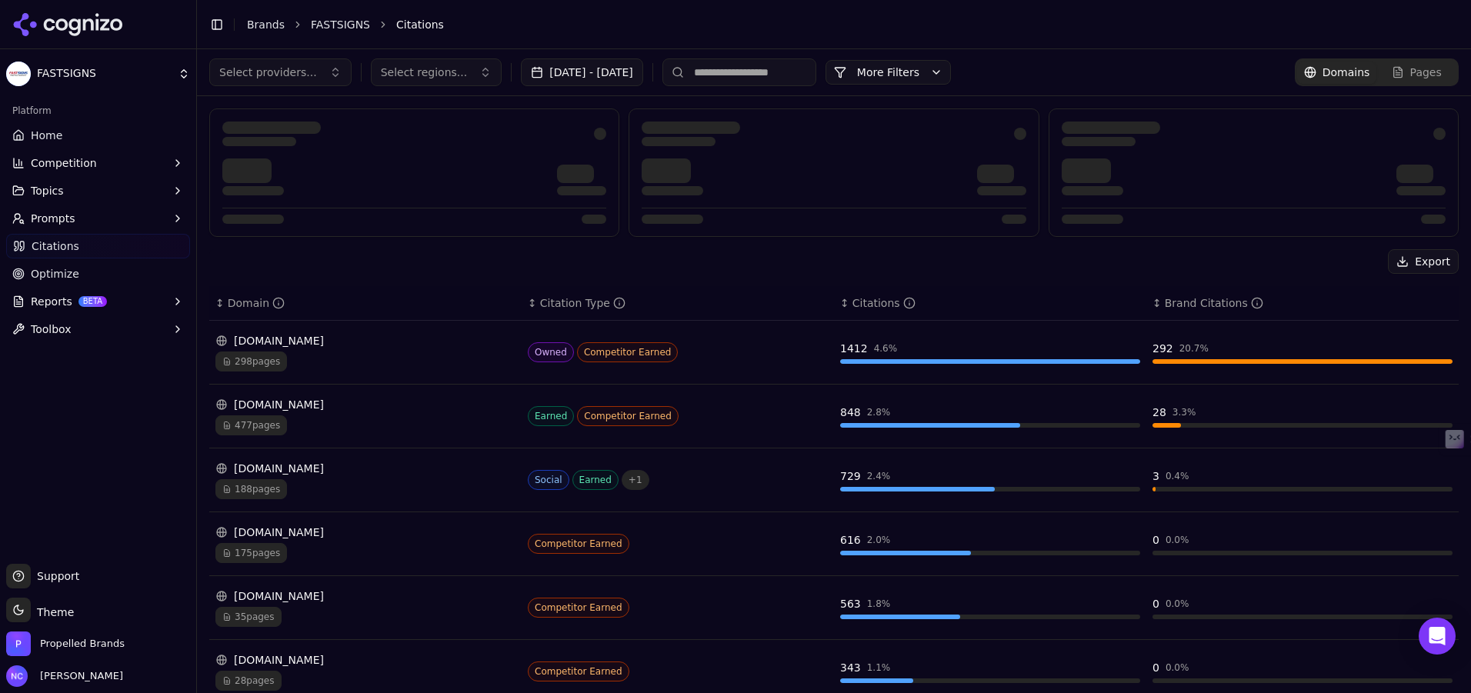
click at [643, 72] on button "[DATE] - [DATE]" at bounding box center [582, 72] width 122 height 28
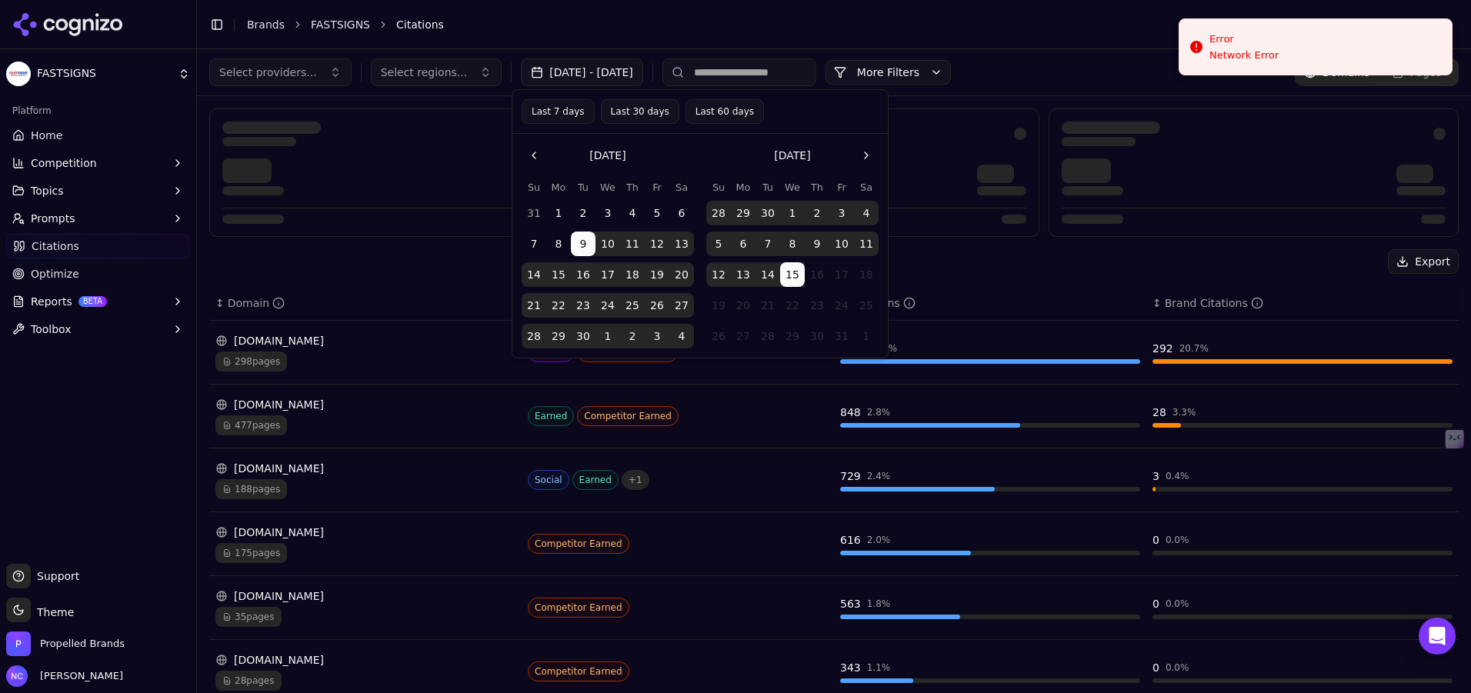
click at [1008, 265] on div "Export" at bounding box center [834, 261] width 1250 height 25
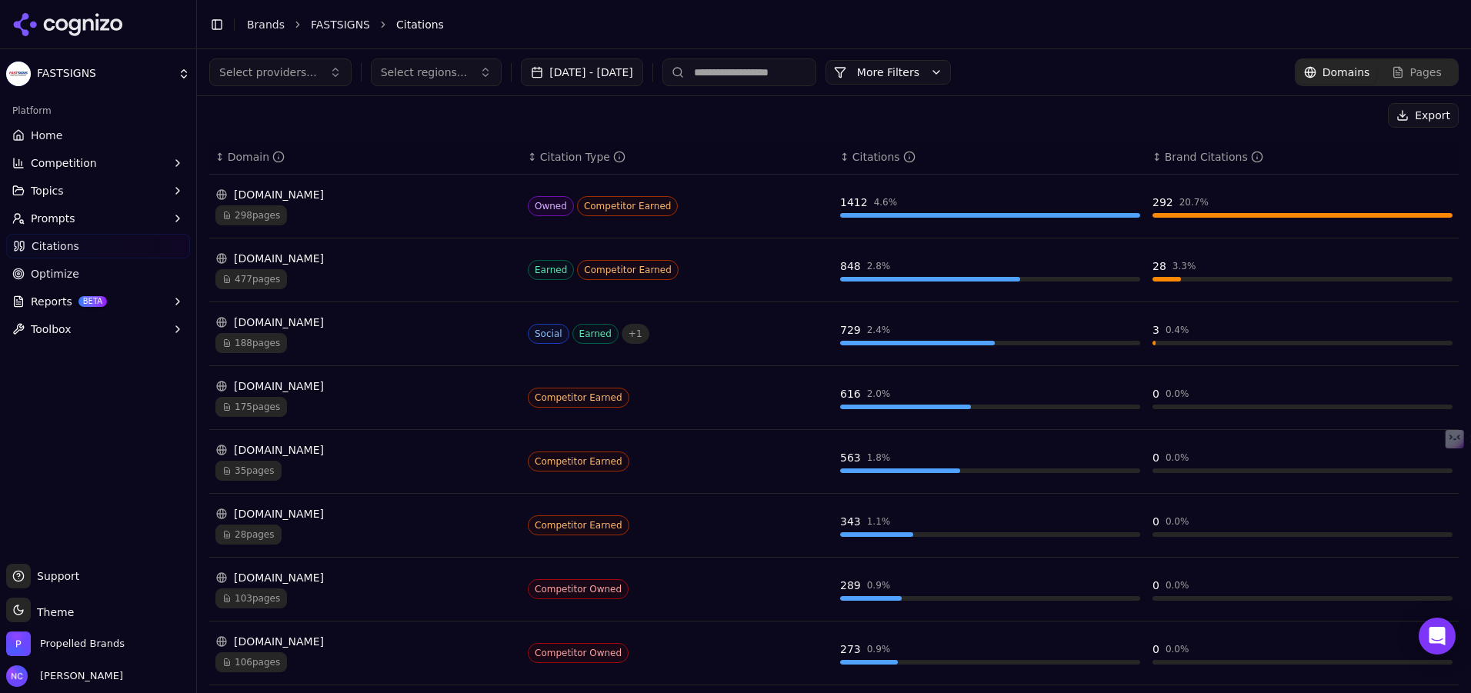
scroll to position [155, 0]
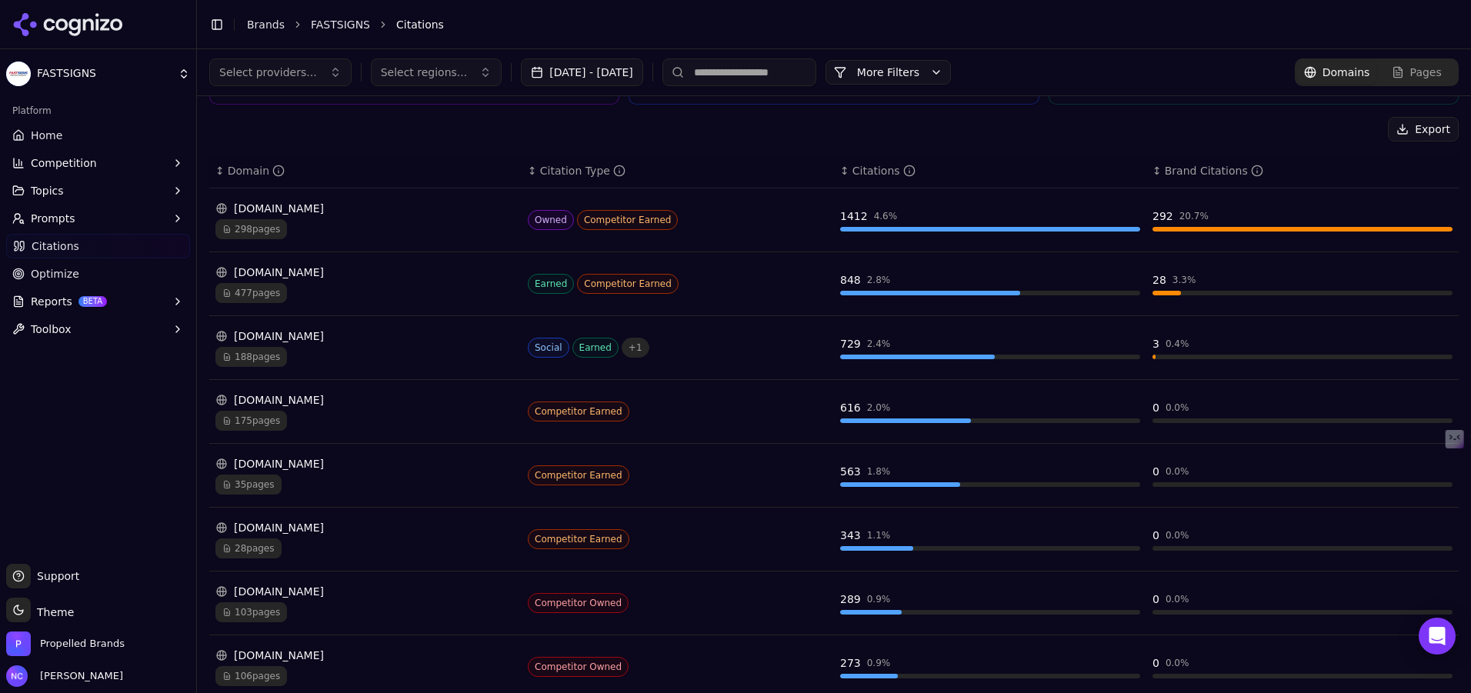
click at [744, 339] on div "Social Earned + 1" at bounding box center [678, 348] width 300 height 20
click at [694, 342] on div "Social Earned + 1" at bounding box center [678, 348] width 300 height 20
click at [281, 332] on div "[DOMAIN_NAME]" at bounding box center [365, 336] width 300 height 15
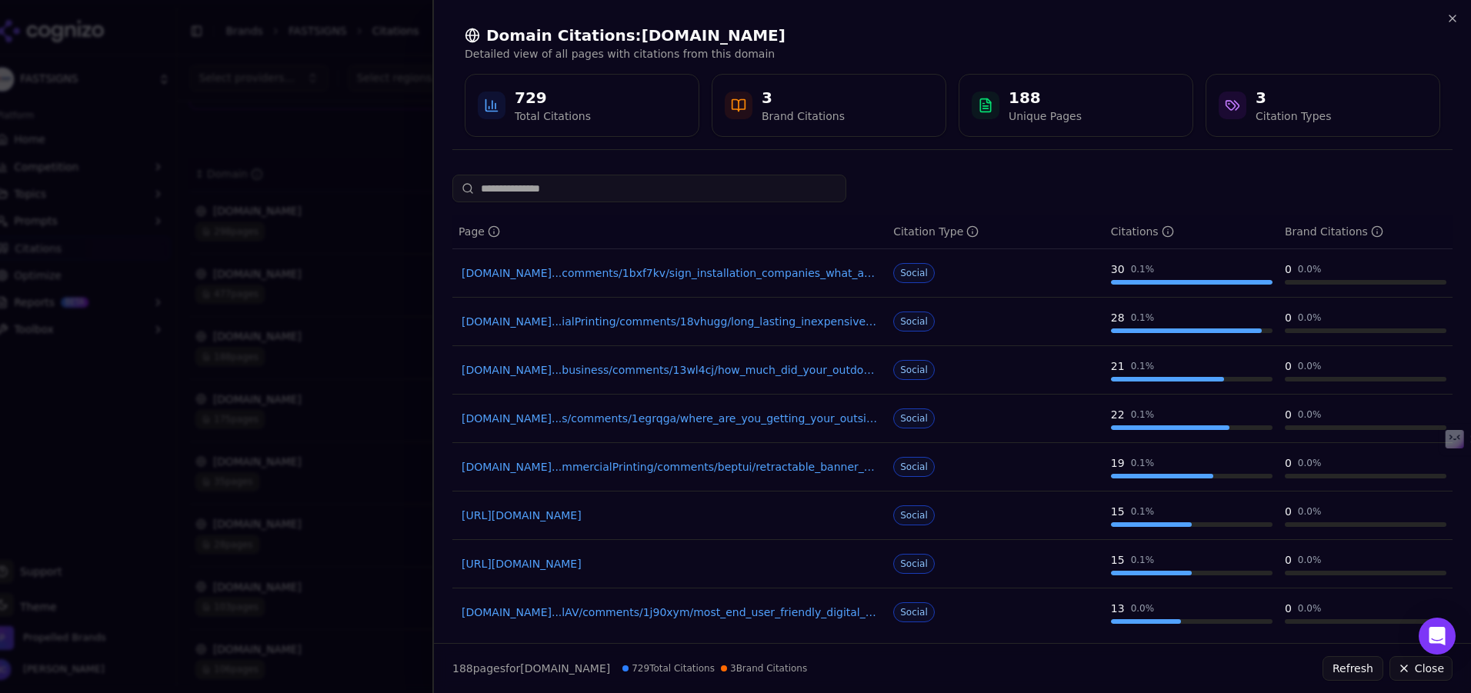
click at [634, 269] on link "reddit.com...comments/1bxf7kv/sign_installation_companies_what_are_your_thoughts" at bounding box center [670, 272] width 416 height 15
click at [619, 466] on link "reddit.com...mmercialPrinting/comments/beptui/retractable_banner_recommendations" at bounding box center [670, 466] width 416 height 15
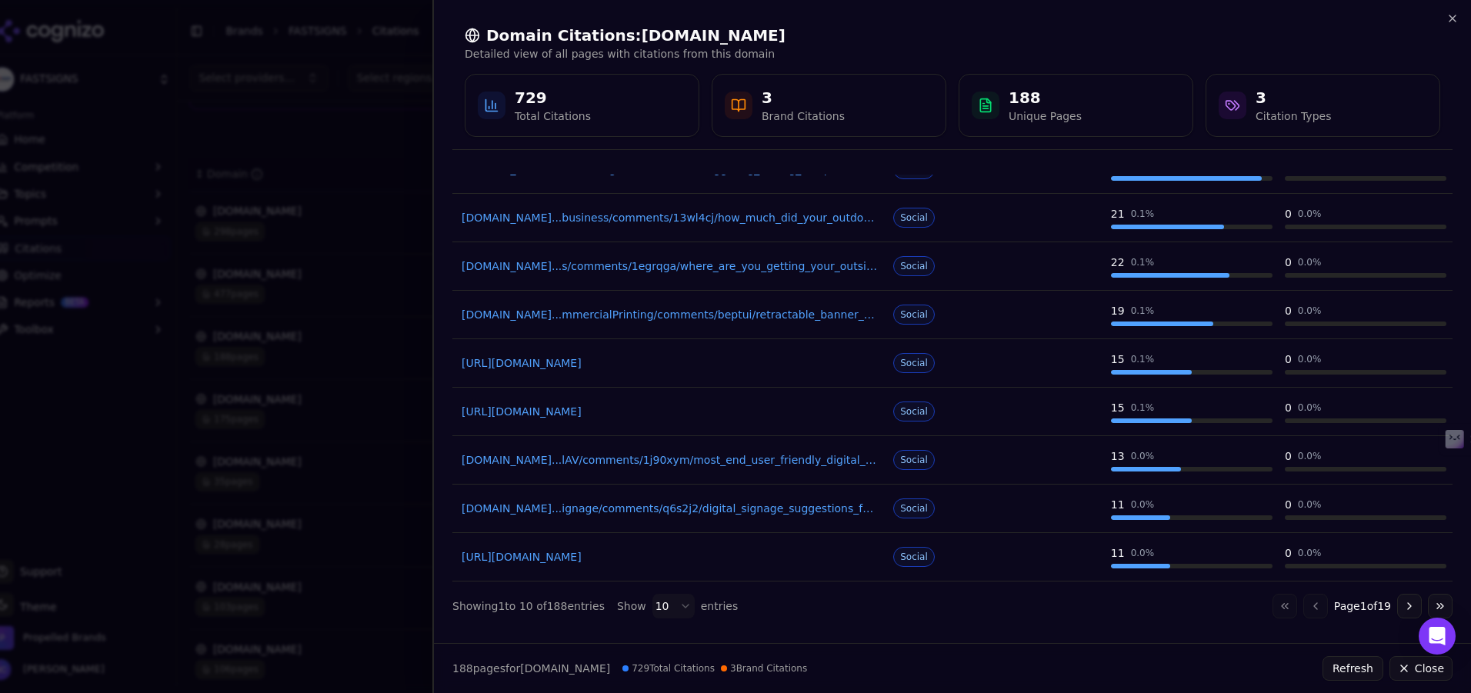
scroll to position [0, 0]
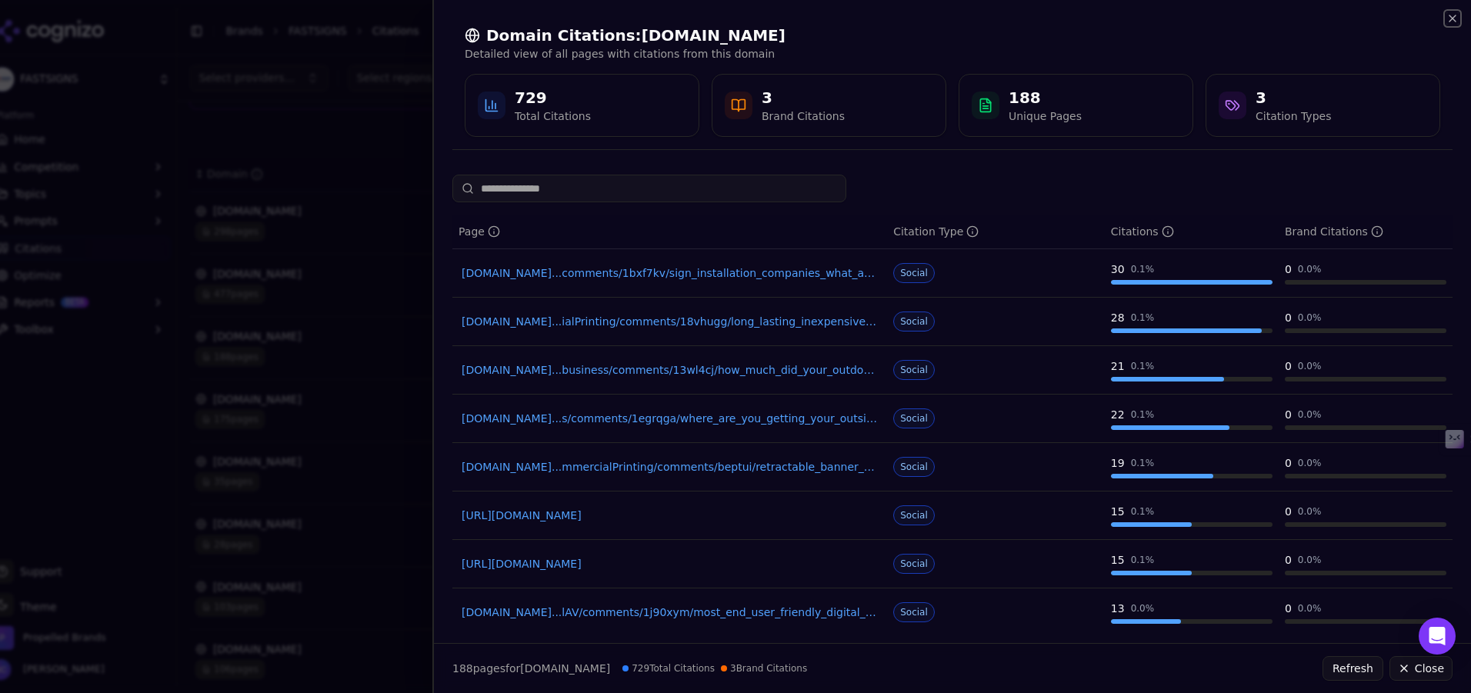
click at [1453, 20] on icon "button" at bounding box center [1453, 18] width 12 height 12
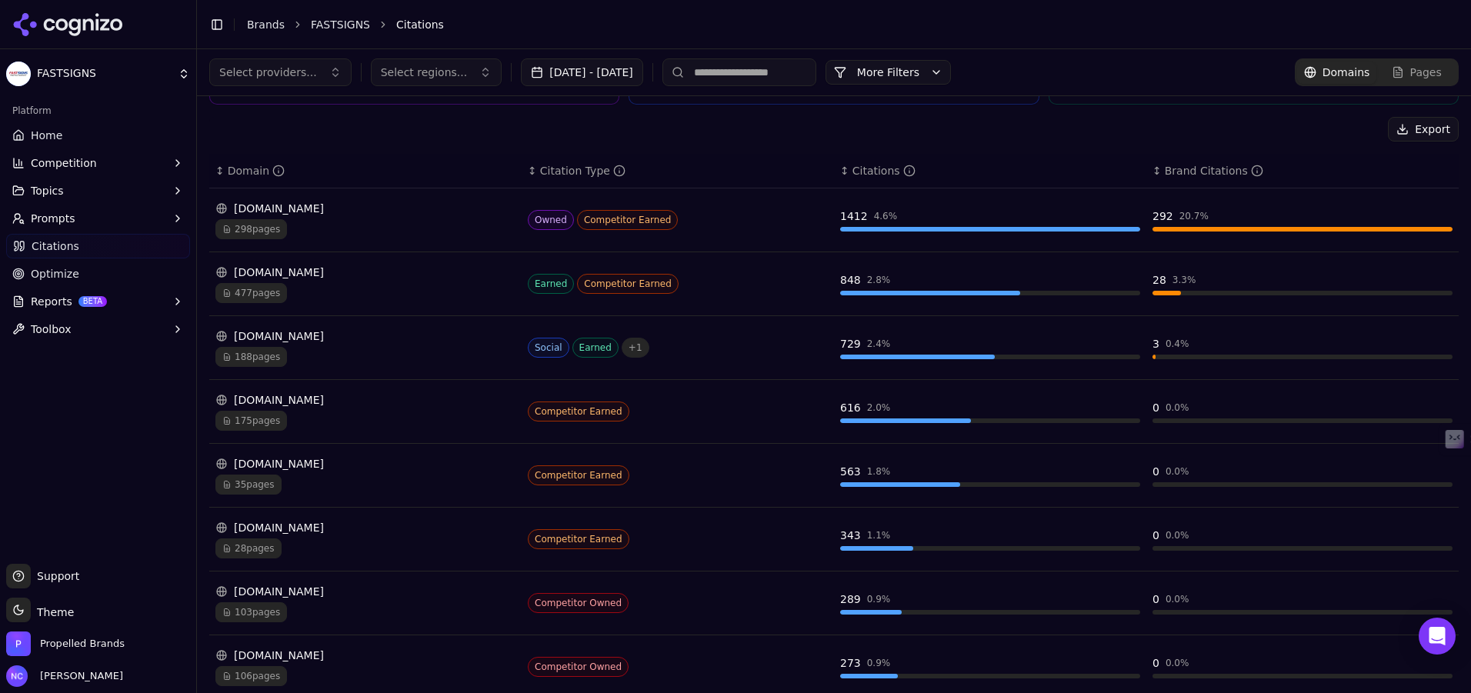
click at [259, 292] on span "477 pages" at bounding box center [251, 293] width 72 height 20
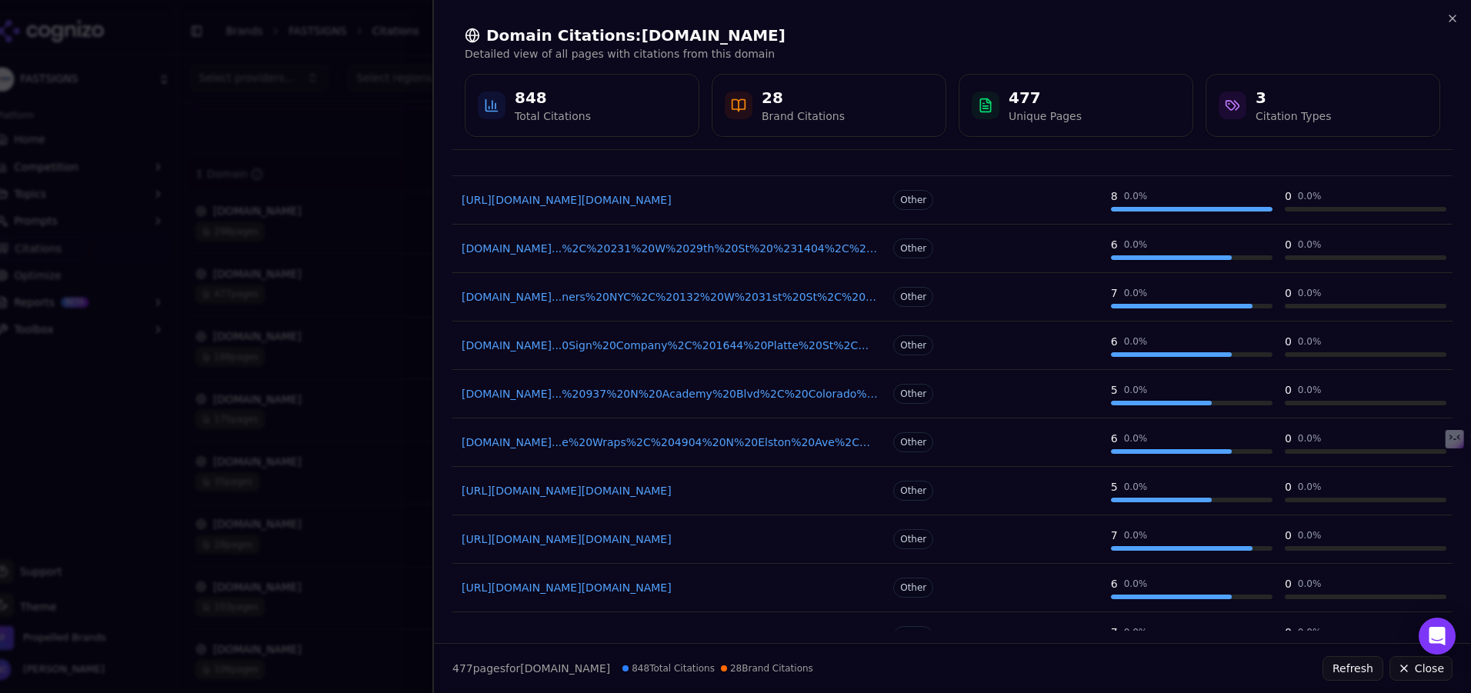
scroll to position [152, 0]
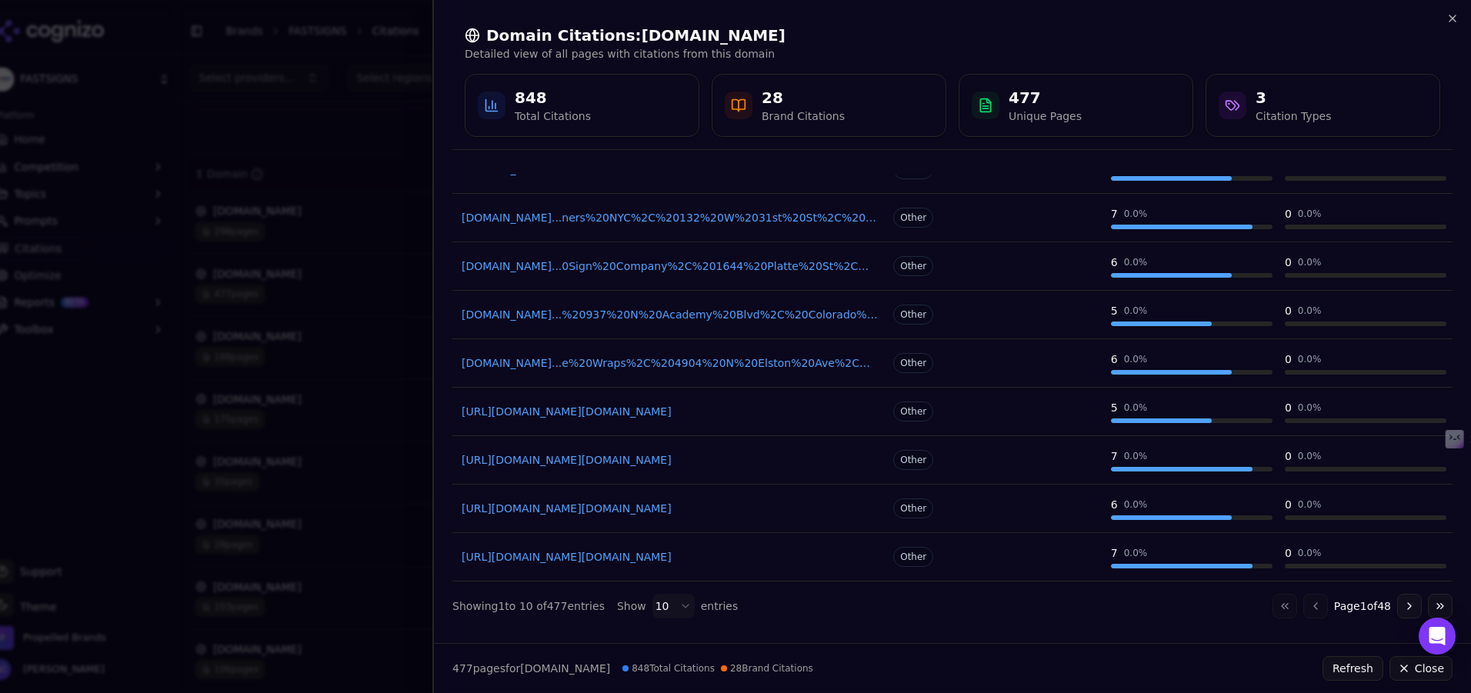
click at [1414, 606] on button "Go to next page" at bounding box center [1409, 606] width 25 height 25
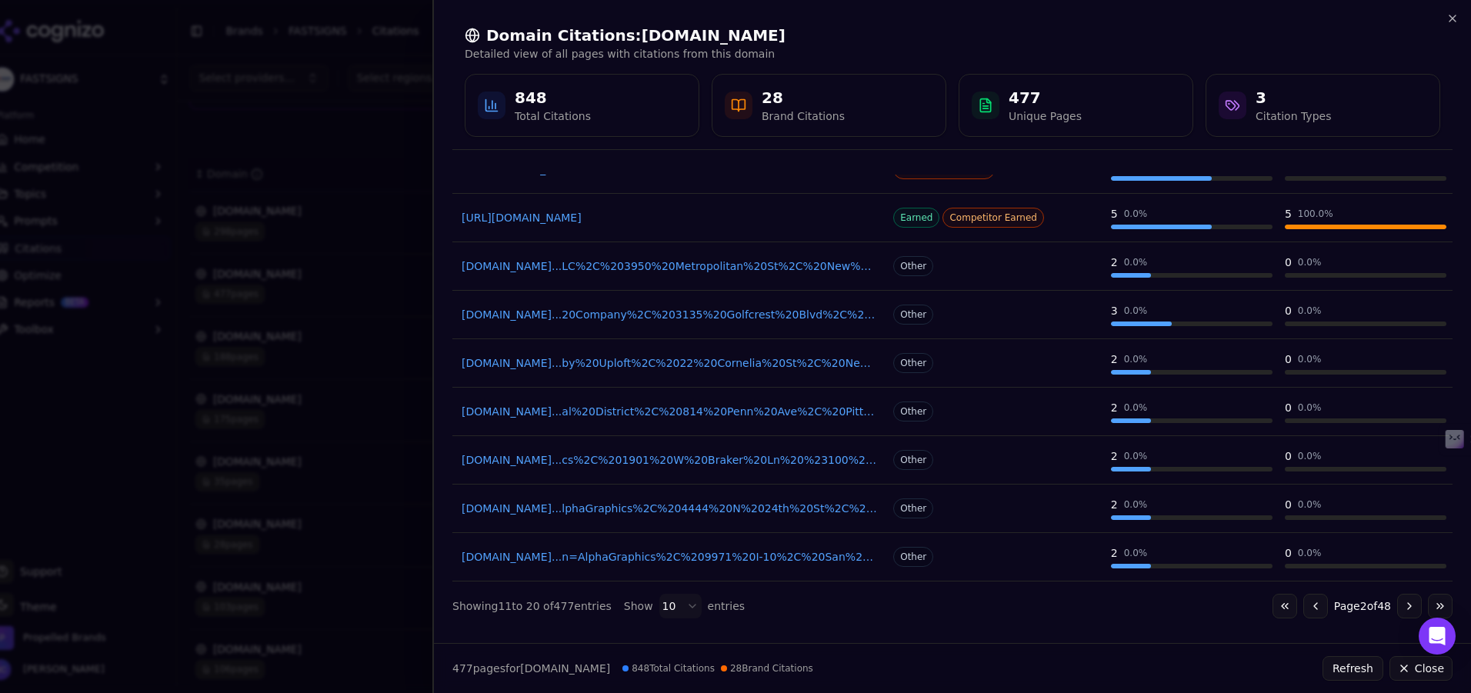
click at [1414, 606] on button "Go to next page" at bounding box center [1409, 606] width 25 height 25
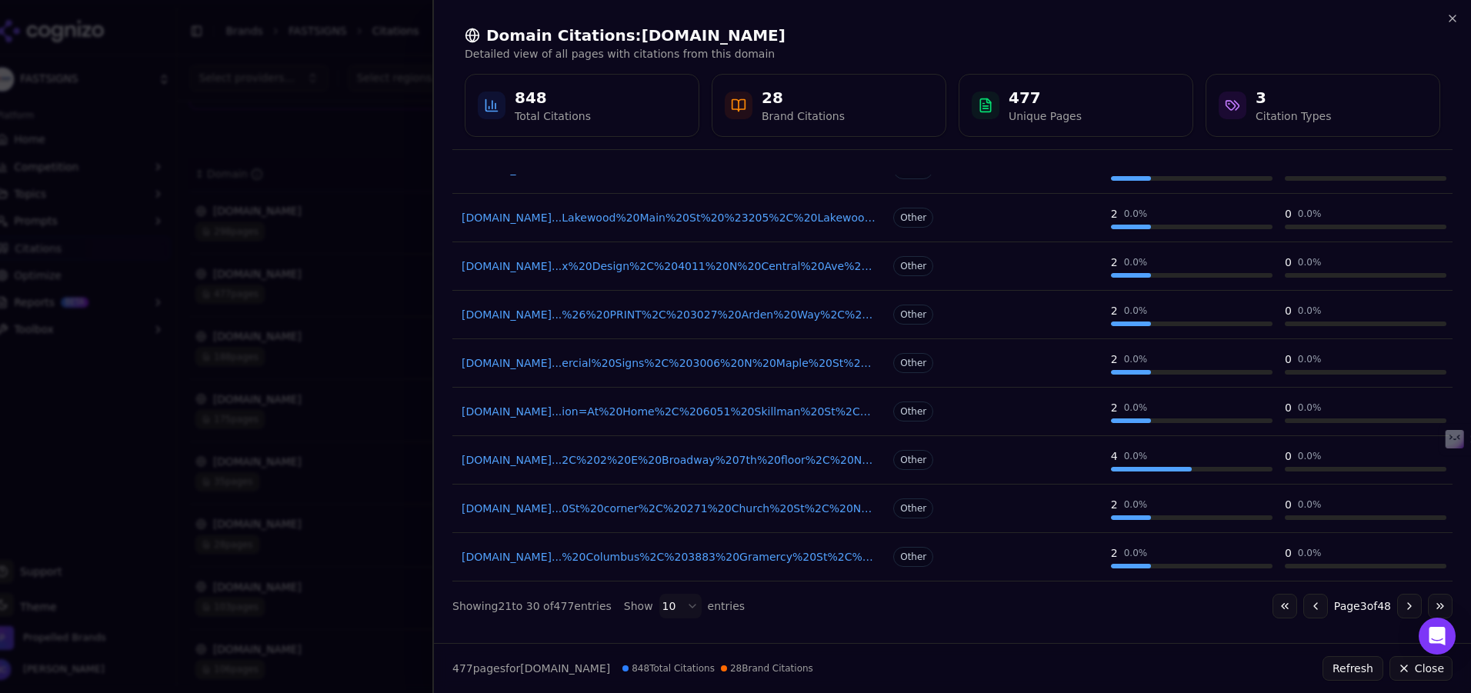
click at [689, 464] on link "google.com...2C%202%20E%20Broadway%207th%20floor%2C%20New%20York%2C%20NY%2010038" at bounding box center [670, 459] width 416 height 15
click at [711, 317] on link "google.com...%26%20PRINT%2C%203027%20Arden%20Way%2C%20Sacramento%2C%20CA%2095825" at bounding box center [670, 314] width 416 height 15
click at [1456, 17] on icon "button" at bounding box center [1453, 18] width 12 height 12
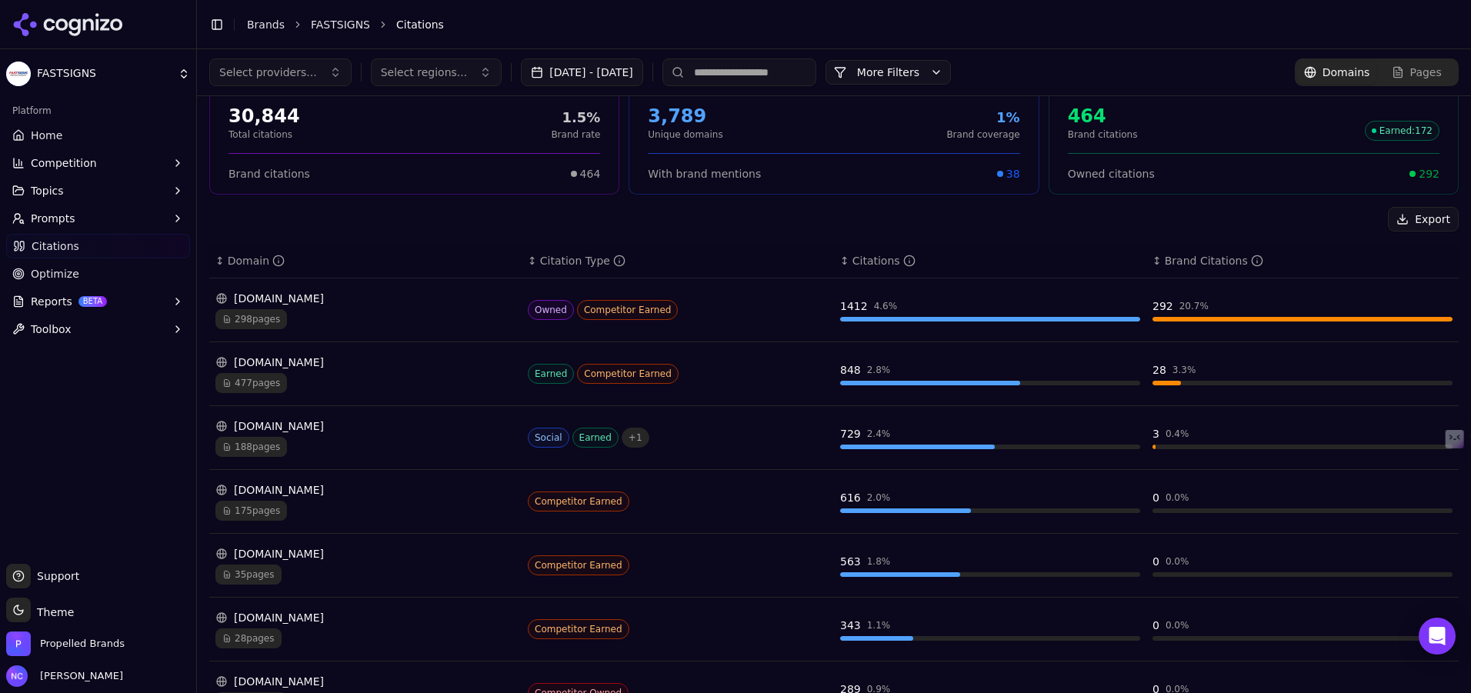
scroll to position [66, 0]
click at [342, 377] on div "477 pages" at bounding box center [365, 382] width 300 height 20
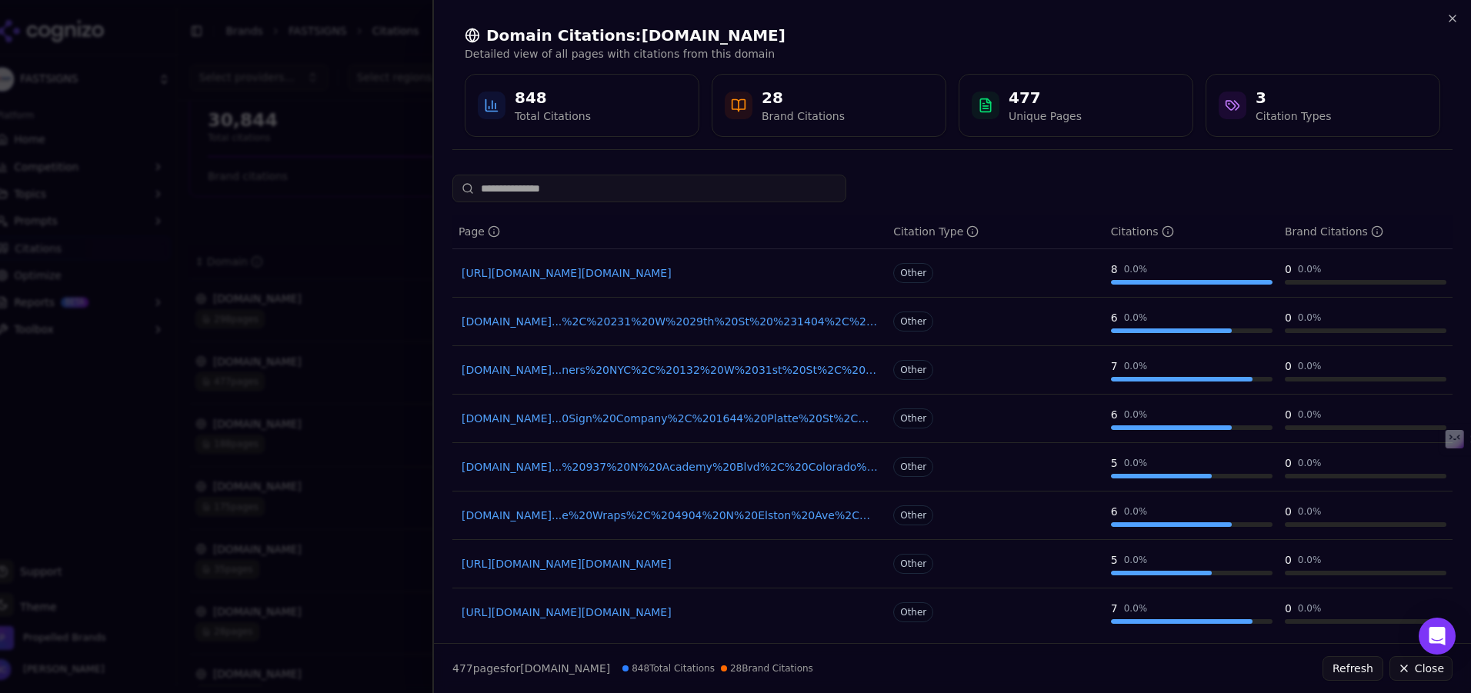
click at [316, 386] on div at bounding box center [735, 346] width 1471 height 693
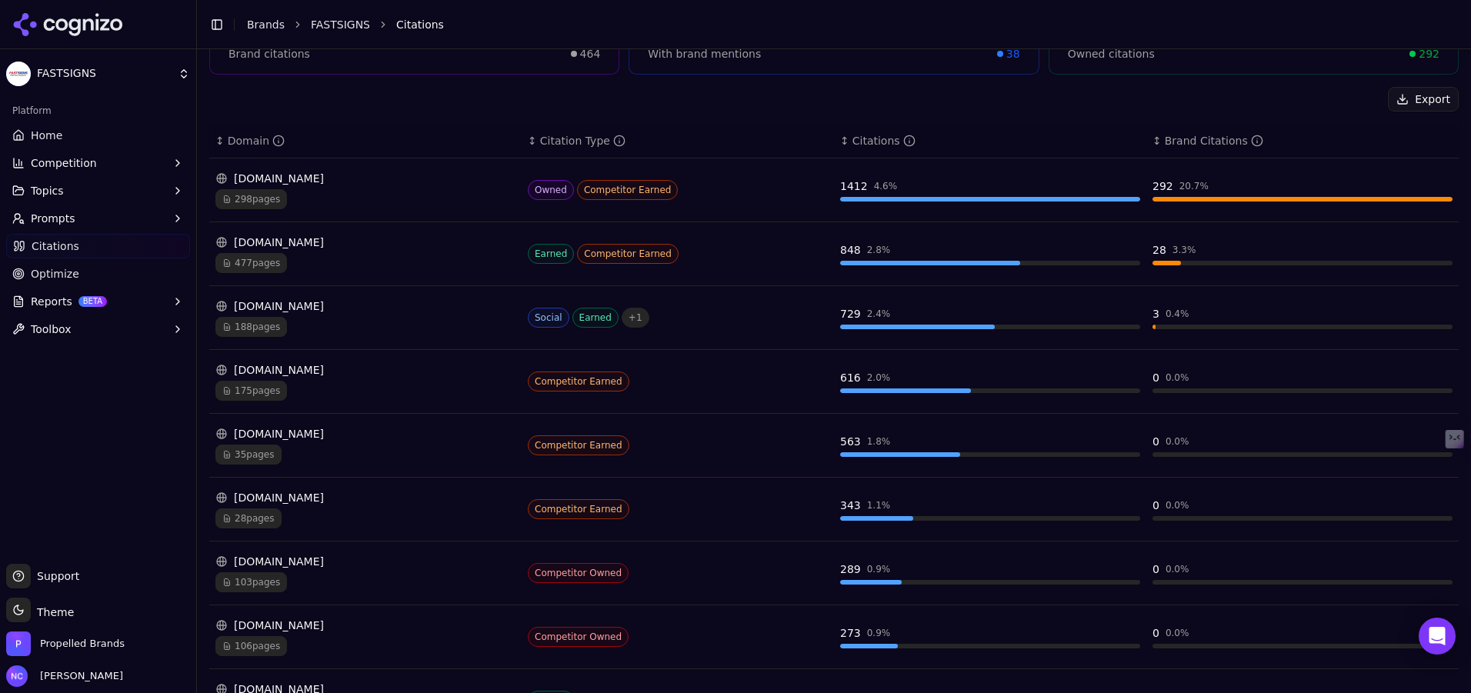
scroll to position [339, 0]
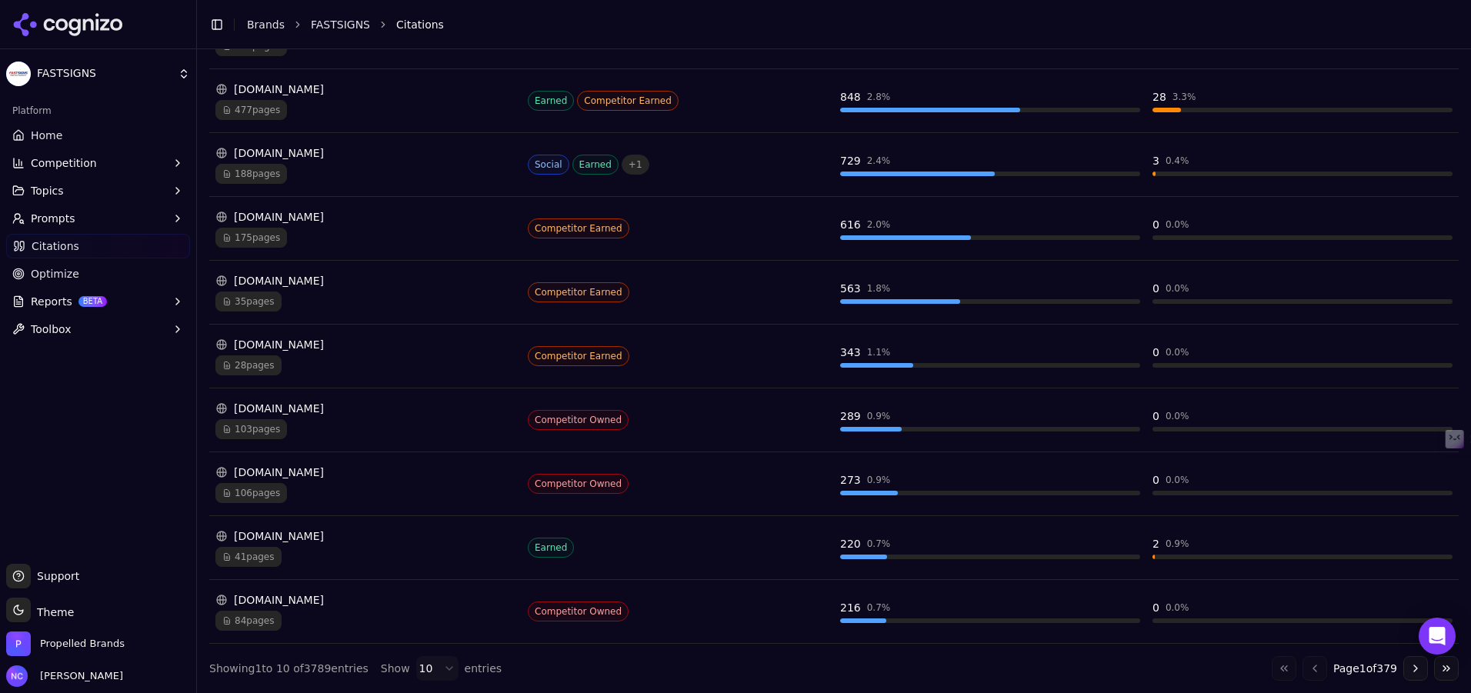
click at [742, 413] on div "Competitor Owned" at bounding box center [678, 420] width 300 height 20
click at [269, 423] on span "103 pages" at bounding box center [251, 429] width 72 height 20
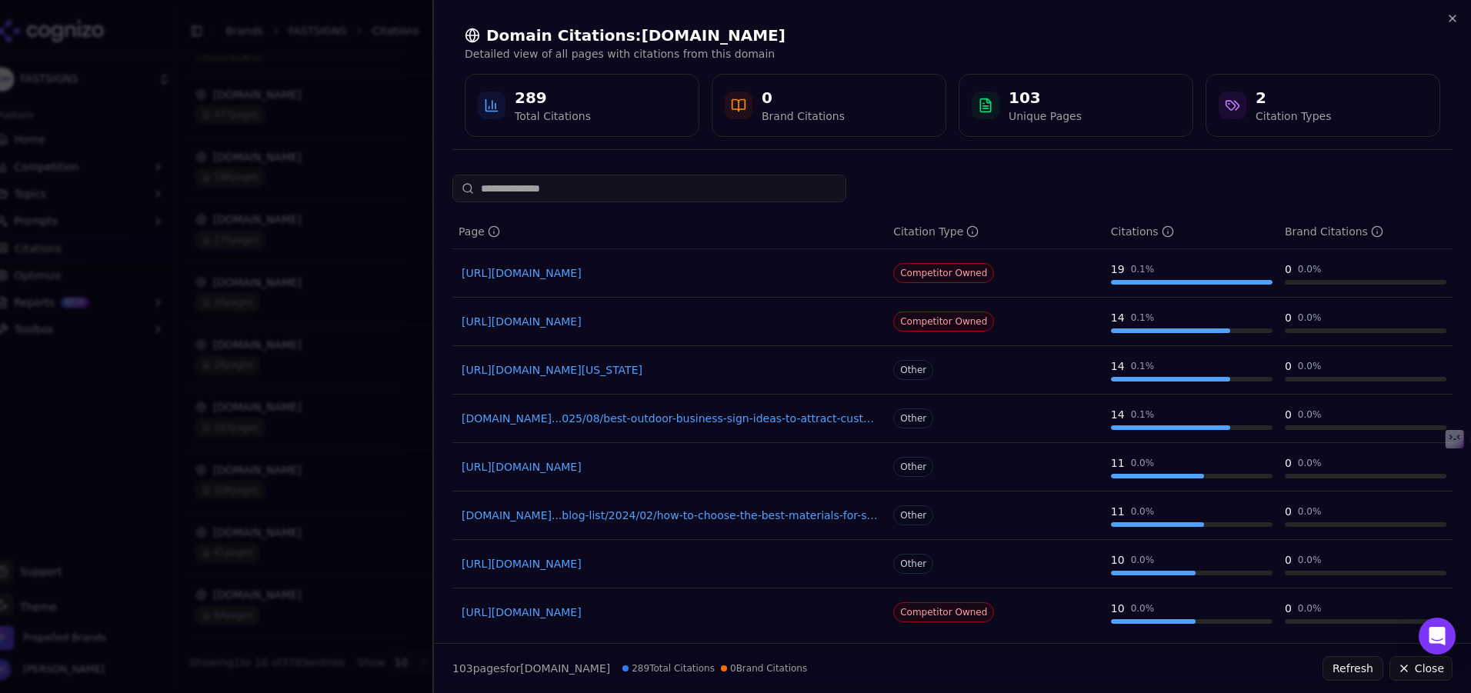
click at [584, 272] on link "https://alphagraphics.com/signs/point-of-purchase-promotional" at bounding box center [670, 272] width 416 height 15
click at [388, 239] on div at bounding box center [735, 346] width 1471 height 693
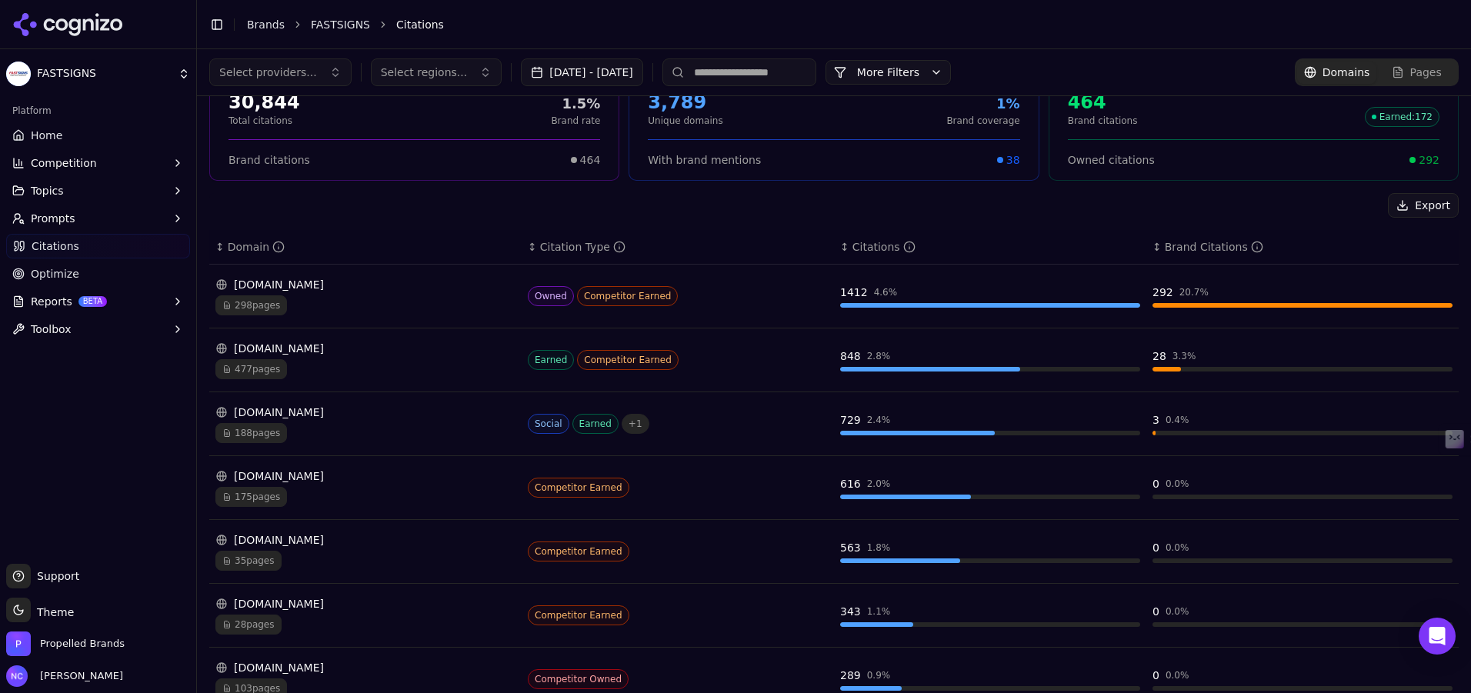
scroll to position [78, 0]
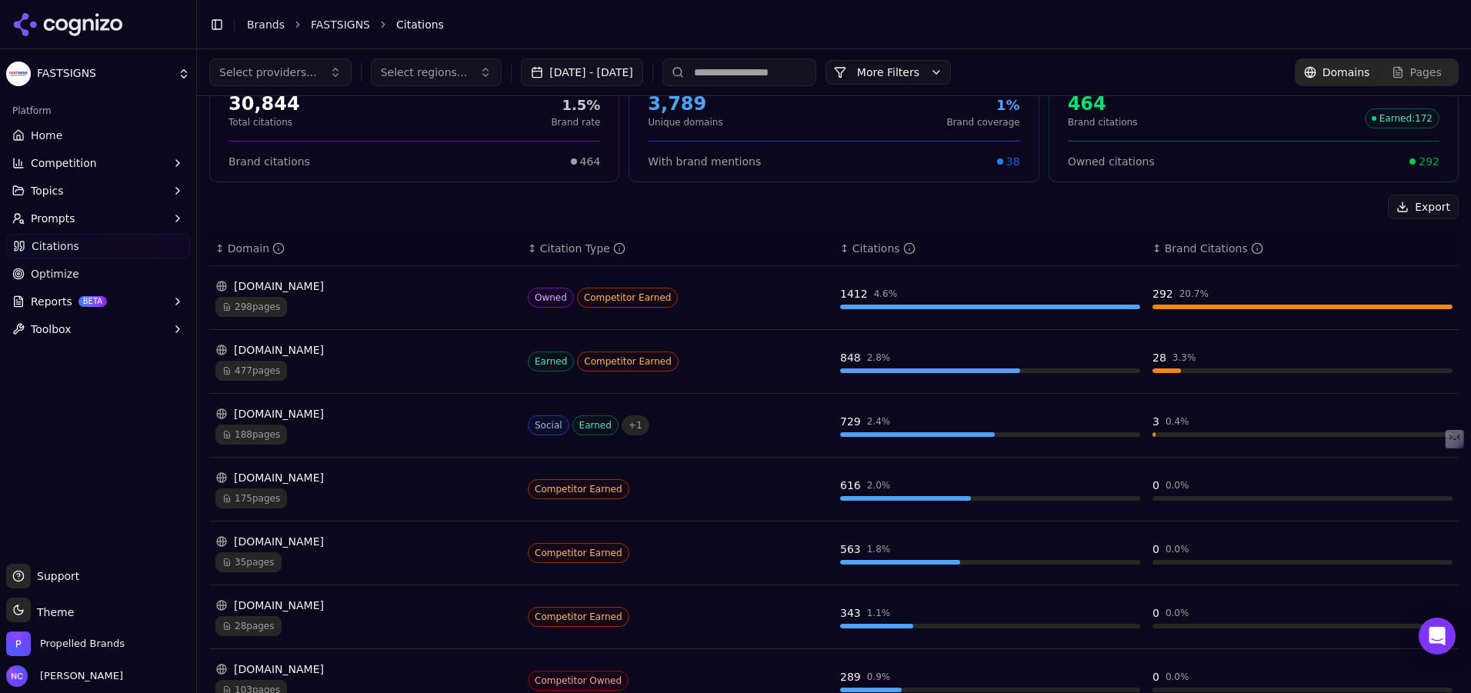
click at [261, 375] on span "477 pages" at bounding box center [251, 371] width 72 height 20
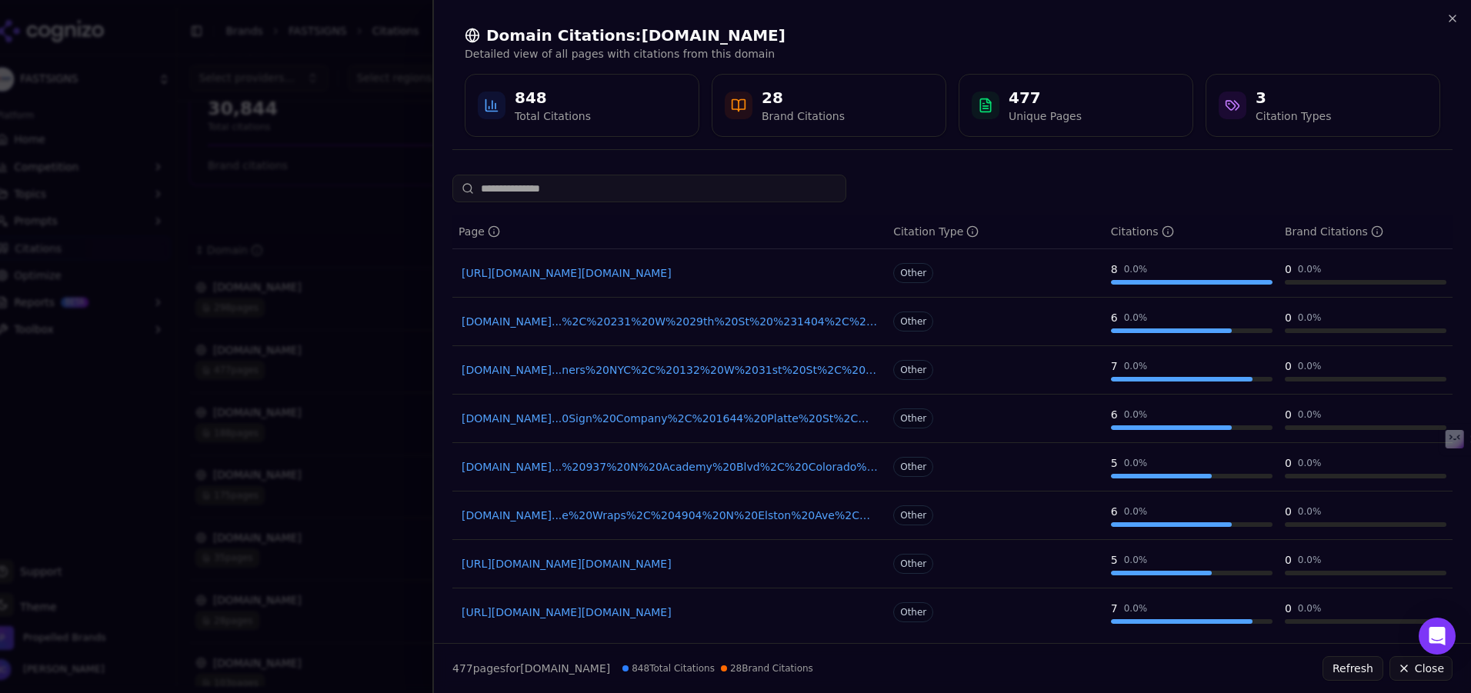
scroll to position [152, 0]
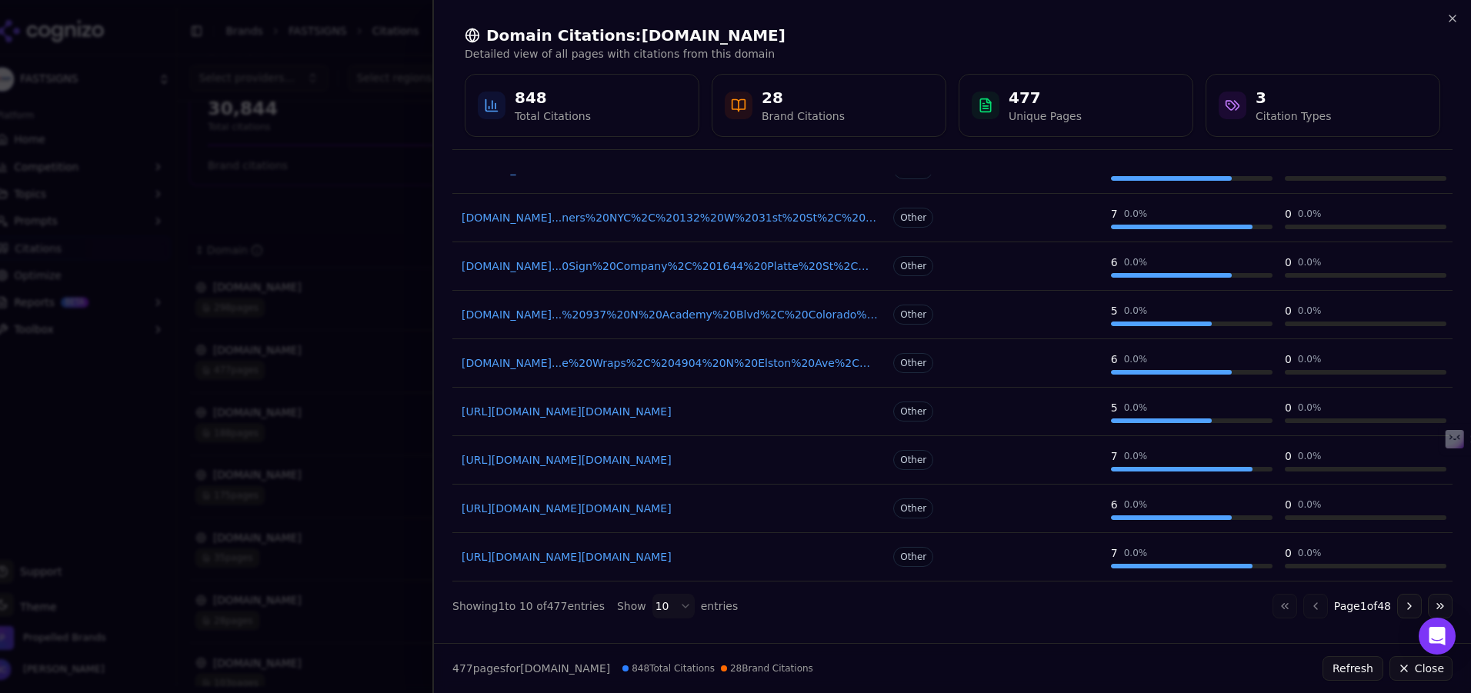
click at [653, 519] on div "https://google.com/s2/favicons?sz=128&domain=qualitylogoproducts.com" at bounding box center [670, 509] width 422 height 22
click at [653, 510] on link "https://google.com/s2/favicons?sz=128&domain=qualitylogoproducts.com" at bounding box center [670, 508] width 416 height 15
click at [670, 262] on link "google.com...0Sign%20Company%2C%201644%20Platte%20St%2C%20Denver%2C%20CO%2080202" at bounding box center [670, 266] width 416 height 15
click at [849, 416] on link "https://google.com/s2/favicons?sz=128&domain=georgeandwilly.com" at bounding box center [670, 411] width 416 height 15
click at [736, 100] on icon at bounding box center [739, 106] width 13 height 12
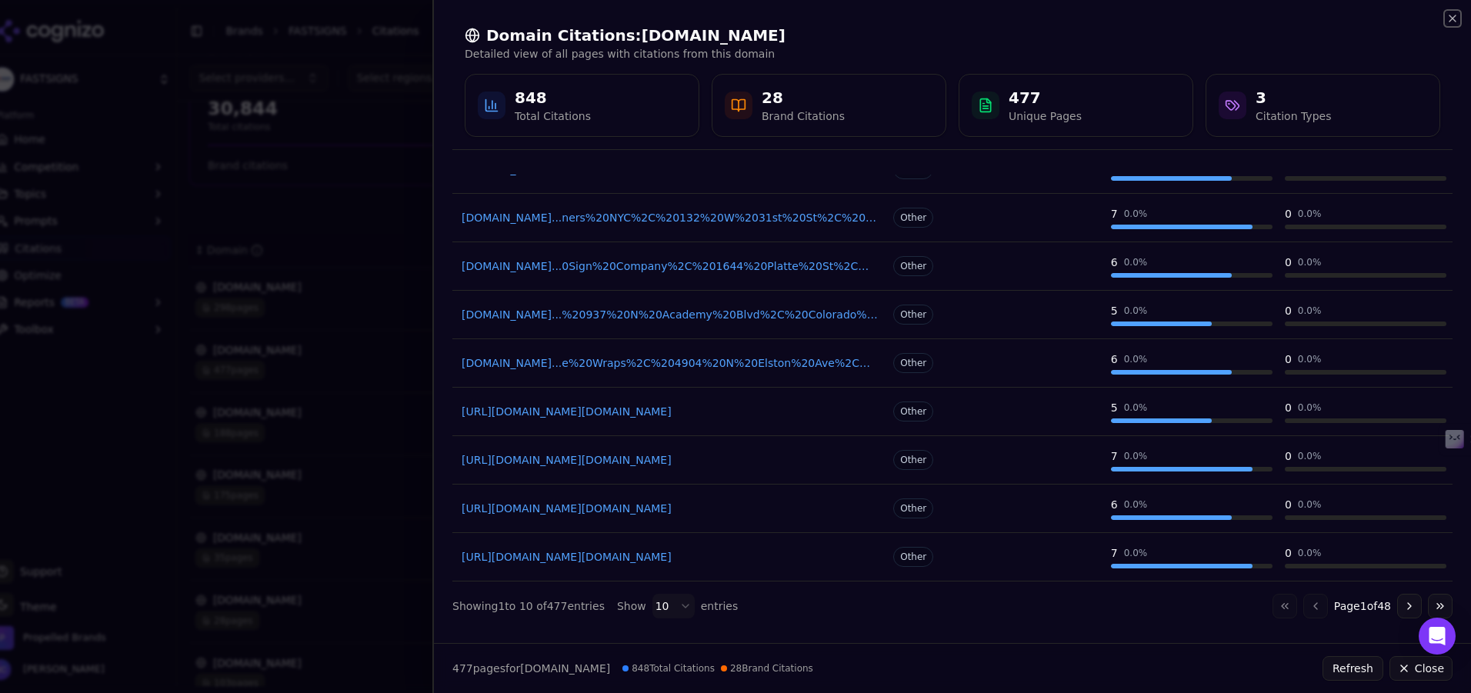
click at [1456, 21] on icon "button" at bounding box center [1453, 18] width 6 height 6
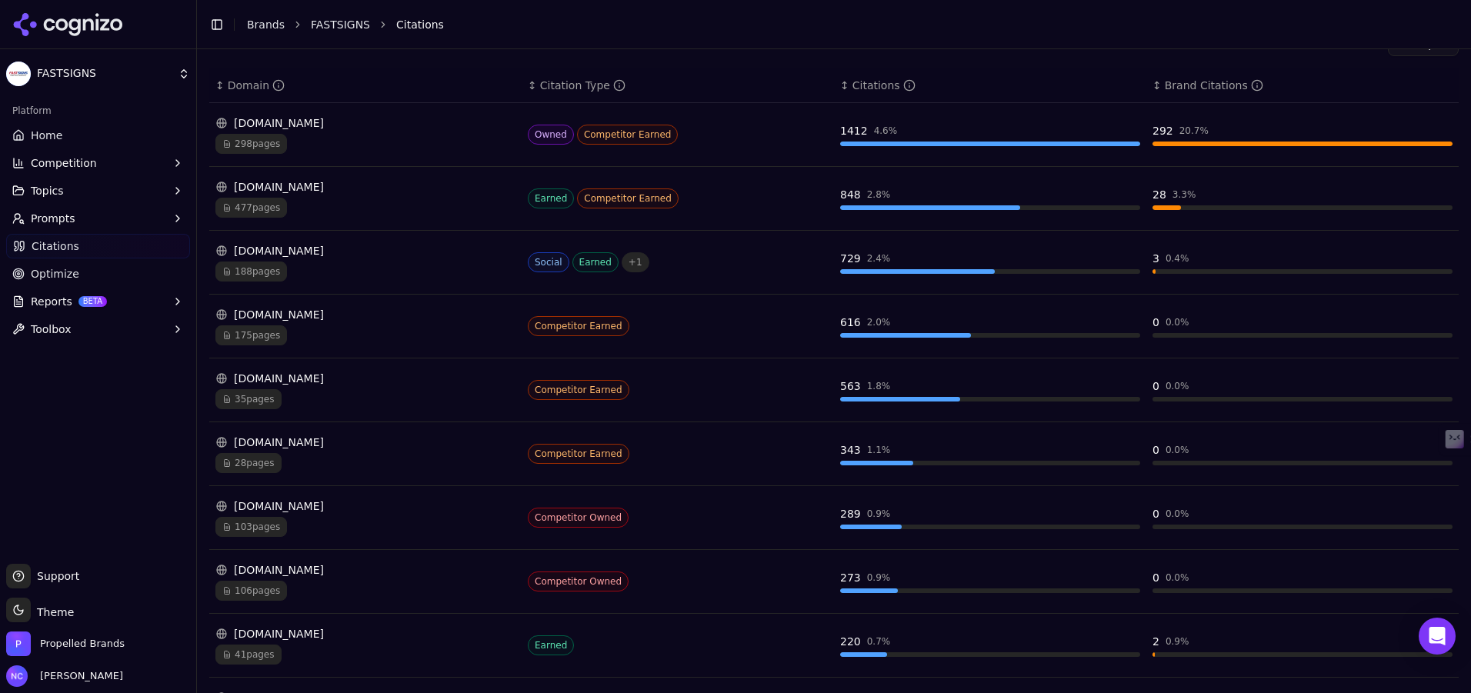
scroll to position [247, 0]
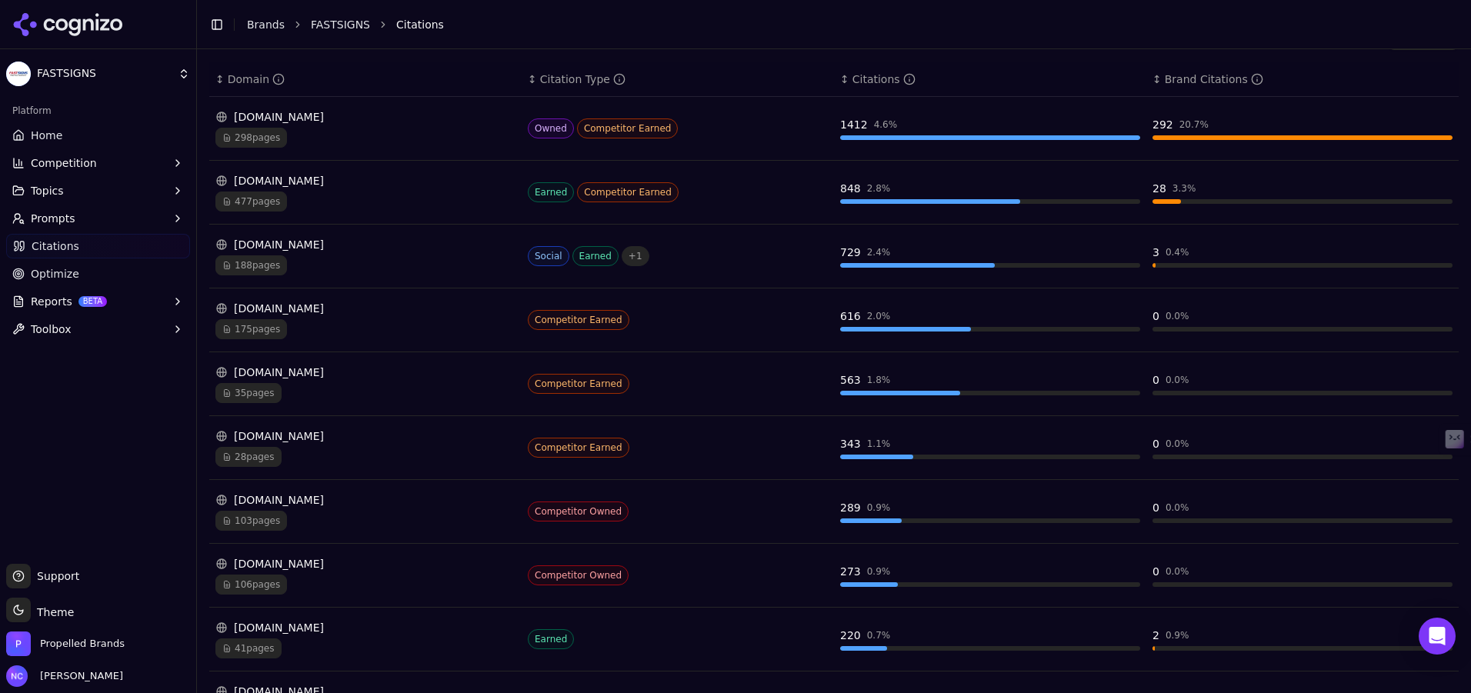
click at [274, 326] on span "175 pages" at bounding box center [251, 329] width 72 height 20
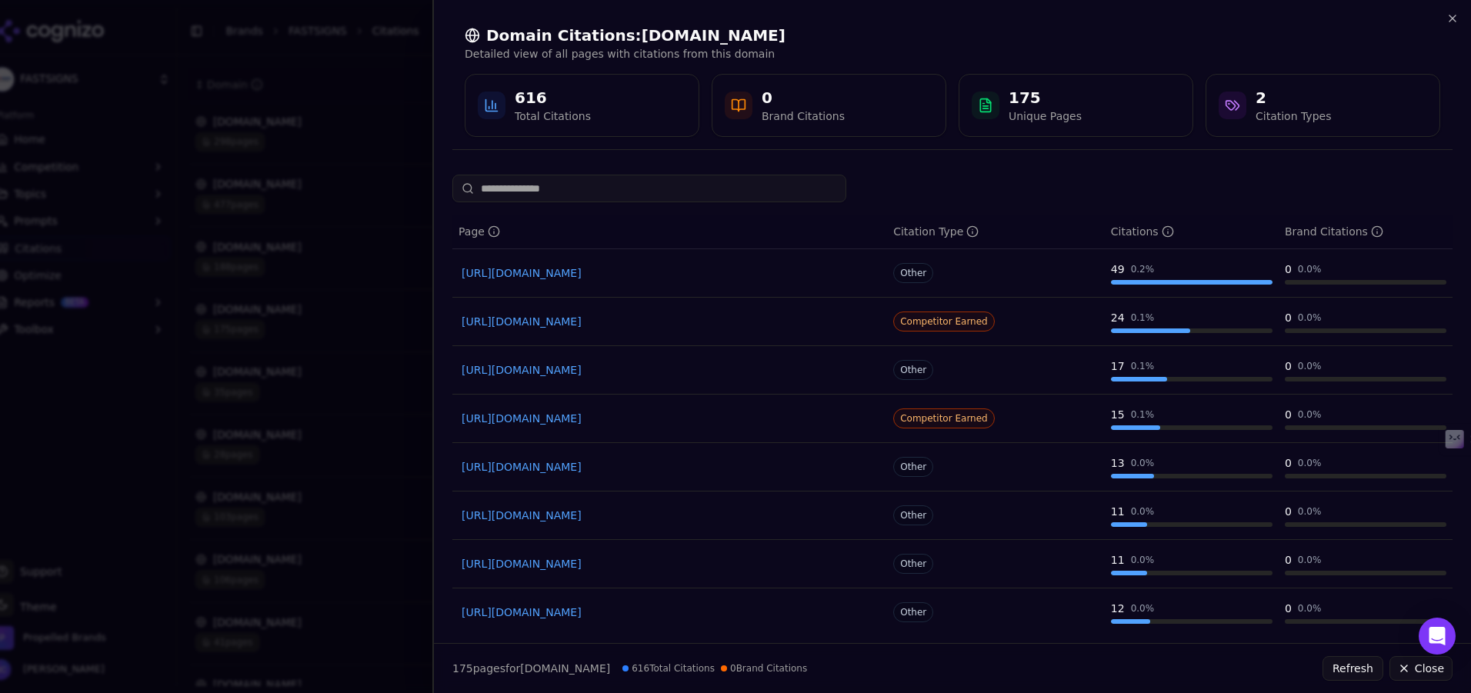
click at [587, 418] on link "https://speedpro.com/products-services/outdoor-signage" at bounding box center [670, 418] width 416 height 15
click at [1455, 14] on icon "button" at bounding box center [1453, 18] width 12 height 12
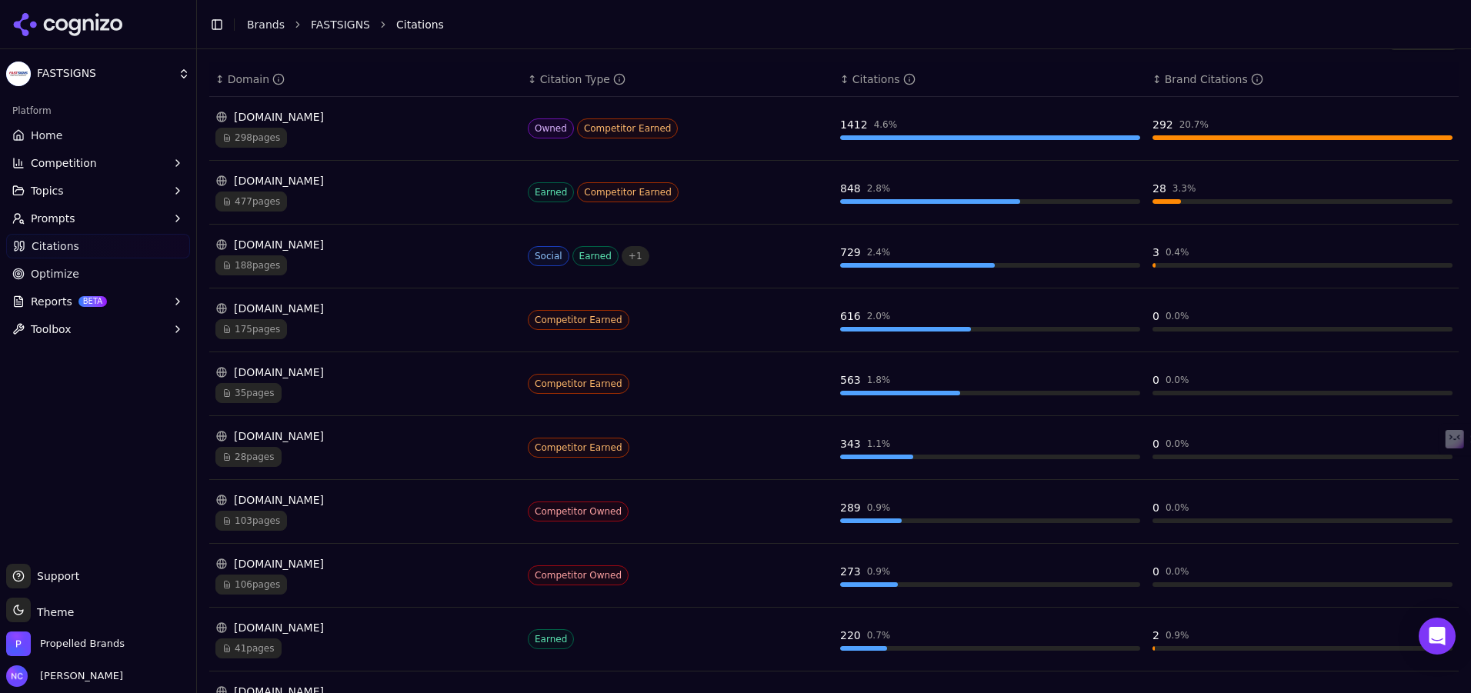
click at [256, 138] on span "298 pages" at bounding box center [251, 138] width 72 height 20
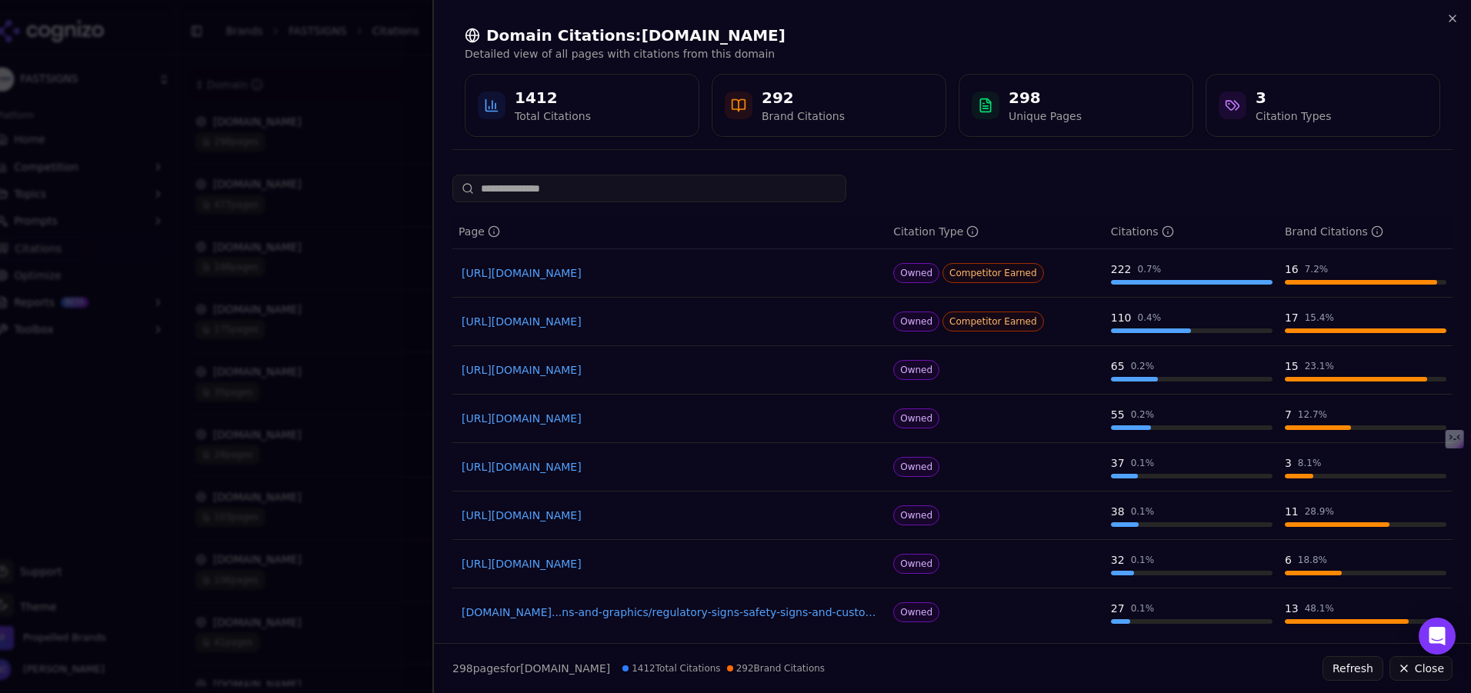
click at [570, 515] on link "[URL][DOMAIN_NAME]" at bounding box center [670, 515] width 416 height 15
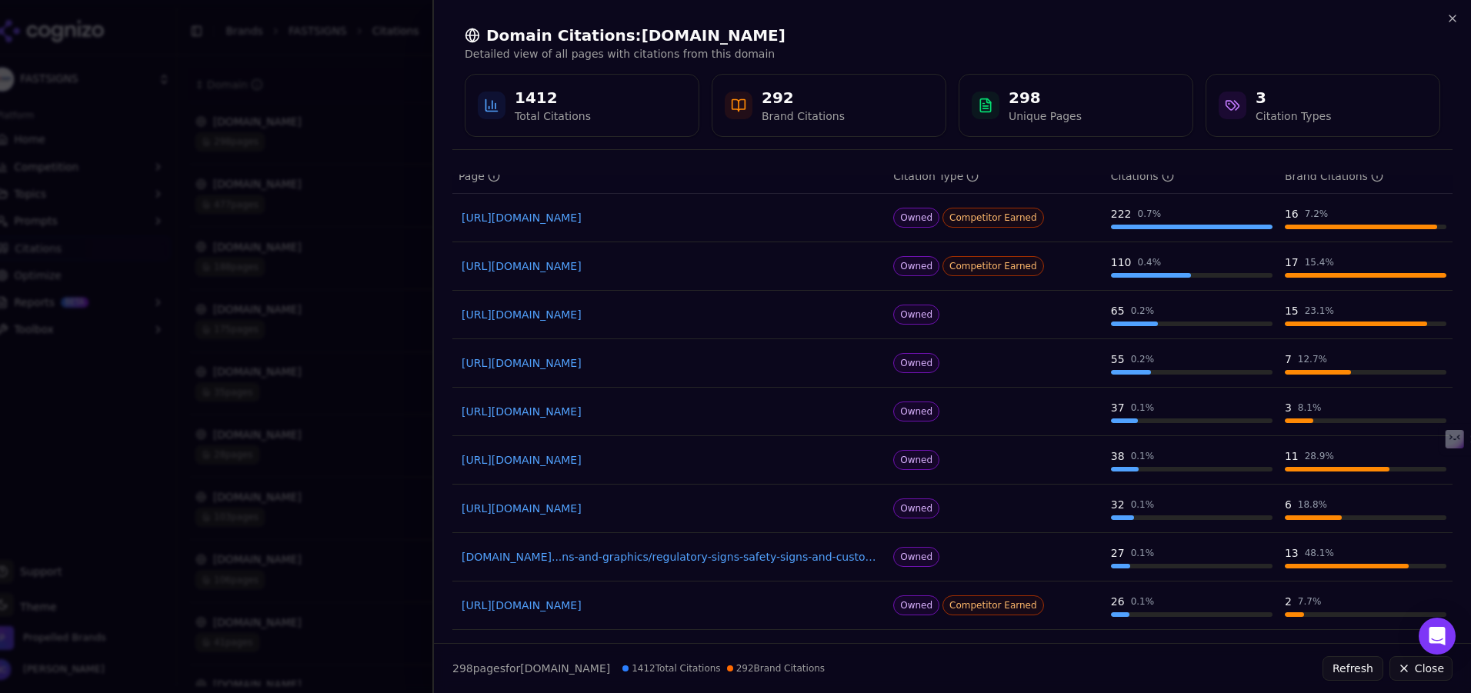
scroll to position [56, 0]
click at [607, 268] on link "[URL][DOMAIN_NAME]" at bounding box center [670, 265] width 416 height 15
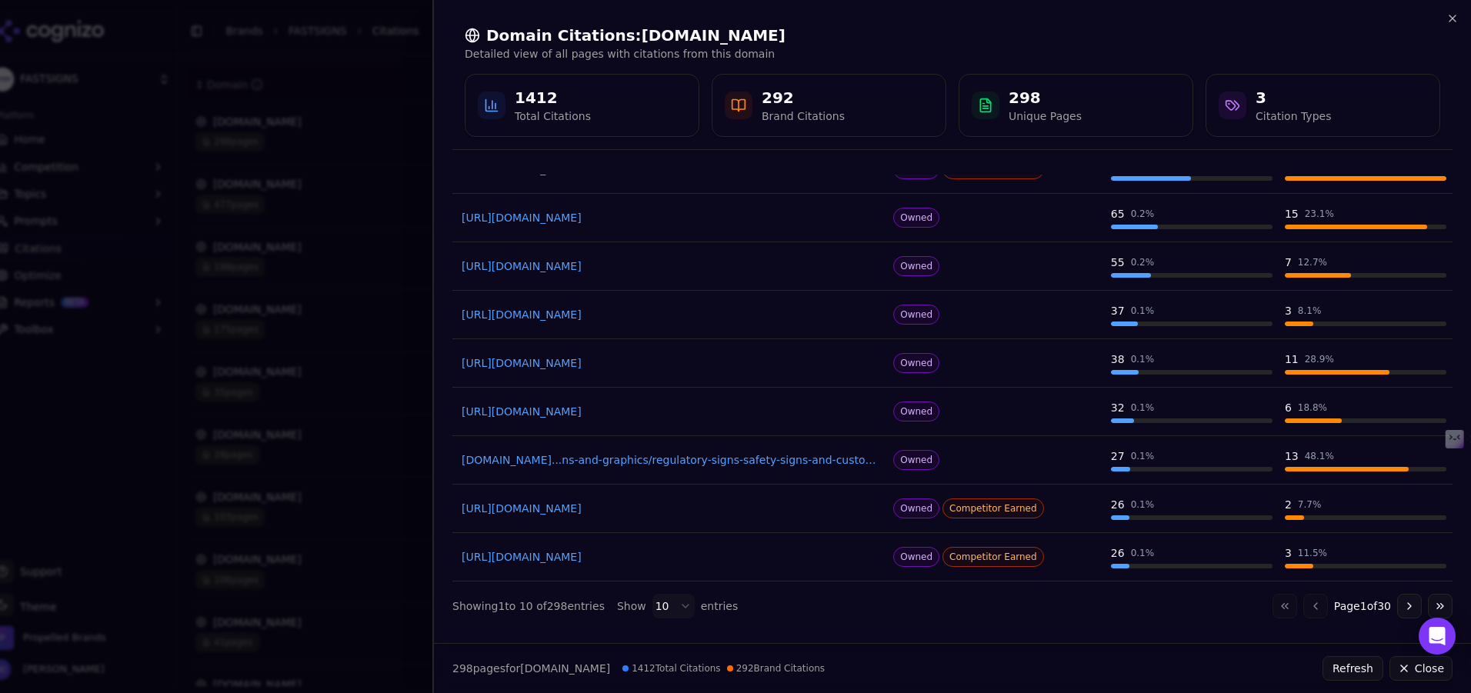
click at [1411, 609] on button "Go to next page" at bounding box center [1409, 606] width 25 height 25
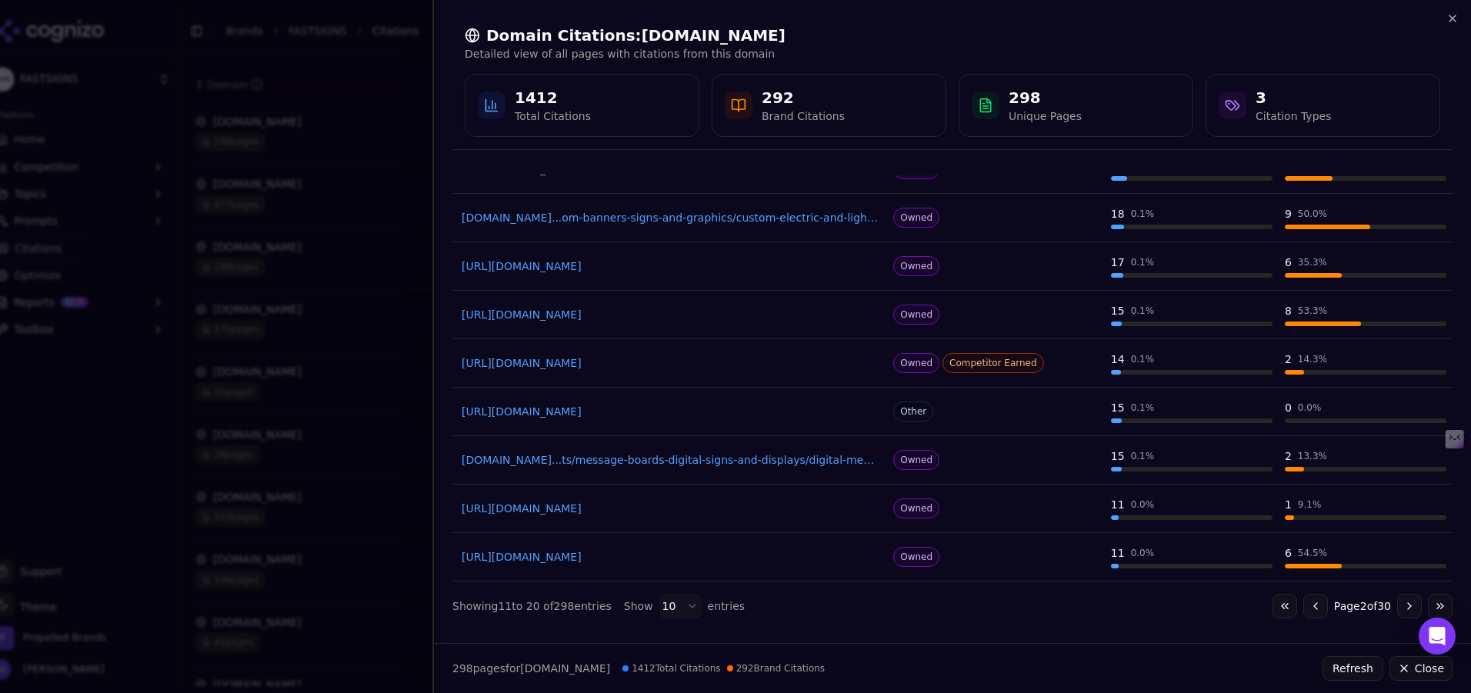
click at [671, 416] on link "[URL][DOMAIN_NAME]" at bounding box center [670, 411] width 416 height 15
click at [1454, 18] on icon "button" at bounding box center [1453, 18] width 12 height 12
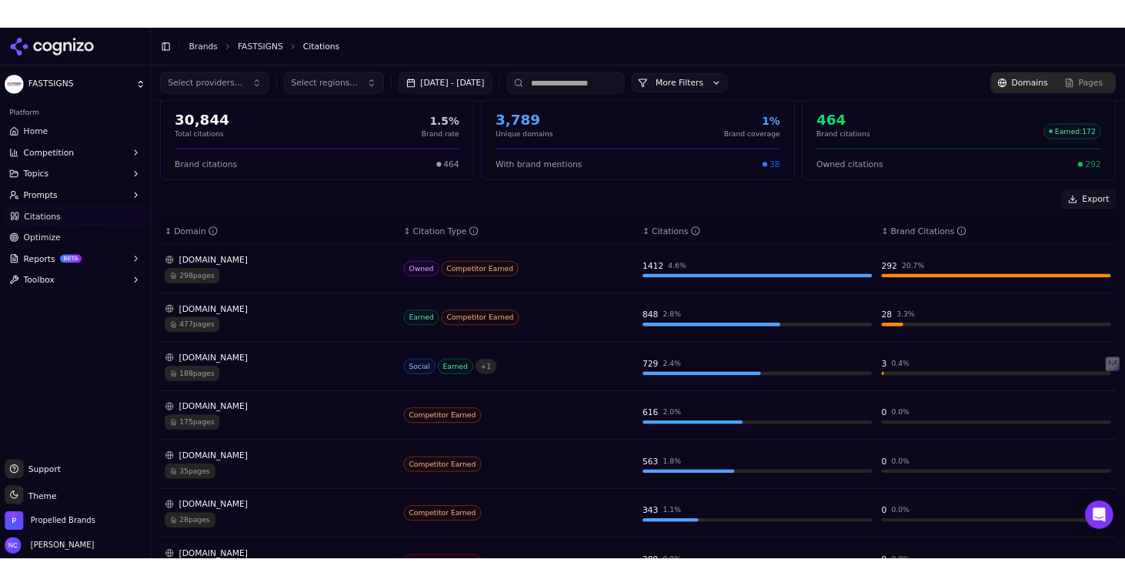
scroll to position [339, 0]
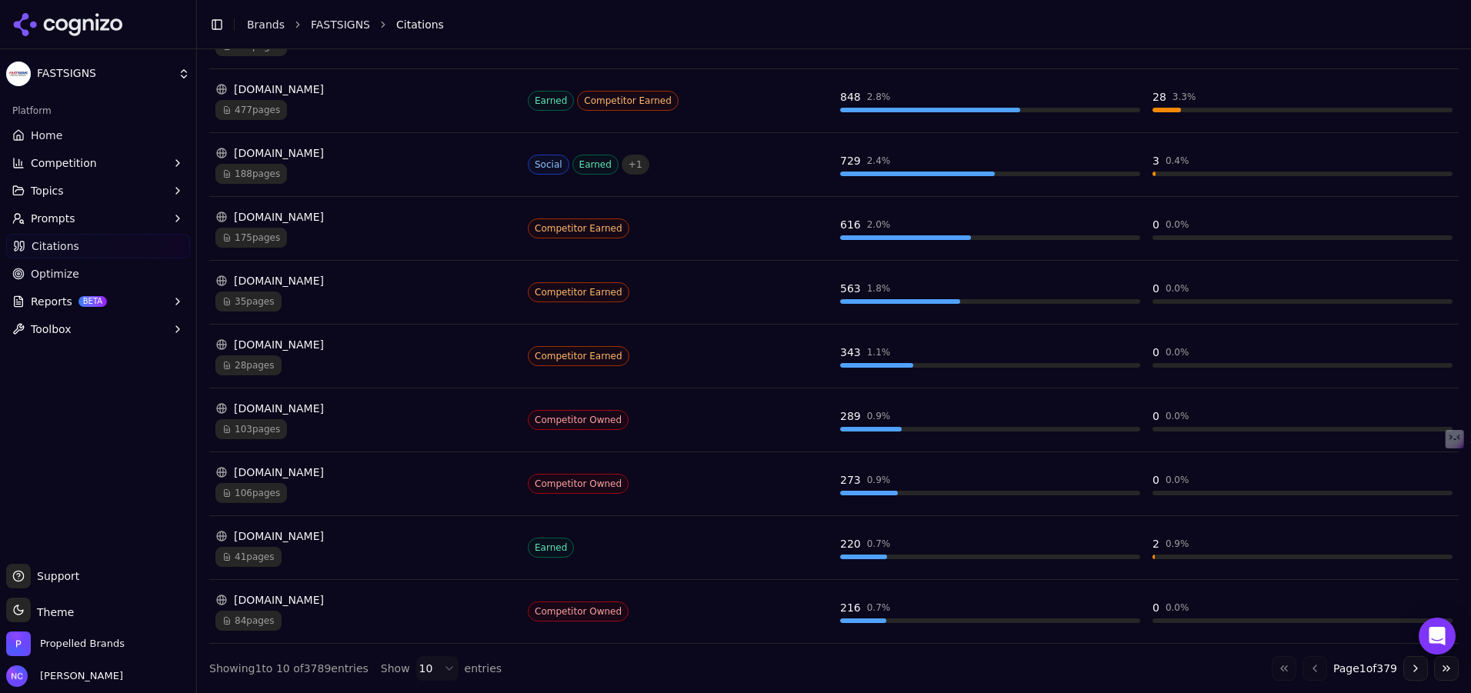
click at [268, 559] on span "41 pages" at bounding box center [248, 557] width 66 height 20
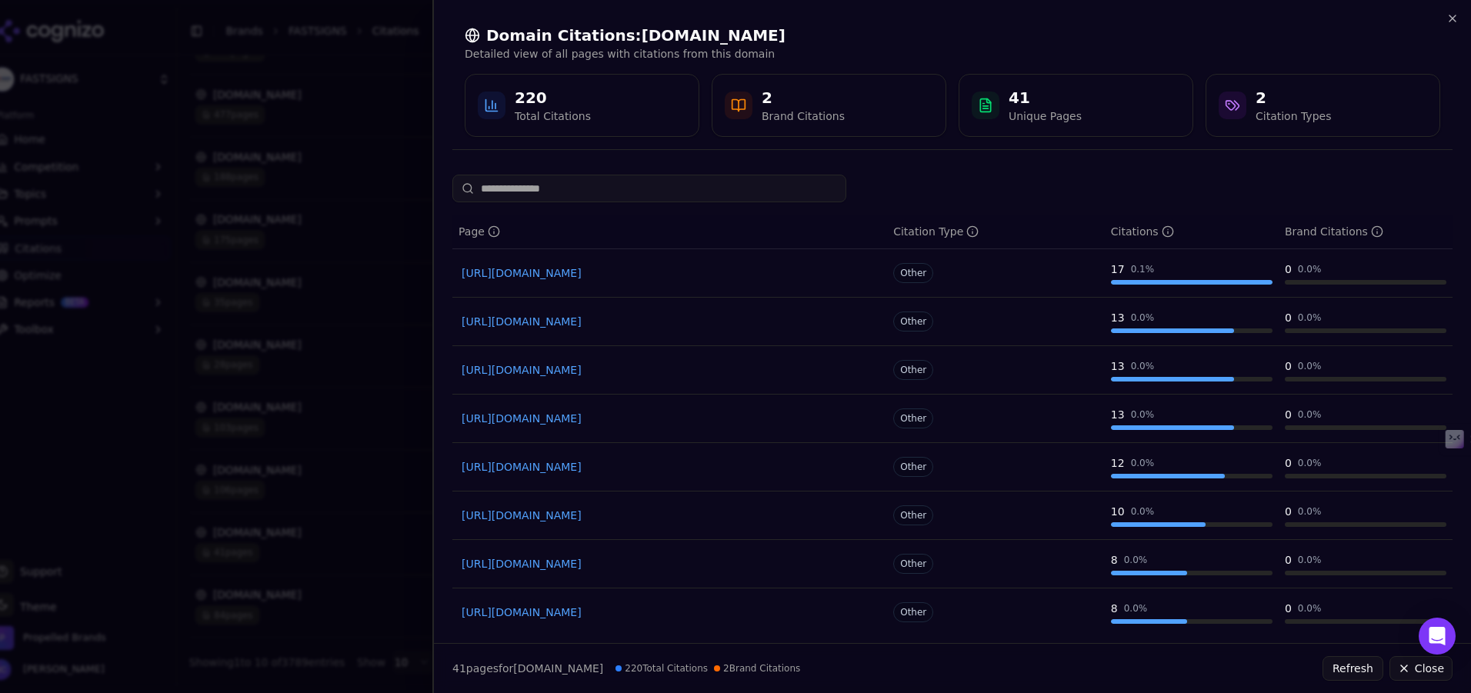
click at [520, 379] on div "https://aiscreen.io/digital-signage/outdoor-led-cost" at bounding box center [670, 370] width 422 height 22
click at [520, 373] on link "https://aiscreen.io/digital-signage/outdoor-led-cost" at bounding box center [670, 369] width 416 height 15
click at [642, 514] on link "https://aiscreen.io/digital-menu-board/restaurants/trends-2025" at bounding box center [670, 515] width 416 height 15
click at [1447, 18] on icon "button" at bounding box center [1453, 18] width 12 height 12
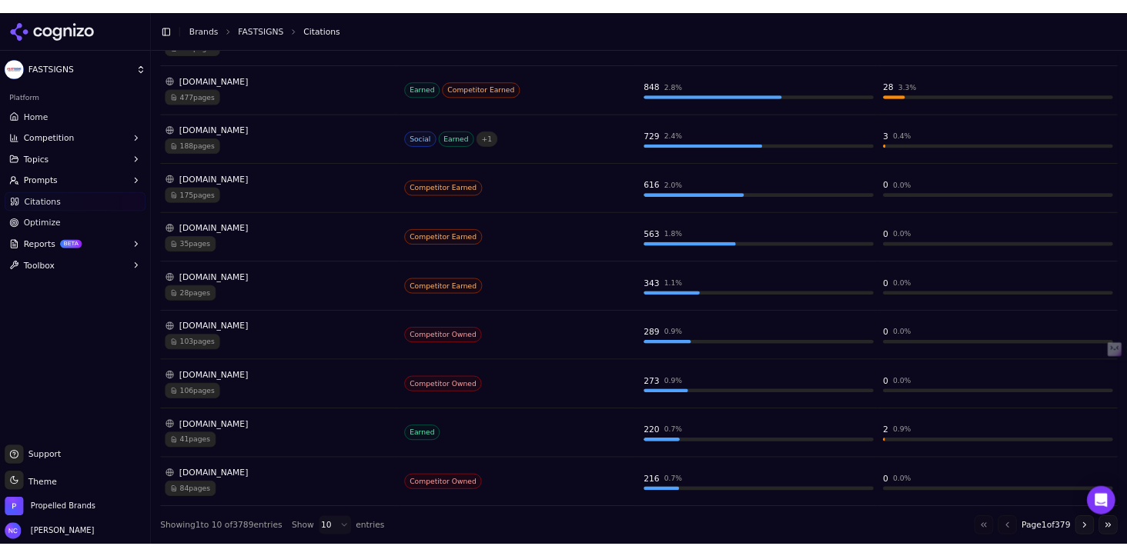
scroll to position [372, 0]
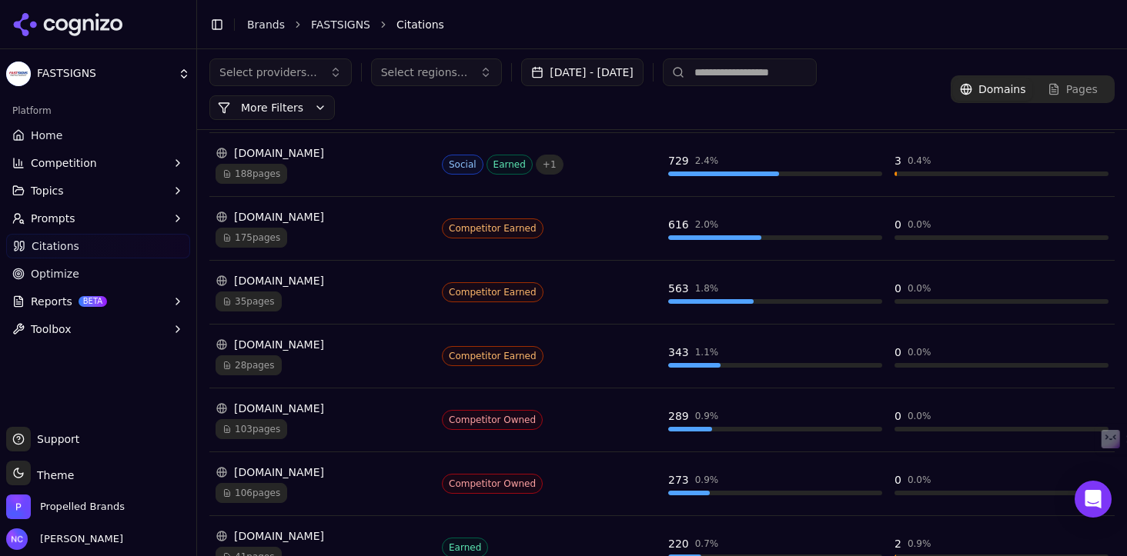
click at [75, 68] on html "FASTSIGNS Platform Home Competition Topics Prompts Citations Optimize Reports B…" at bounding box center [563, 278] width 1127 height 556
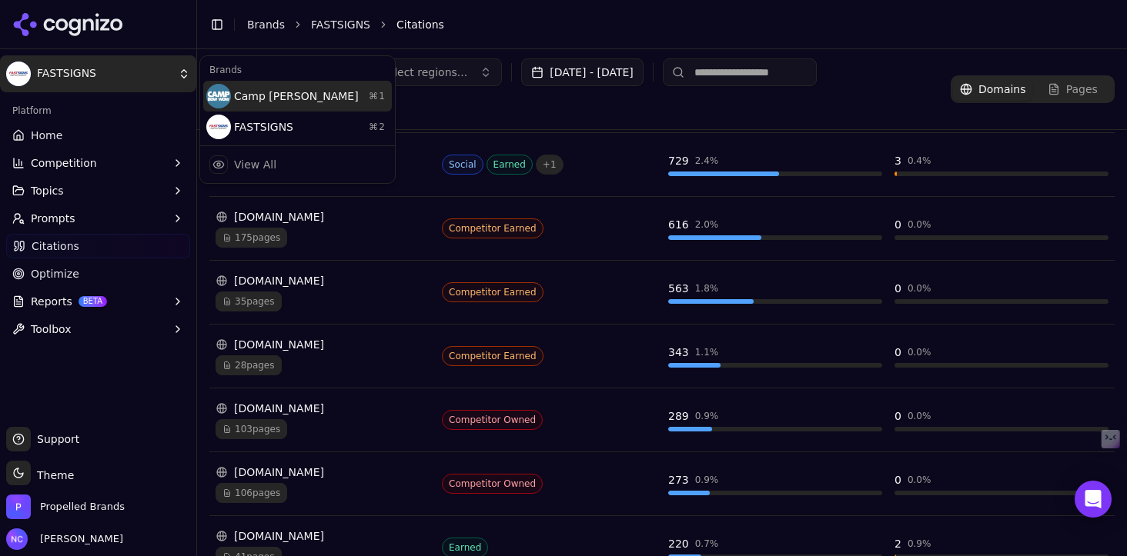
click at [308, 95] on div "Camp [PERSON_NAME] ⌘ 1" at bounding box center [297, 96] width 189 height 31
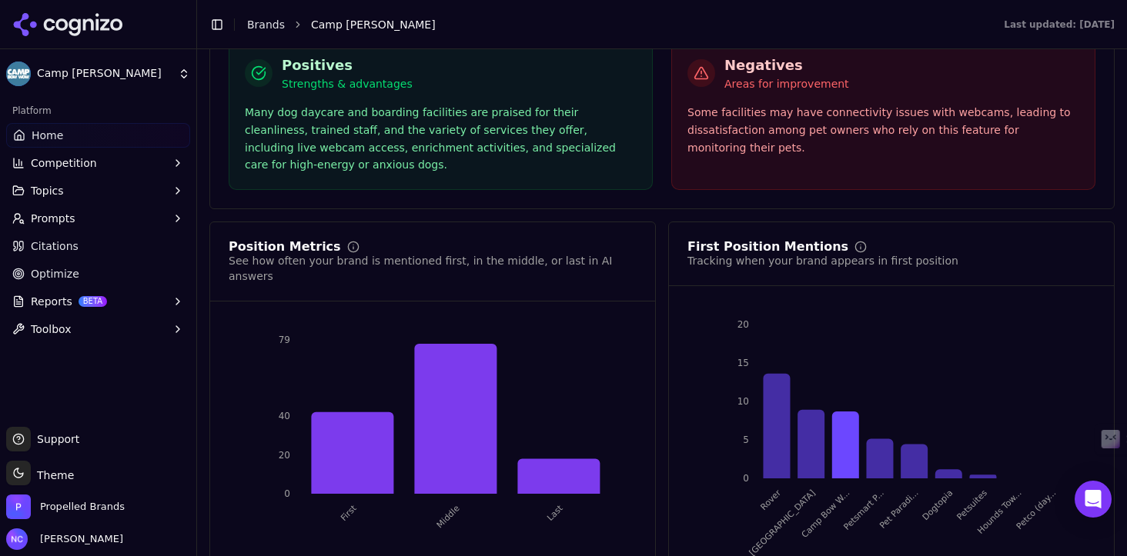
scroll to position [2859, 0]
